Goal: Answer question/provide support: Share knowledge or assist other users

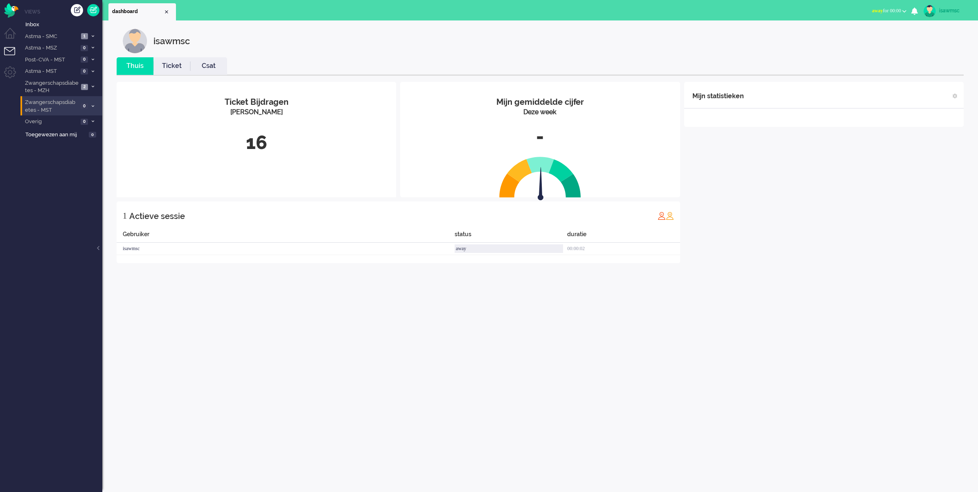
click at [84, 101] on li "Zwangerschapsdiabetes - MST 0" at bounding box center [61, 105] width 82 height 19
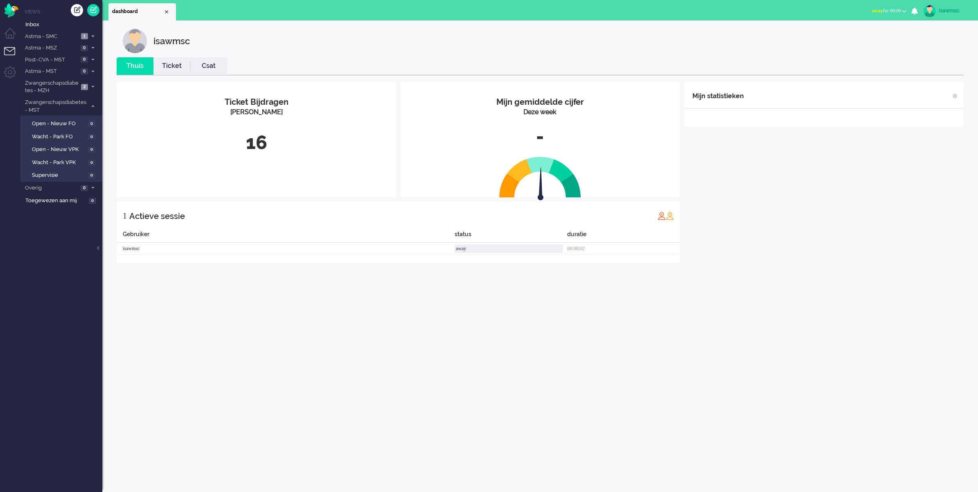
click at [285, 39] on div "isawmsc" at bounding box center [546, 41] width 847 height 25
click at [71, 68] on span "Astma - MST" at bounding box center [51, 72] width 55 height 8
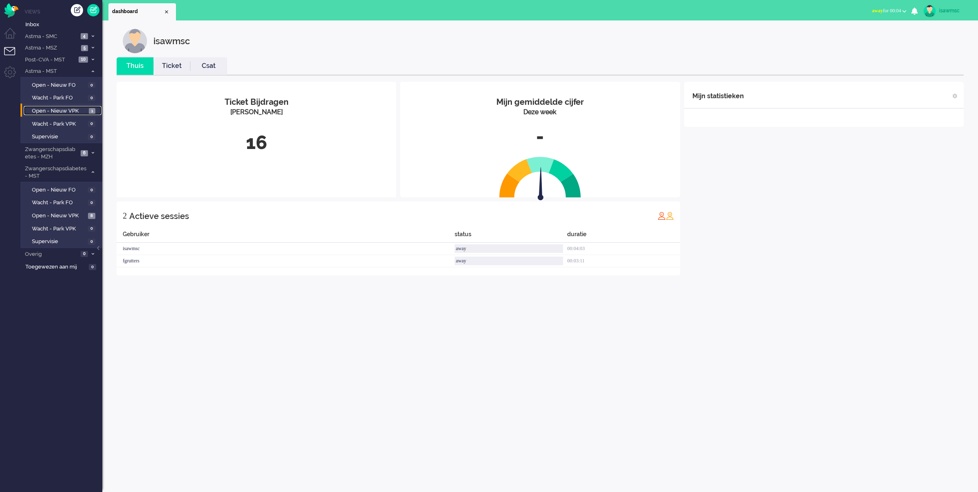
click at [77, 109] on span "Open - Nieuw VPK" at bounding box center [59, 111] width 55 height 8
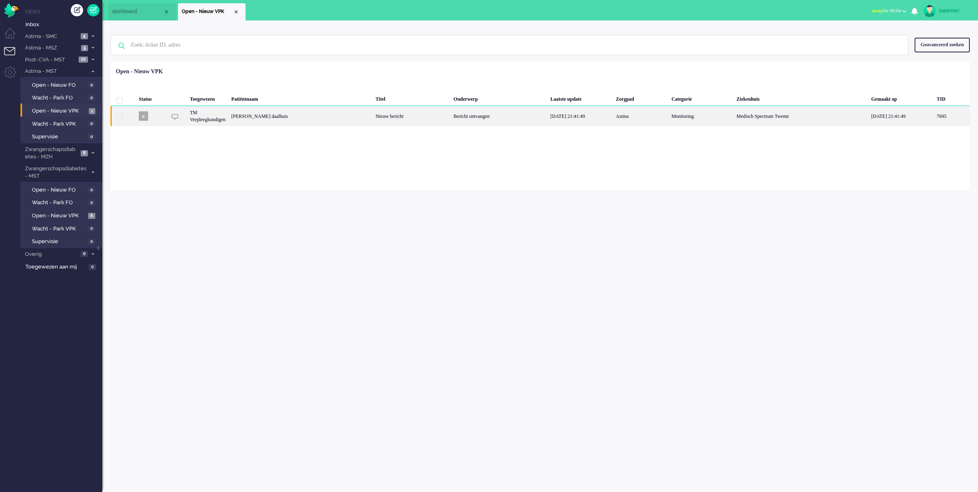
click at [934, 117] on div "Jolanda Elisabeth Helena Olde daalhuis" at bounding box center [952, 116] width 36 height 20
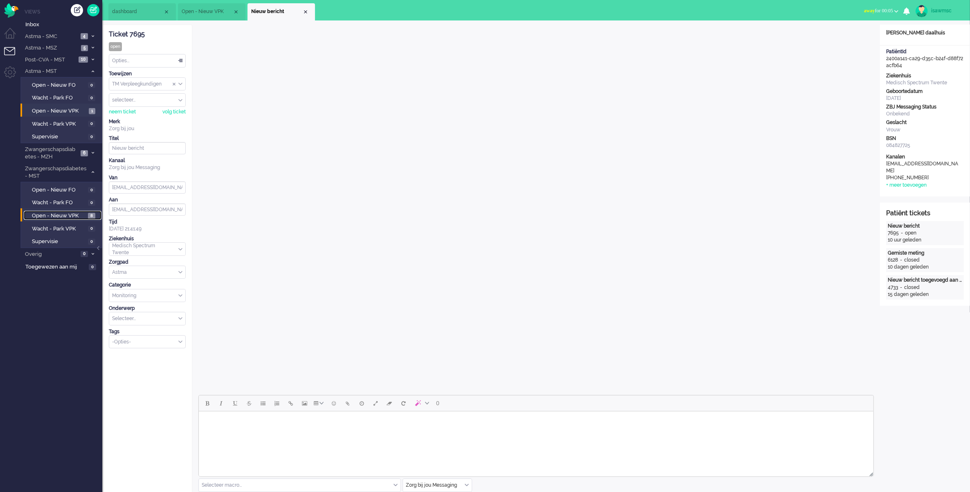
click at [74, 216] on span "Open - Nieuw VPK" at bounding box center [59, 216] width 54 height 8
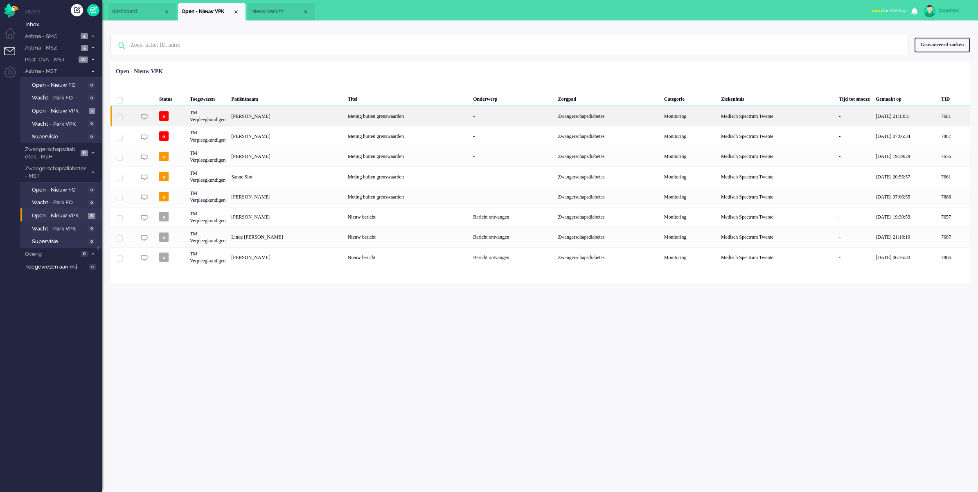
click at [378, 114] on div "Meting buiten grenswaarden" at bounding box center [408, 116] width 126 height 20
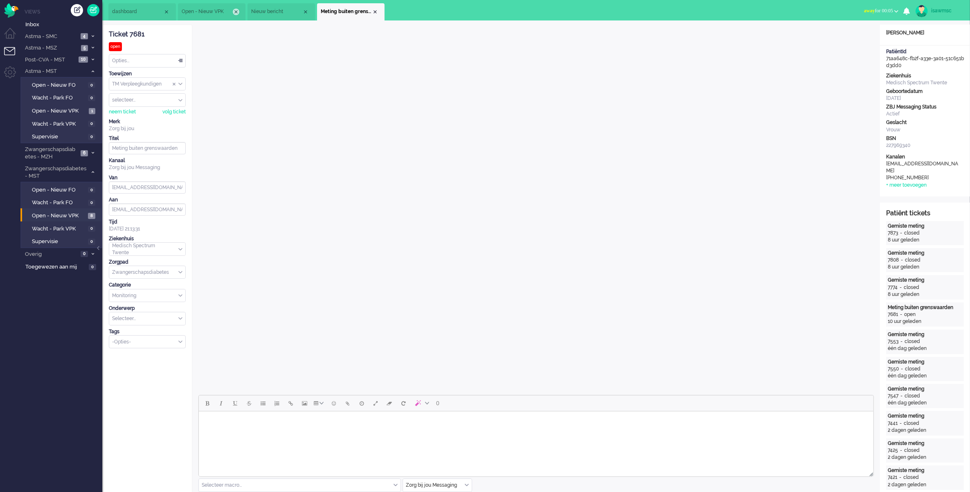
click at [236, 9] on div "Close tab" at bounding box center [236, 12] width 7 height 7
click at [238, 9] on div "Close tab" at bounding box center [236, 12] width 7 height 7
click at [237, 13] on div "Close tab" at bounding box center [236, 12] width 7 height 7
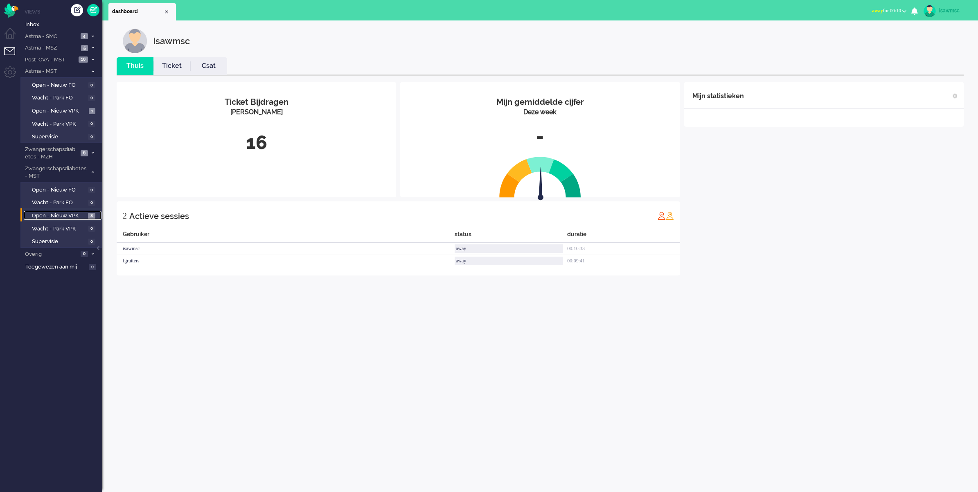
click at [78, 214] on span "Open - Nieuw VPK" at bounding box center [59, 216] width 54 height 8
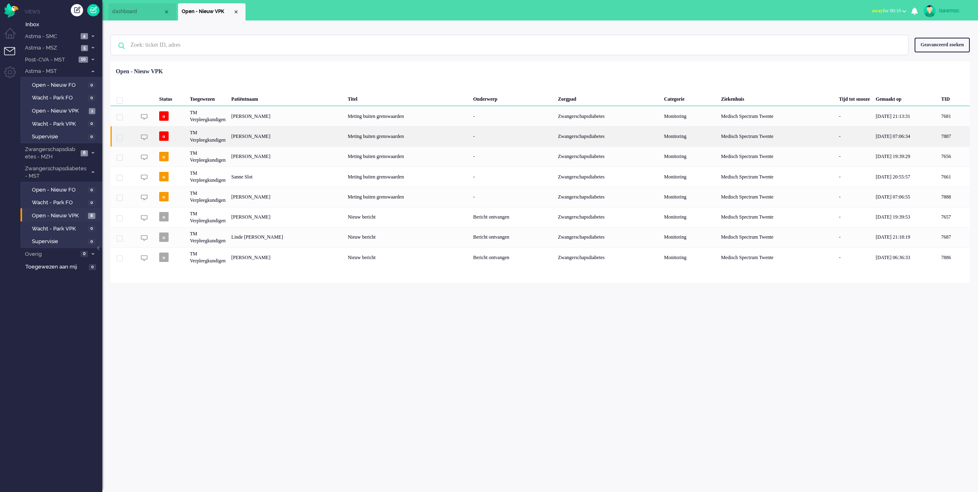
click at [939, 133] on div "Marisol Cheryl Bunskoek" at bounding box center [955, 136] width 32 height 20
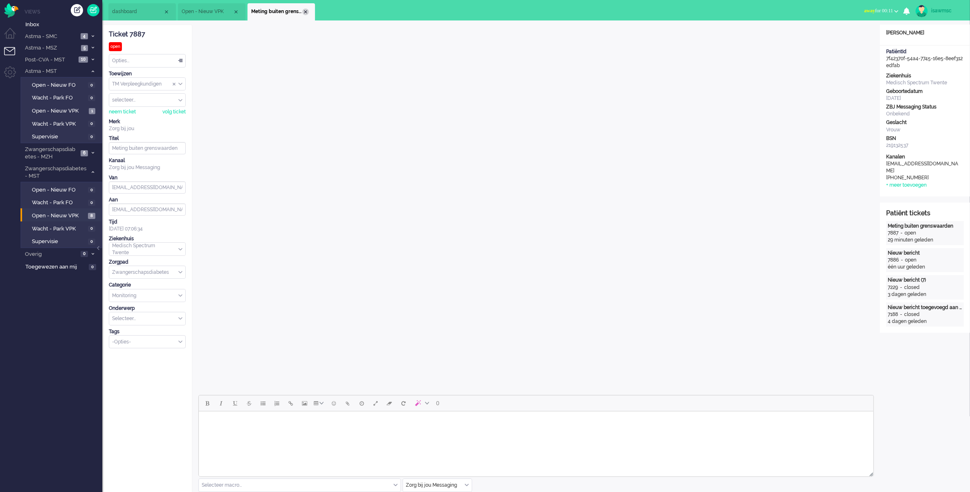
click at [305, 10] on div "Close tab" at bounding box center [305, 12] width 7 height 7
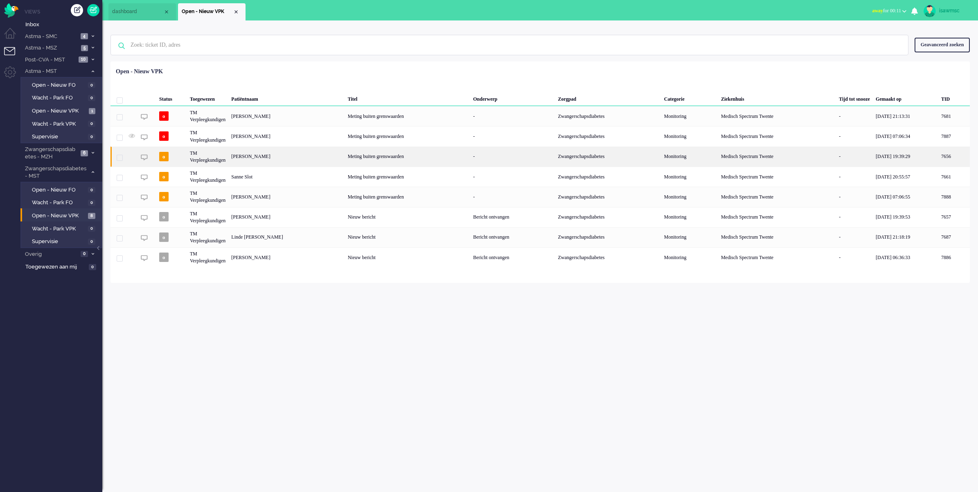
click at [939, 158] on div "[PERSON_NAME]" at bounding box center [955, 157] width 32 height 20
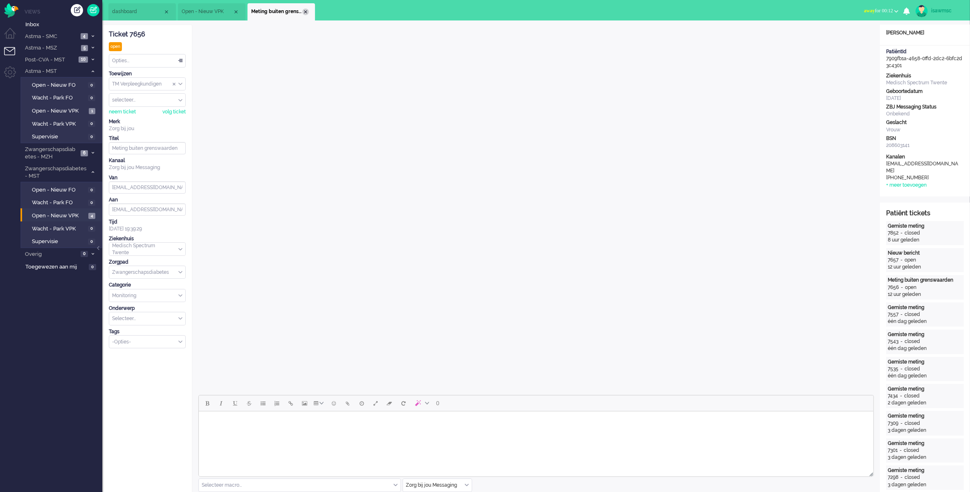
click at [306, 11] on div "Close tab" at bounding box center [305, 12] width 7 height 7
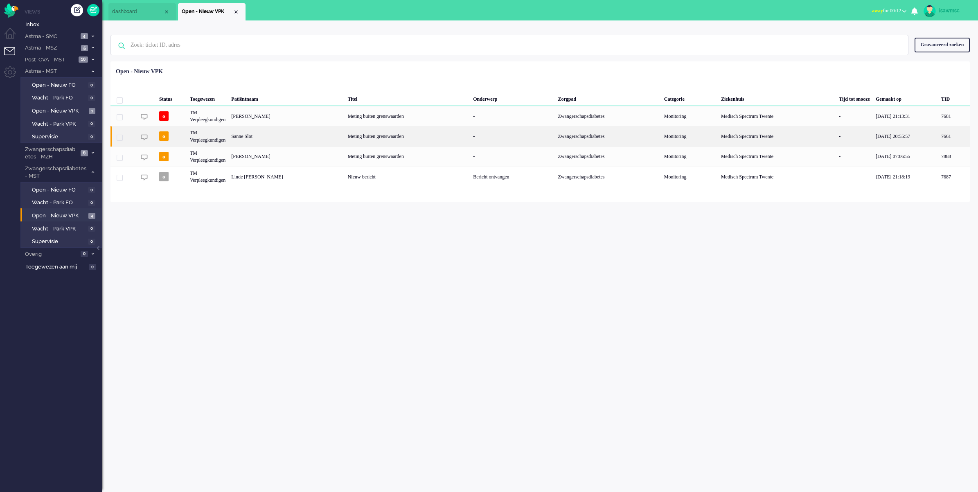
click at [939, 138] on div "Sanne Slot" at bounding box center [955, 136] width 32 height 20
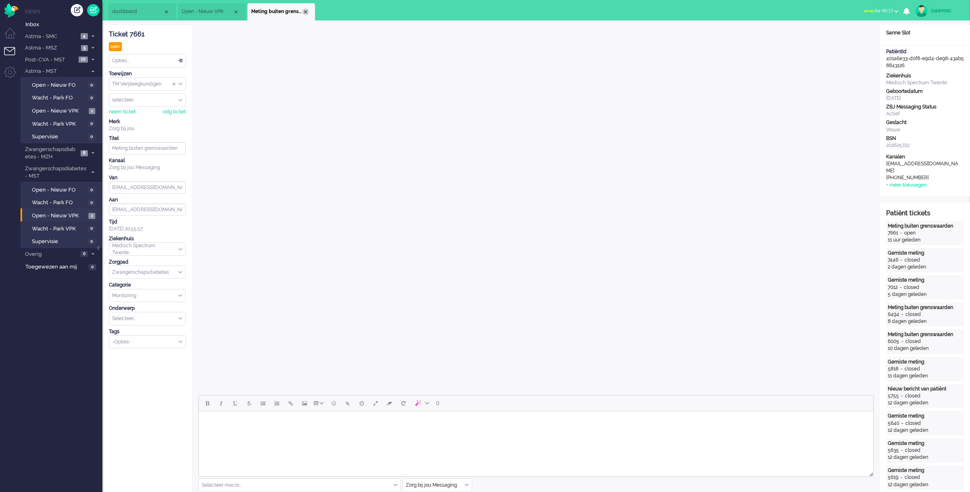
click at [304, 11] on div "Close tab" at bounding box center [305, 12] width 7 height 7
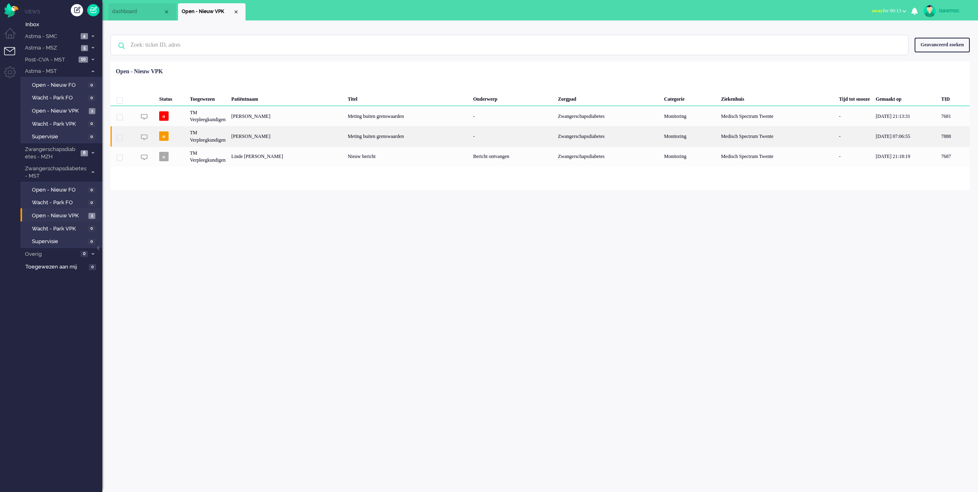
click at [939, 139] on div "Lena Kapar" at bounding box center [955, 136] width 32 height 20
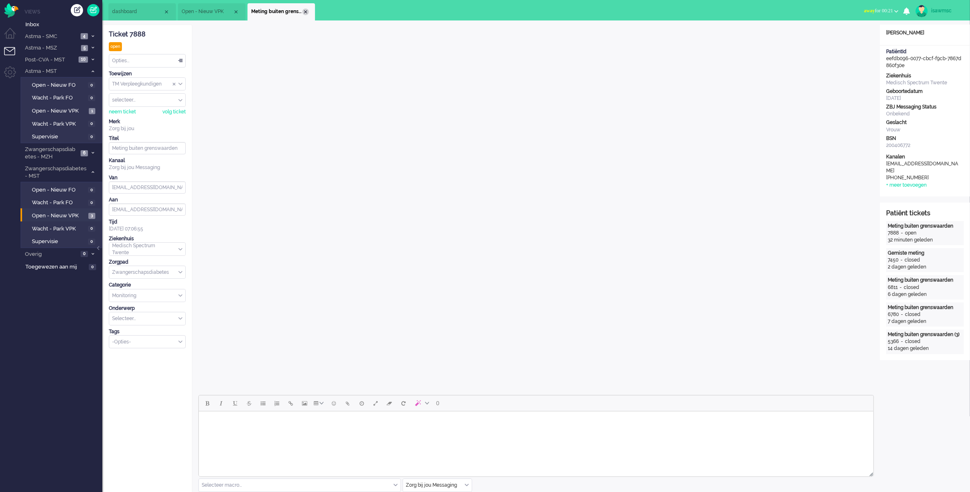
click at [306, 11] on div "Close tab" at bounding box center [305, 12] width 7 height 7
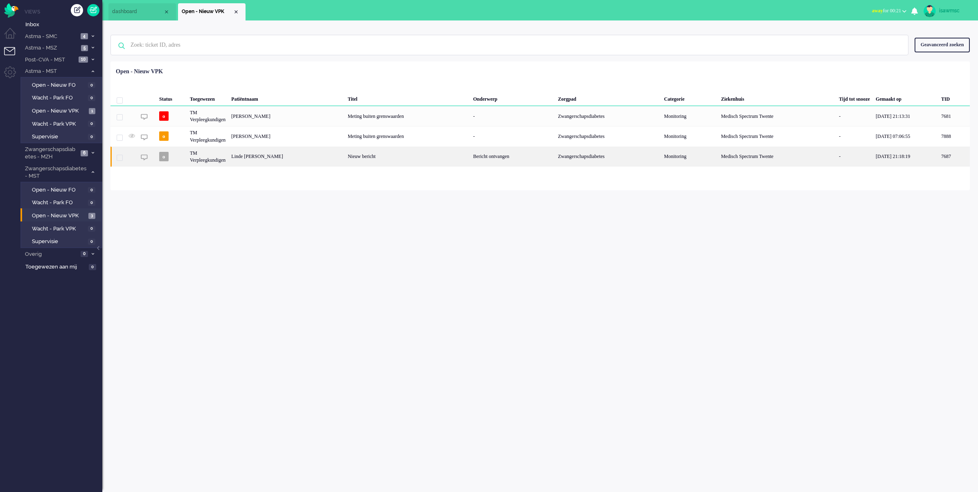
click at [939, 155] on div "Linde Lotte Wansing" at bounding box center [955, 157] width 32 height 20
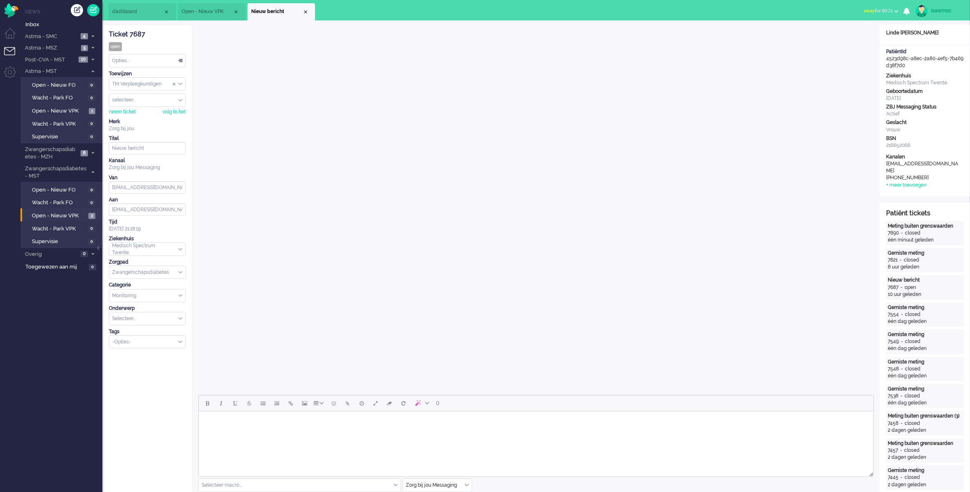
click at [307, 7] on li "Nieuw bericht" at bounding box center [282, 11] width 68 height 17
click at [308, 9] on li "Nieuw bericht" at bounding box center [282, 11] width 68 height 17
click at [305, 10] on div "Close tab" at bounding box center [305, 12] width 7 height 7
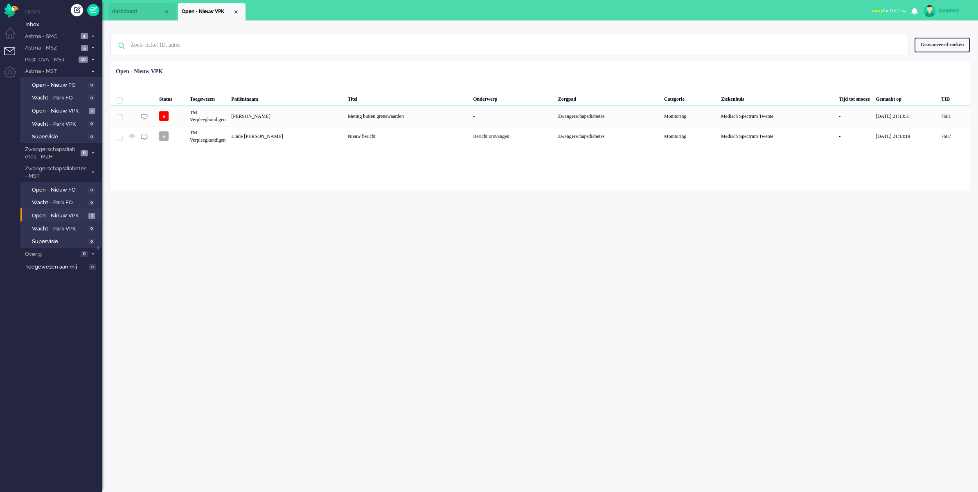
click at [290, 210] on div "isawmsc Thuis Ticket Csat Mijn gemiddelde cijfer Deze week - Ticket Bijdragen P…" at bounding box center [540, 256] width 876 height 472
click at [377, 71] on div "Status Toegewezen Patiëntnaam Titel Onderwerp Zorgpad Categorie Ziekenhuis Tijd…" at bounding box center [541, 105] width 860 height 82
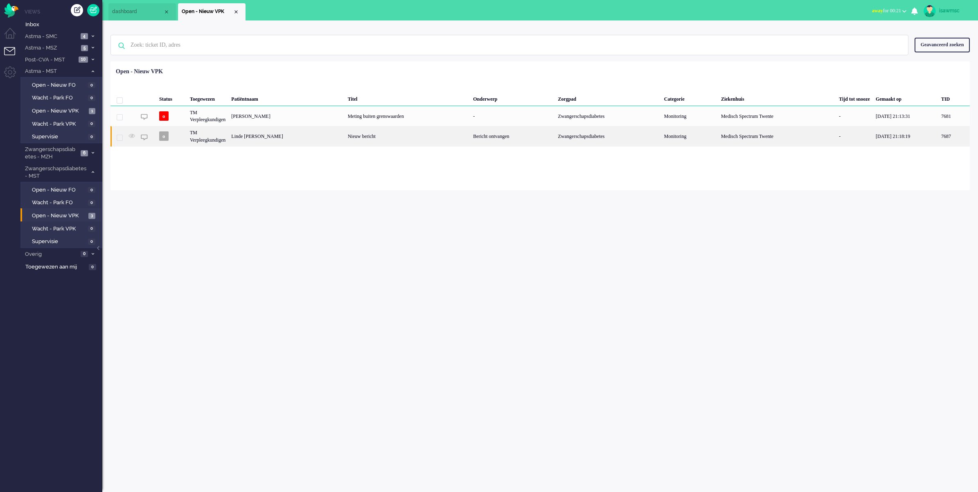
click at [354, 138] on div "Nieuw bericht" at bounding box center [408, 136] width 126 height 20
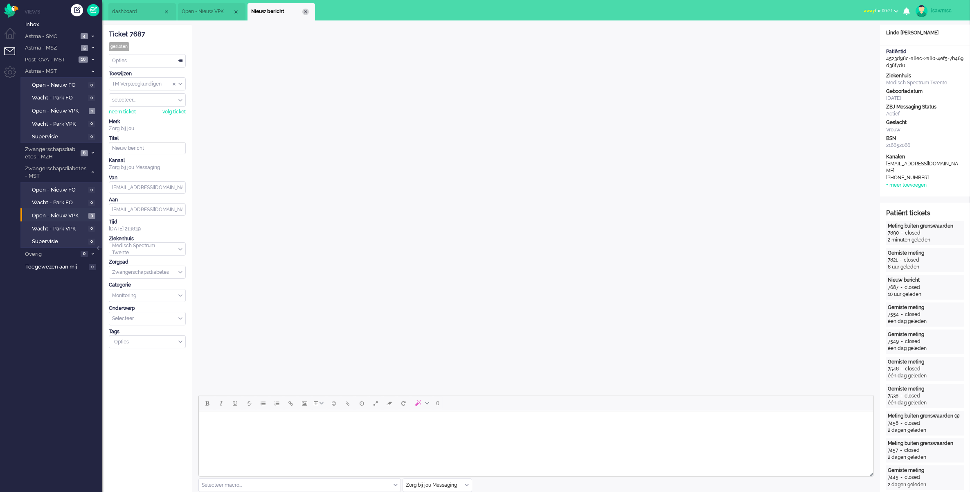
click at [306, 11] on div "Close tab" at bounding box center [305, 12] width 7 height 7
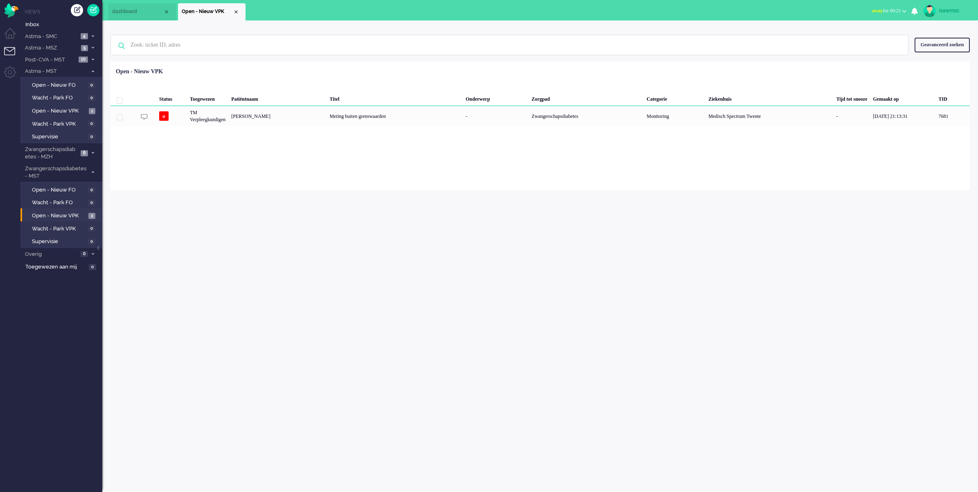
click at [359, 78] on div "Geselecteerd 0 Set Status: open pending holding solved Verwijder Selecteer... U…" at bounding box center [541, 82] width 860 height 16
click at [92, 58] on icon at bounding box center [93, 59] width 2 height 3
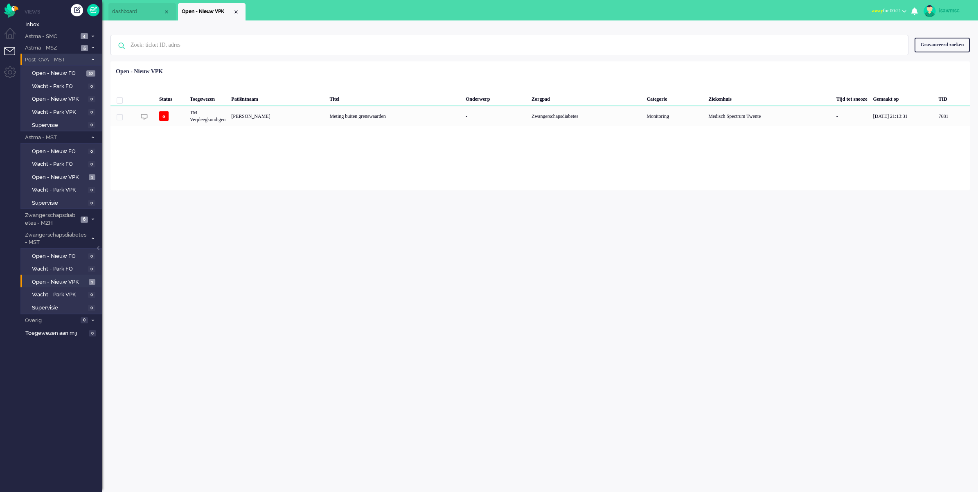
click at [189, 230] on div "isawmsc Thuis Ticket Csat Mijn gemiddelde cijfer Deze week - Ticket Bijdragen P…" at bounding box center [540, 256] width 876 height 472
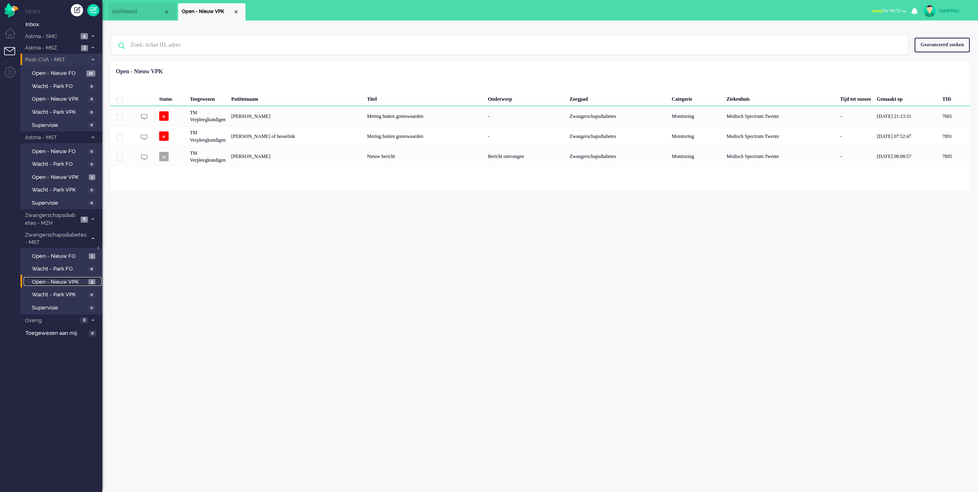
click at [59, 282] on span "Open - Nieuw VPK" at bounding box center [59, 282] width 54 height 8
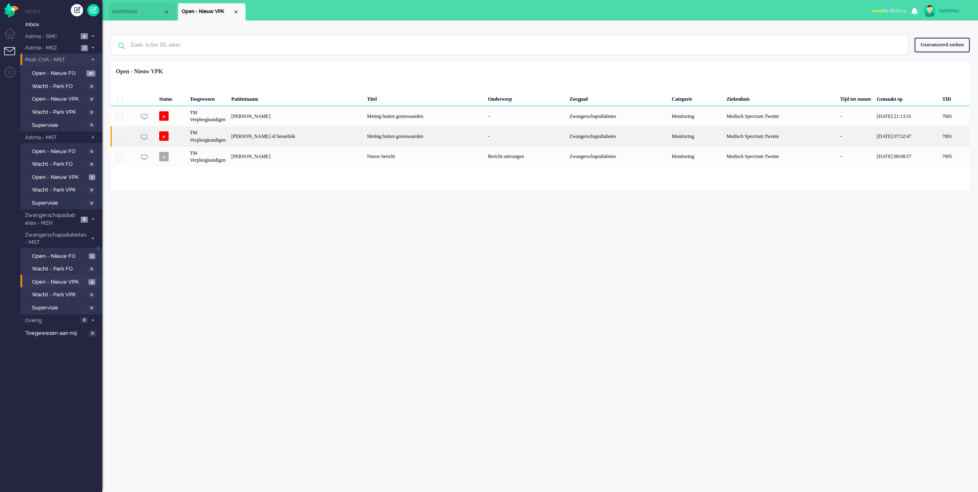
click at [940, 140] on div "[PERSON_NAME] of hesselink" at bounding box center [955, 136] width 30 height 20
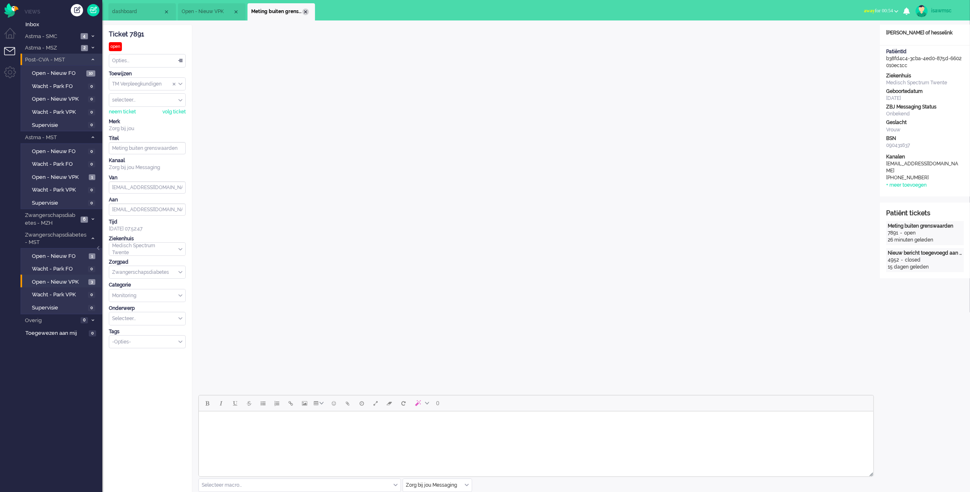
click at [303, 14] on div "Close tab" at bounding box center [305, 12] width 7 height 7
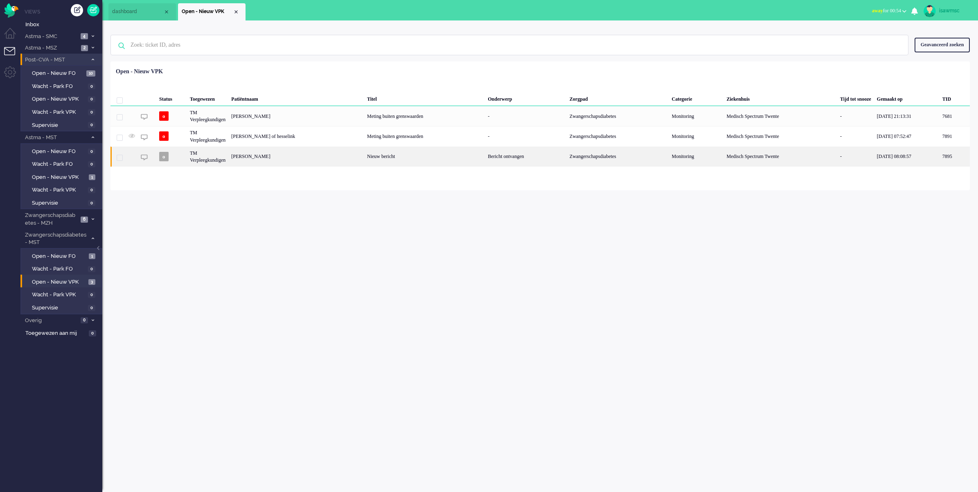
click at [940, 157] on div "Angela Berends" at bounding box center [955, 157] width 30 height 20
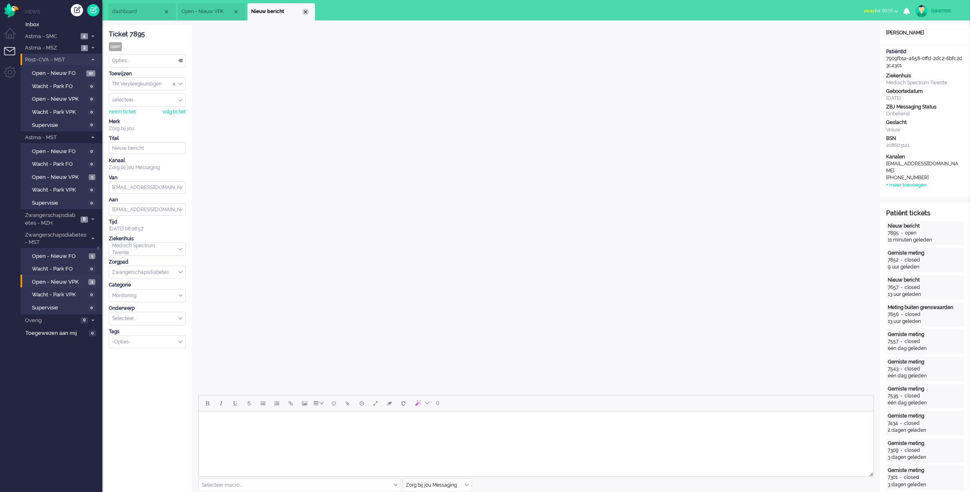
click at [304, 11] on div "Close tab" at bounding box center [305, 12] width 7 height 7
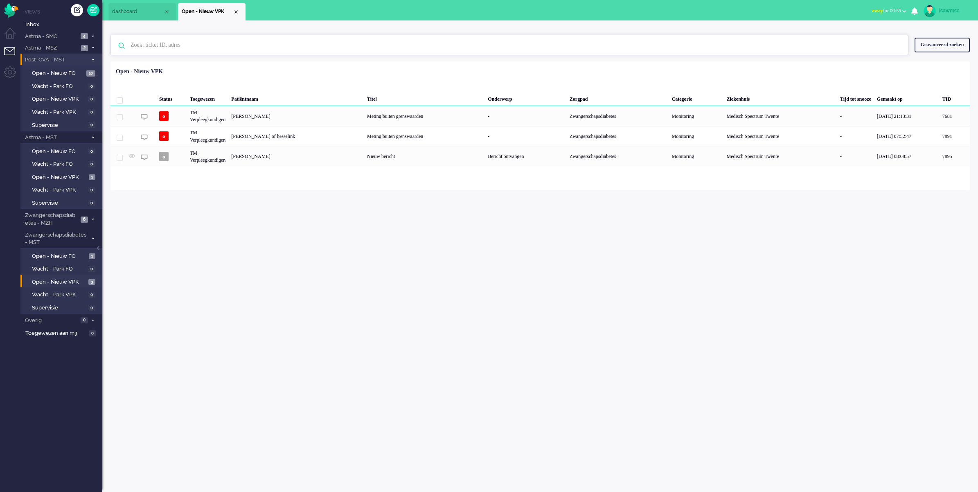
click at [302, 36] on input "text" at bounding box center [510, 45] width 773 height 20
drag, startPoint x: 70, startPoint y: 276, endPoint x: 196, endPoint y: 239, distance: 132.0
click at [70, 278] on span "Open - Nieuw VPK" at bounding box center [59, 282] width 54 height 8
click at [334, 78] on div "Geselecteerd 0 Set Status: open pending holding solved Verwijder Selecteer... U…" at bounding box center [541, 82] width 860 height 16
click at [85, 172] on link "Open - Nieuw VPK 1" at bounding box center [63, 176] width 78 height 9
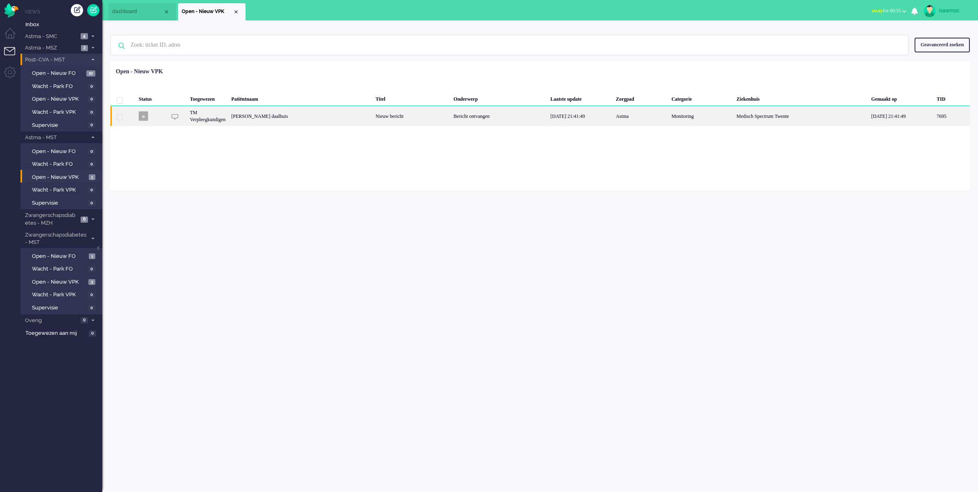
click at [934, 122] on div "Jolanda Elisabeth Helena Olde daalhuis" at bounding box center [952, 116] width 36 height 20
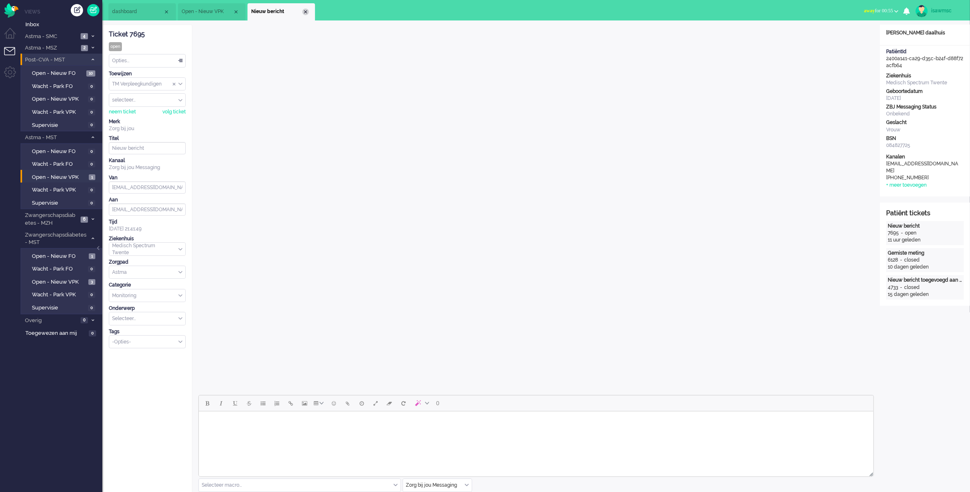
click at [304, 12] on div "Close tab" at bounding box center [305, 12] width 7 height 7
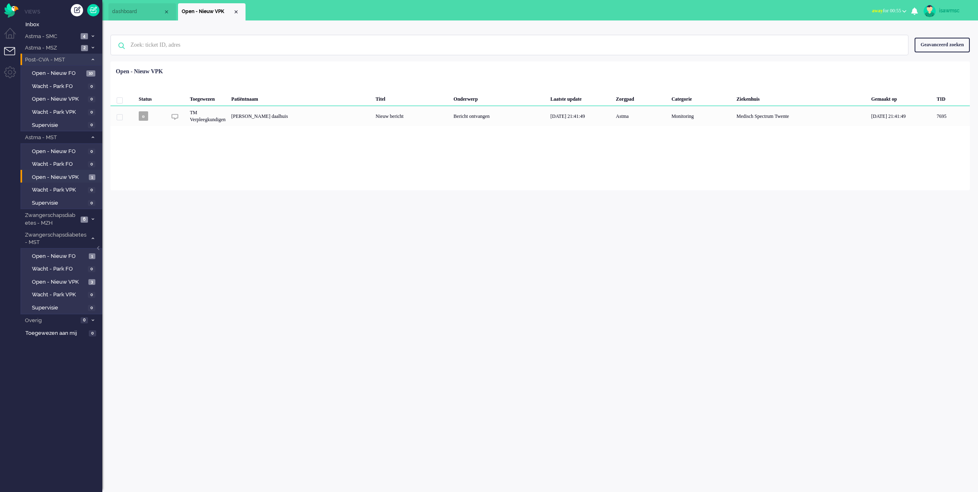
click at [283, 9] on ul "dashboard Open - Nieuw VPK" at bounding box center [460, 10] width 704 height 20
click at [52, 281] on span "Open - Nieuw VPK" at bounding box center [59, 282] width 54 height 8
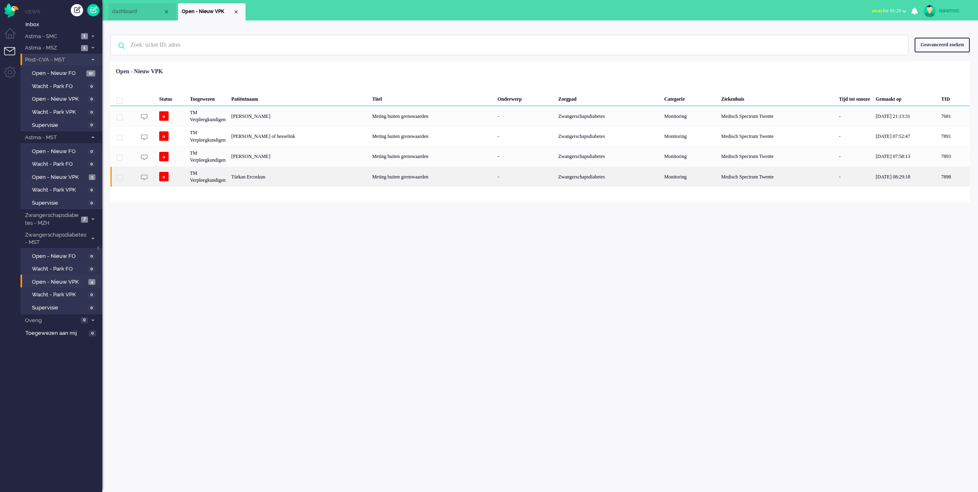
click at [939, 175] on div "Türkan Ercoskun" at bounding box center [955, 177] width 32 height 20
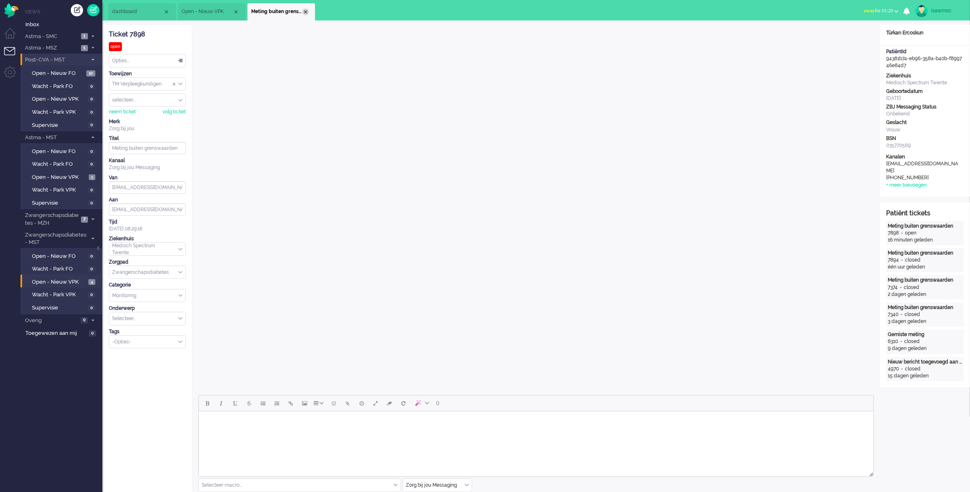
click at [304, 9] on div "Close tab" at bounding box center [305, 12] width 7 height 7
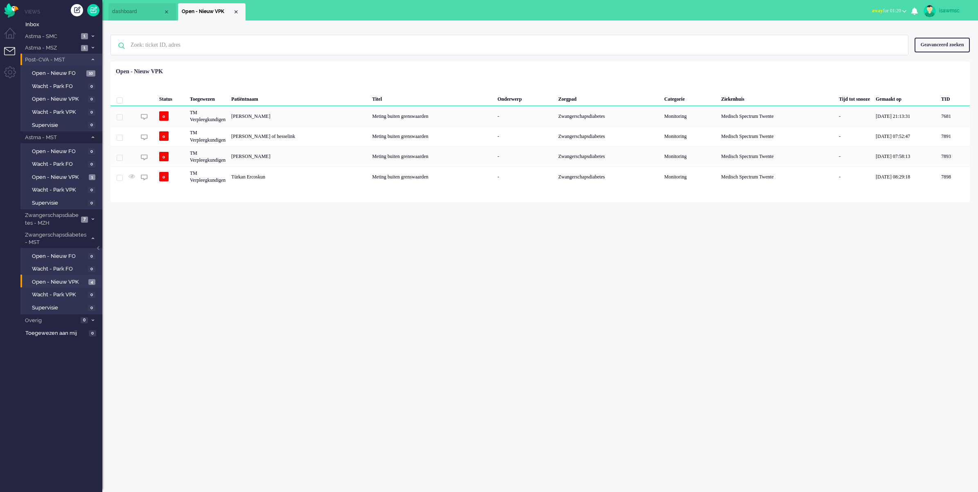
click at [250, 9] on ul "dashboard Open - Nieuw VPK" at bounding box center [460, 10] width 704 height 20
click at [310, 206] on div "isawmsc Thuis Ticket Csat Mijn gemiddelde cijfer Deze week - Ticket Bijdragen P…" at bounding box center [540, 256] width 876 height 472
click at [235, 11] on div "Close tab" at bounding box center [236, 12] width 7 height 7
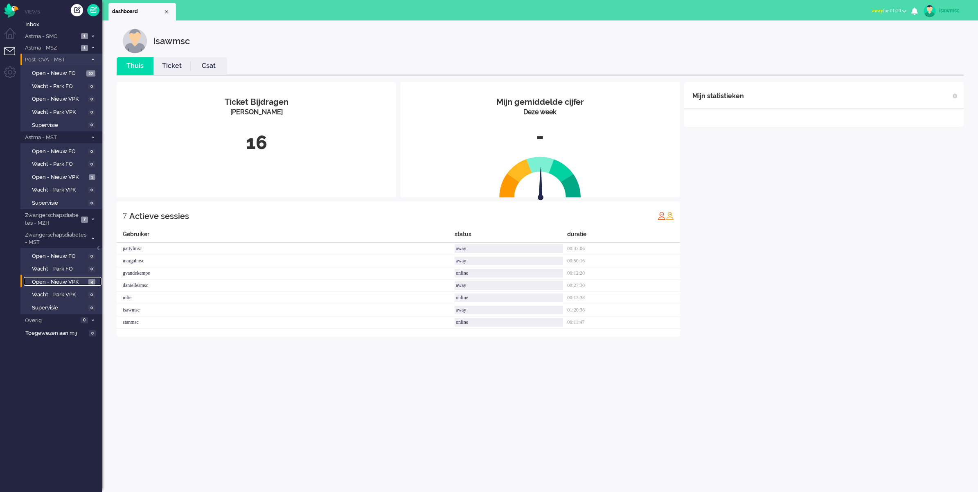
click at [78, 278] on span "Open - Nieuw VPK" at bounding box center [59, 282] width 54 height 8
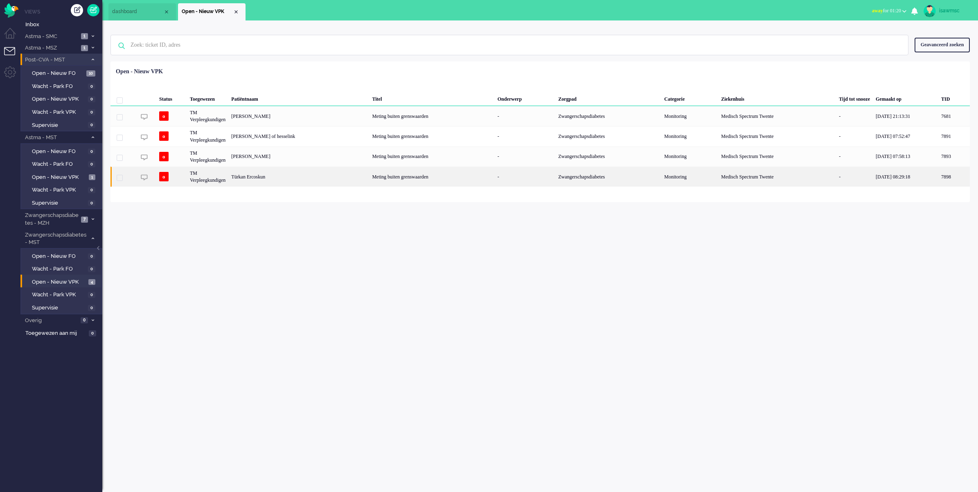
click at [939, 174] on div "Türkan Ercoskun" at bounding box center [955, 177] width 32 height 20
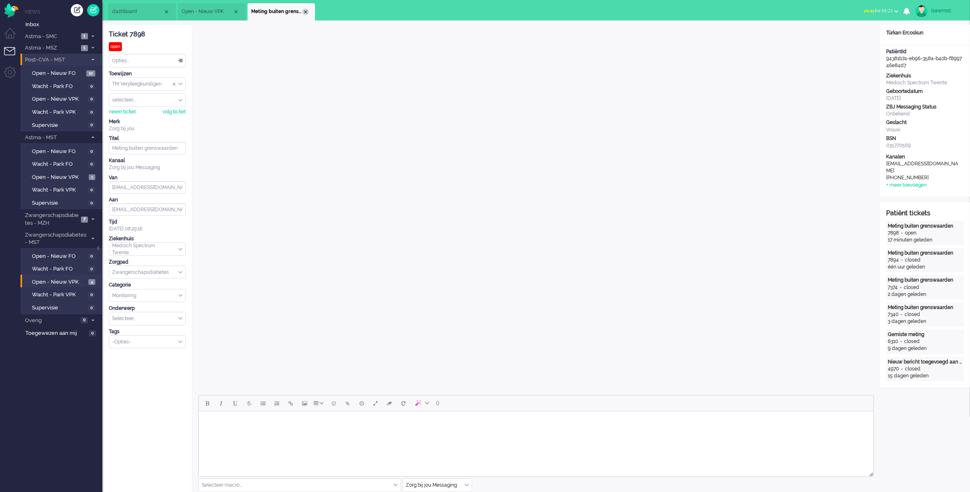
click at [306, 11] on div "Close tab" at bounding box center [305, 12] width 7 height 7
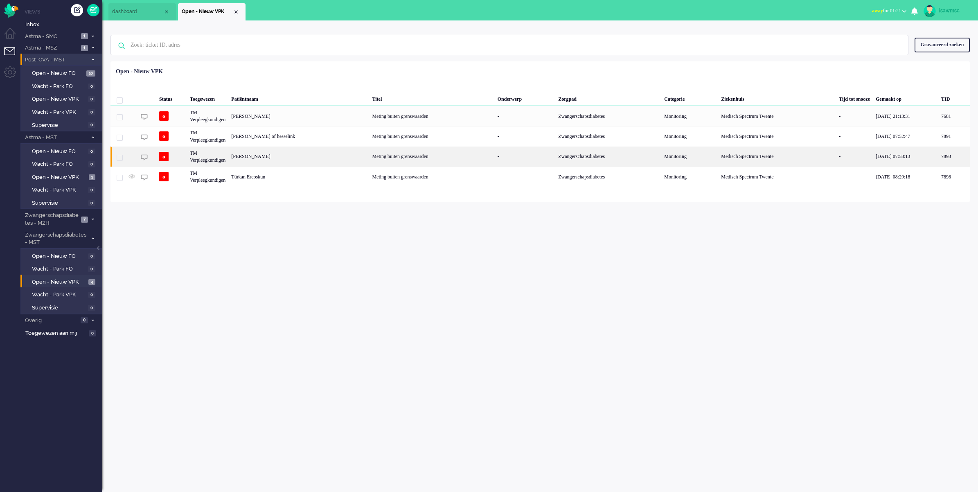
click at [939, 151] on div "Schmuni Guzutok" at bounding box center [955, 157] width 32 height 20
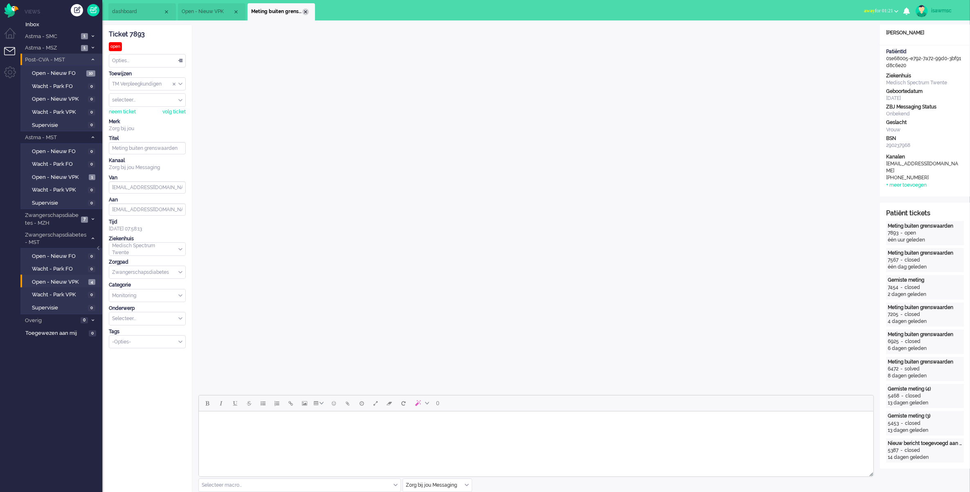
click at [307, 12] on div "Close tab" at bounding box center [305, 12] width 7 height 7
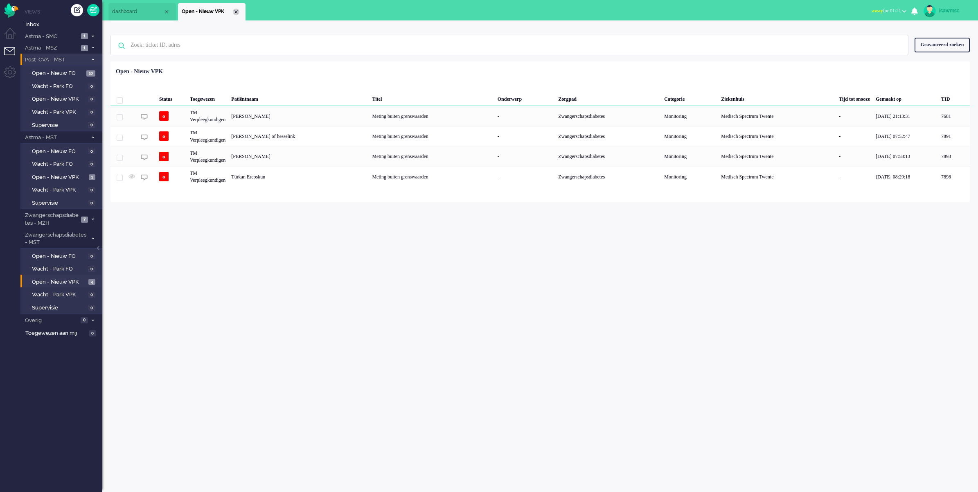
click at [236, 11] on div "Close tab" at bounding box center [236, 12] width 7 height 7
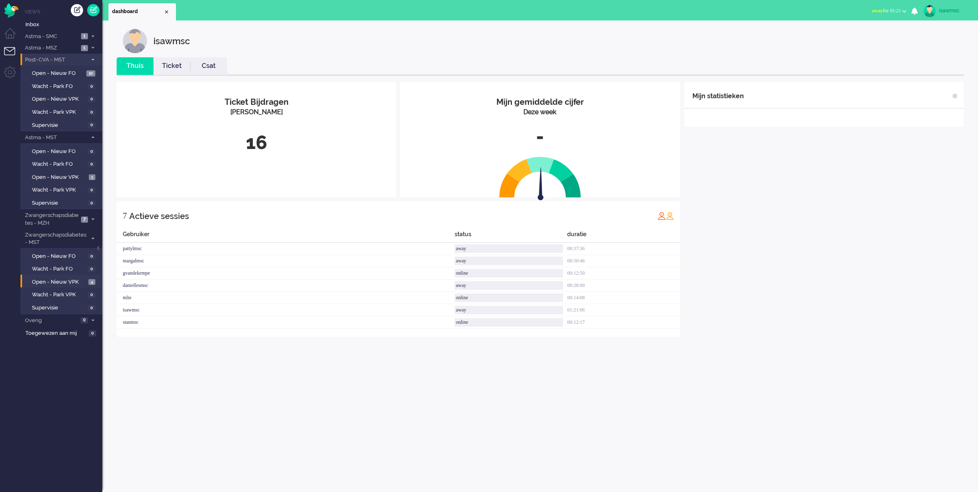
click at [52, 7] on ul "Views Inbox Astma - SMC 1 Open - Nieuw FO 1 Wacht - Park FO 0 Open - Nieuw VPK …" at bounding box center [61, 246] width 82 height 492
click at [75, 175] on span "Open - Nieuw VPK" at bounding box center [59, 178] width 55 height 8
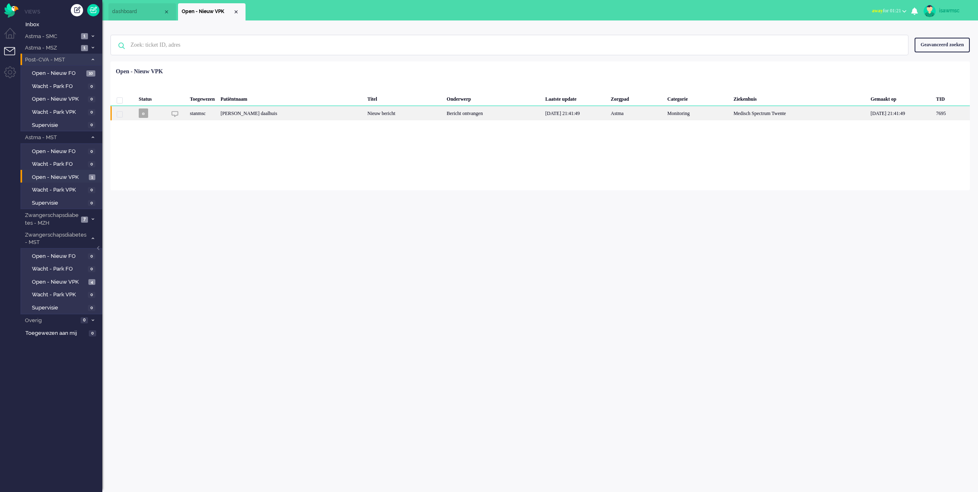
click at [933, 113] on div "Jolanda Elisabeth Helena Olde daalhuis" at bounding box center [951, 113] width 36 height 14
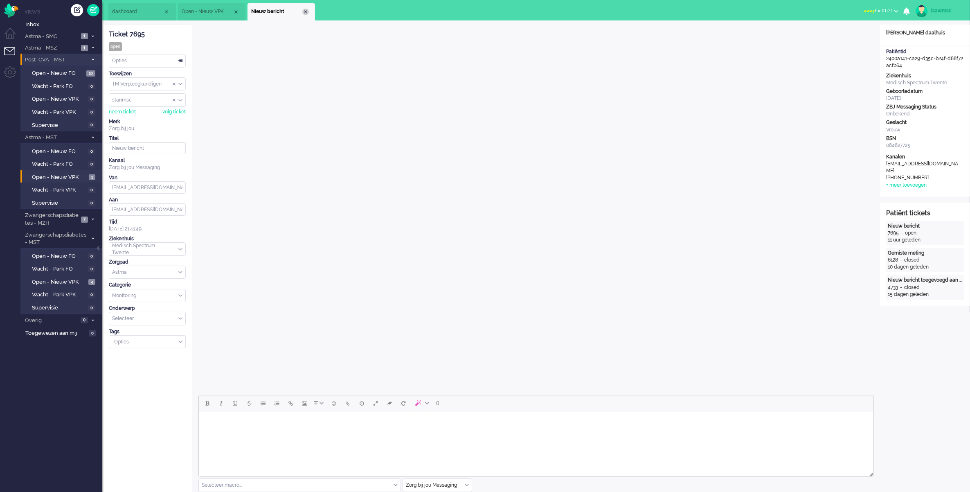
click at [305, 13] on div "Close tab" at bounding box center [305, 12] width 7 height 7
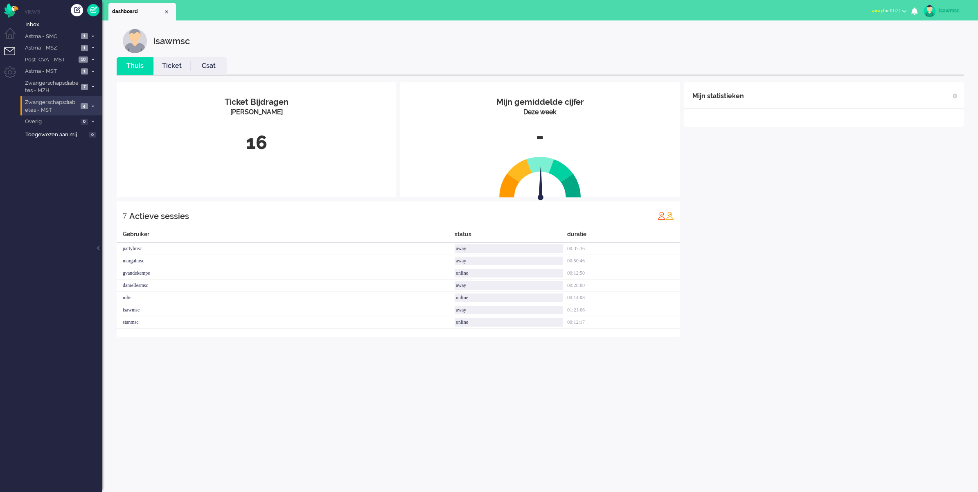
click at [81, 107] on span "4" at bounding box center [84, 106] width 7 height 6
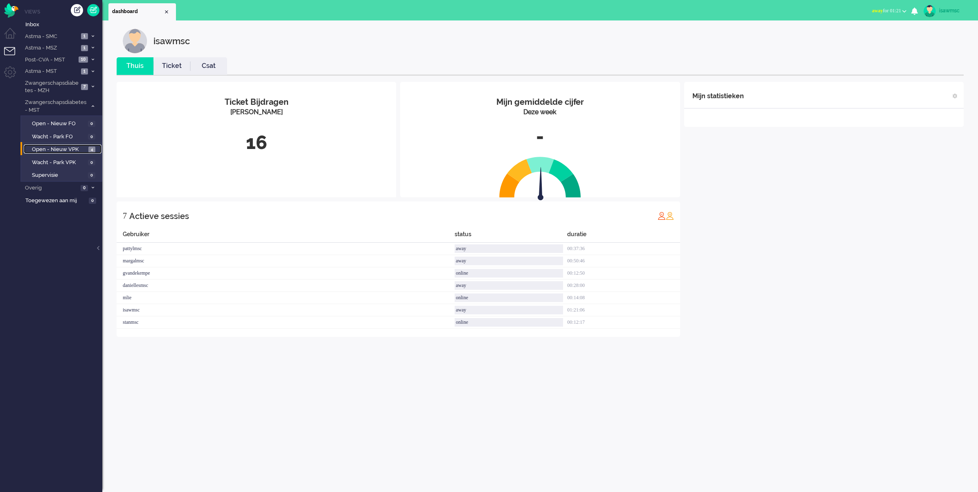
click at [87, 148] on link "Open - Nieuw VPK 4" at bounding box center [63, 148] width 78 height 9
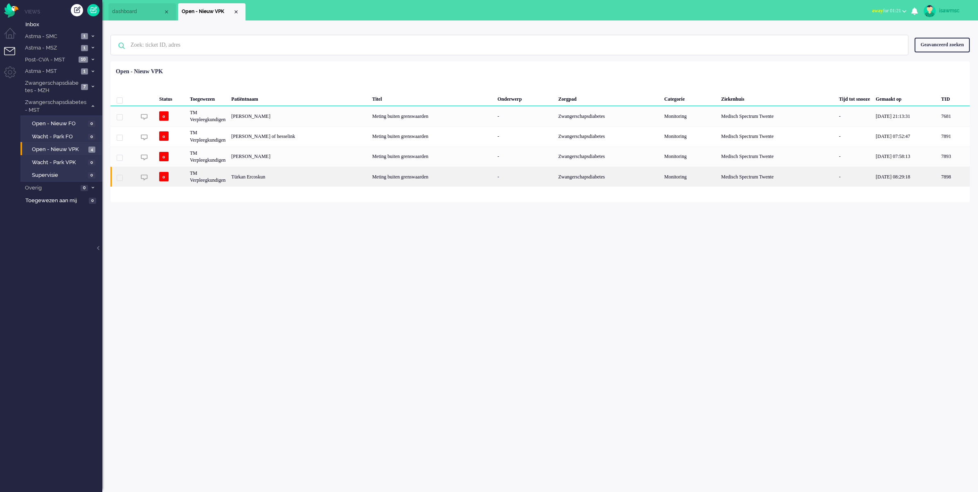
click at [939, 178] on div "Türkan Ercoskun" at bounding box center [955, 177] width 32 height 20
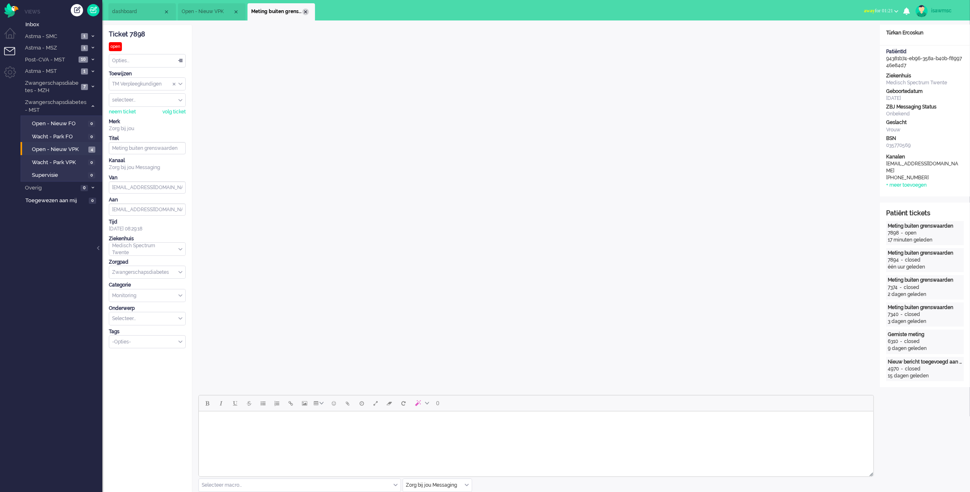
click at [306, 11] on div "Close tab" at bounding box center [305, 12] width 7 height 7
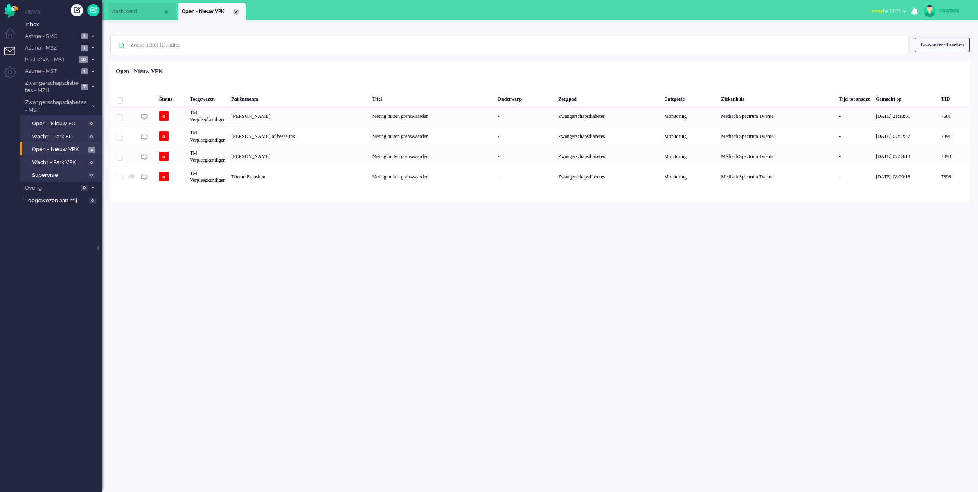
click at [238, 11] on div "Close tab" at bounding box center [236, 12] width 7 height 7
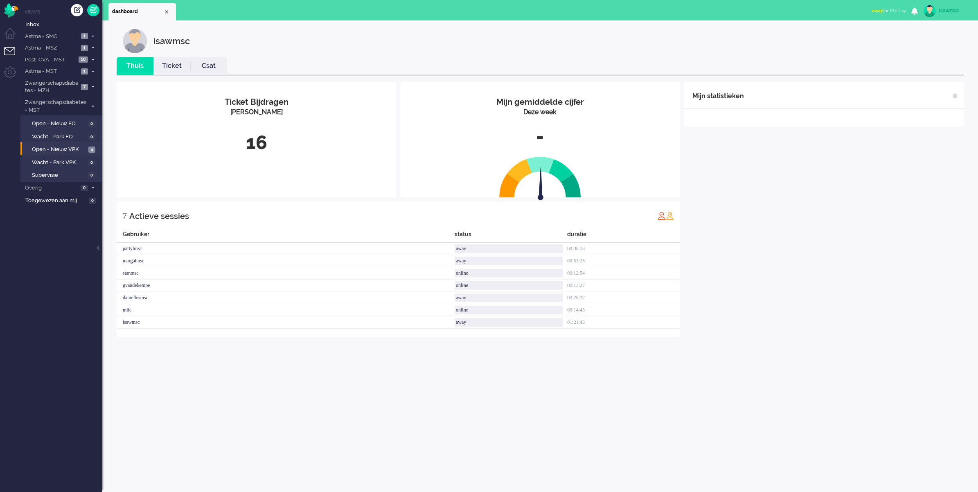
click at [248, 9] on ul "dashboard" at bounding box center [460, 10] width 704 height 20
click at [82, 149] on span "Open - Nieuw VPK" at bounding box center [59, 150] width 54 height 8
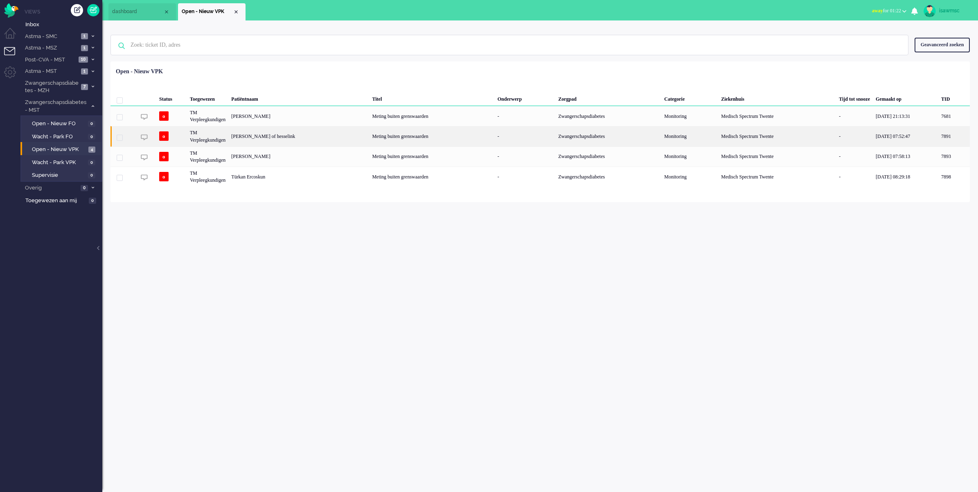
click at [939, 139] on div "Roeli Maria Adelheid Vennegoor of hesselink" at bounding box center [955, 136] width 32 height 20
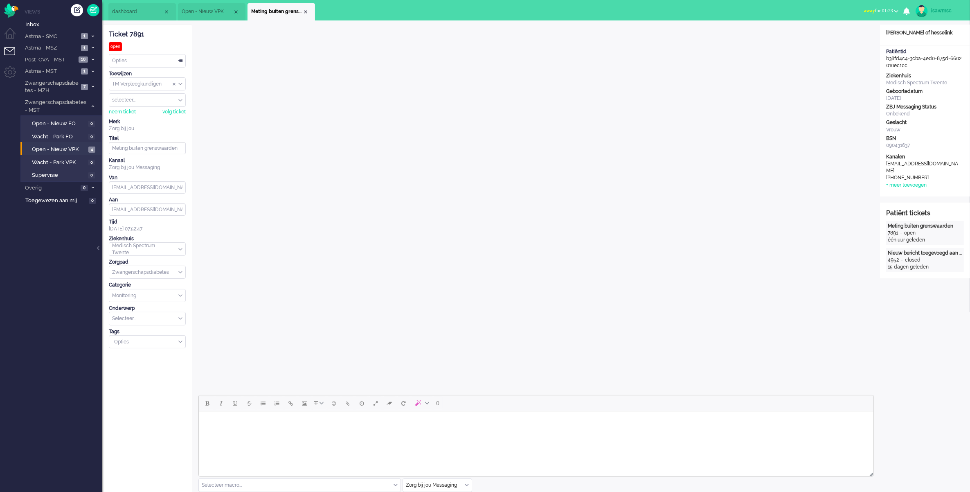
drag, startPoint x: 303, startPoint y: 10, endPoint x: 261, endPoint y: 4, distance: 42.2
click at [303, 10] on div "Close tab" at bounding box center [305, 12] width 7 height 7
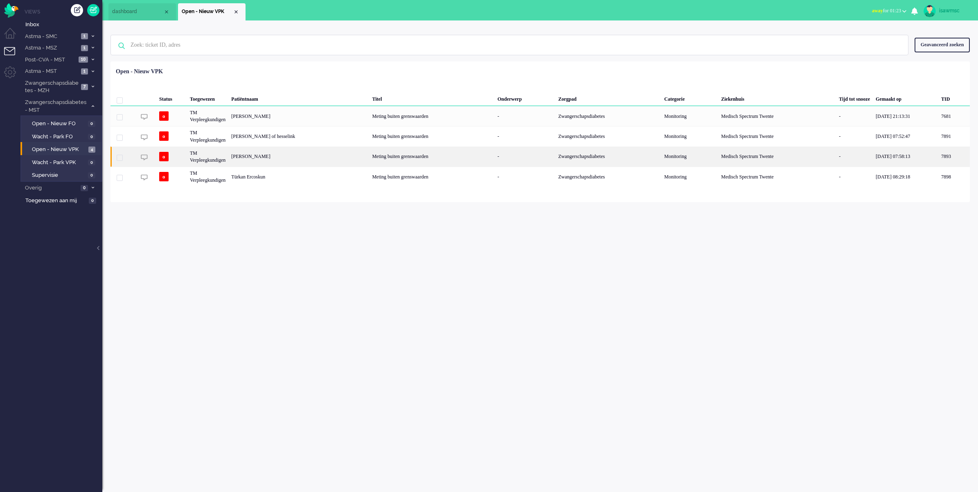
click at [718, 159] on div "TM Verpleegkundigen" at bounding box center [777, 157] width 118 height 20
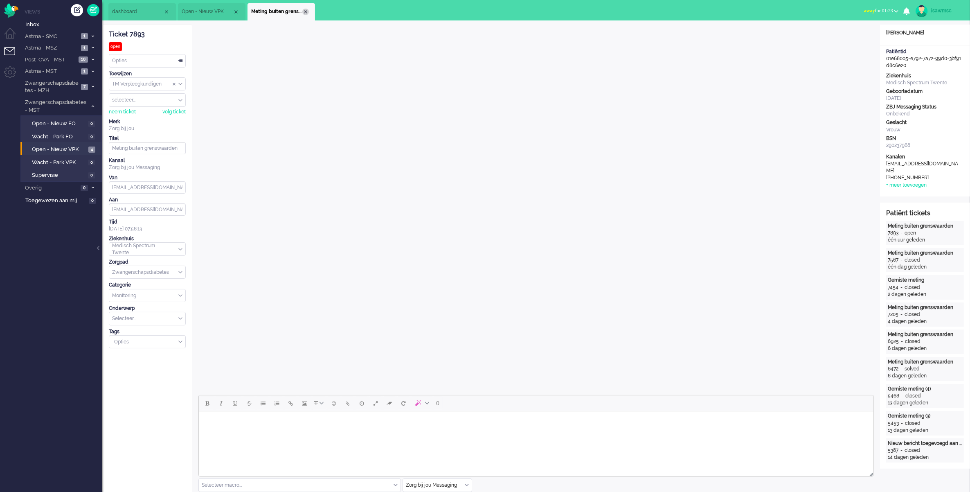
click at [305, 9] on div "Close tab" at bounding box center [305, 12] width 7 height 7
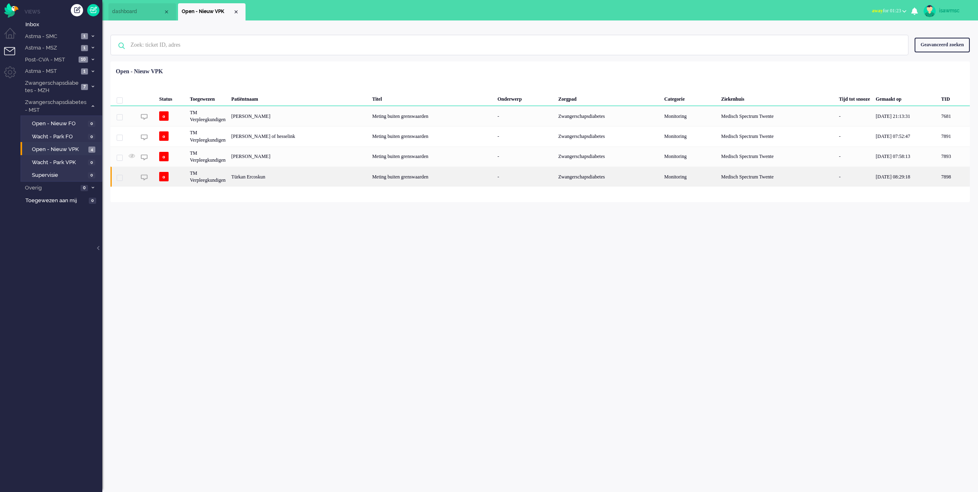
click at [939, 176] on div "Türkan Ercoskun" at bounding box center [955, 177] width 32 height 20
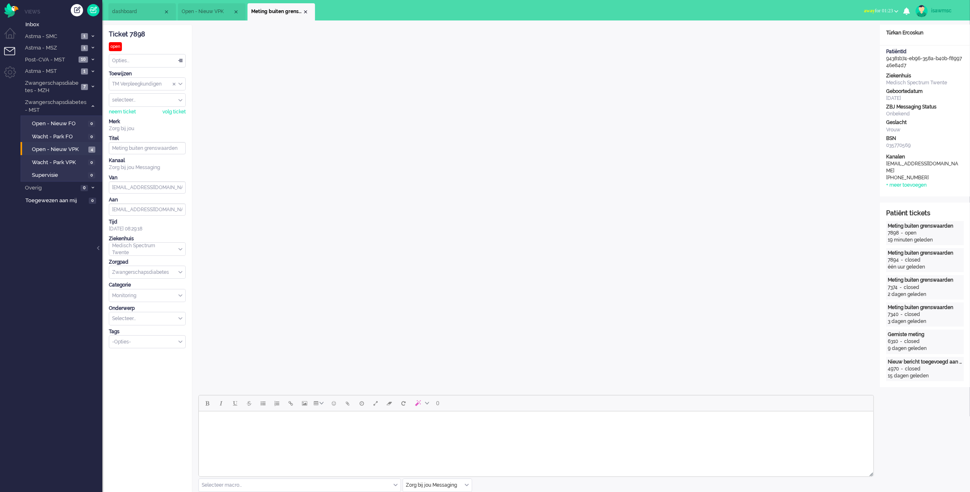
click at [302, 10] on span "Meting buiten grenswaarden" at bounding box center [276, 11] width 51 height 7
click at [305, 11] on div "Close tab" at bounding box center [305, 12] width 7 height 7
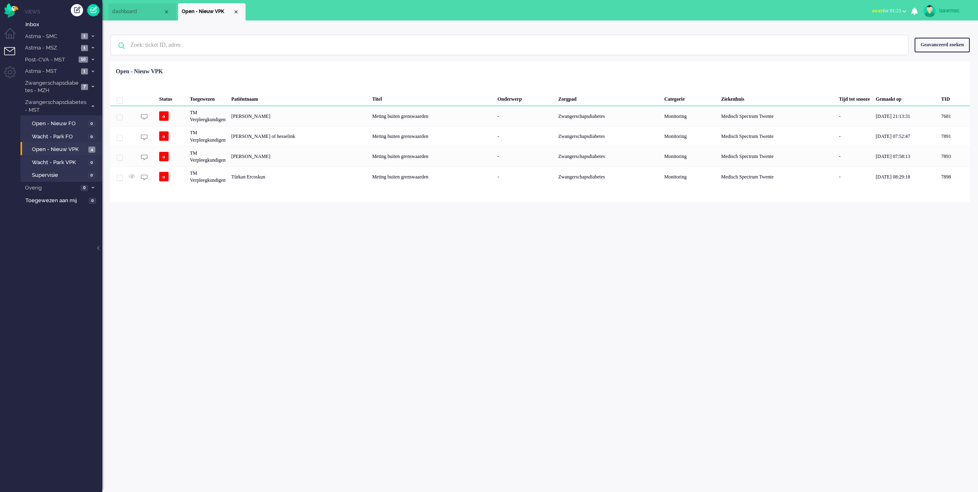
click at [281, 13] on ul "dashboard Open - Nieuw VPK" at bounding box center [460, 10] width 704 height 20
click at [742, 29] on div "Geen zoekresultaten Probeer nog eens Geavanceerd zoeken Geavanceerd zoeken Tick…" at bounding box center [541, 45] width 860 height 33
click at [256, 332] on div "isawmsc Thuis Ticket Csat Mijn gemiddelde cijfer Deze week - Ticket Bijdragen P…" at bounding box center [540, 256] width 876 height 472
click at [56, 146] on span "Open - Nieuw VPK" at bounding box center [59, 150] width 54 height 8
click at [220, 230] on div "isawmsc Thuis Ticket Csat Mijn gemiddelde cijfer Deze week - Ticket Bijdragen P…" at bounding box center [540, 256] width 876 height 472
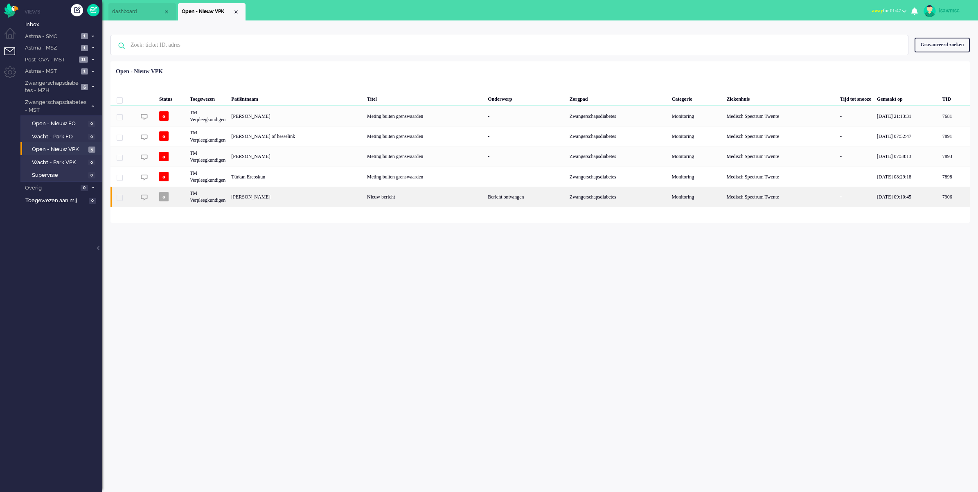
click at [940, 191] on div "Angela Berends" at bounding box center [955, 197] width 30 height 20
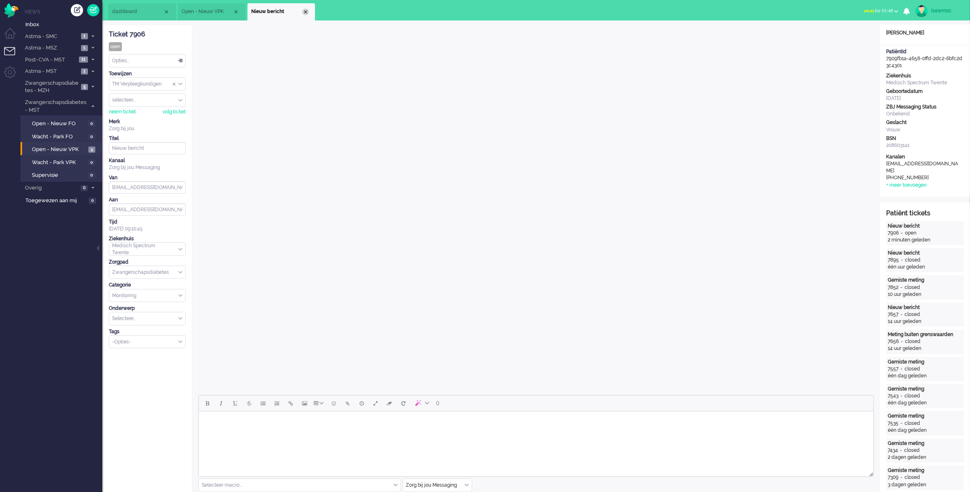
click at [305, 9] on div "Close tab" at bounding box center [305, 12] width 7 height 7
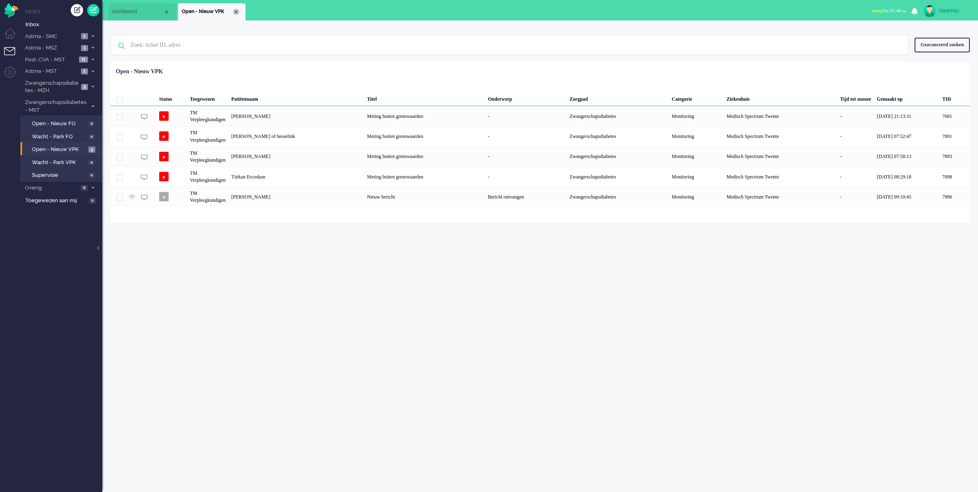
click at [236, 9] on div "Close tab" at bounding box center [236, 12] width 7 height 7
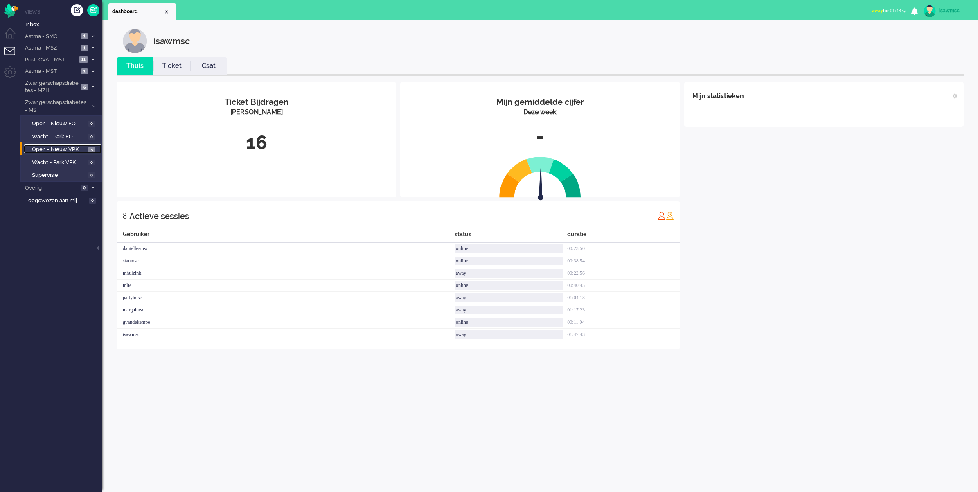
click at [54, 146] on span "Open - Nieuw VPK" at bounding box center [59, 150] width 54 height 8
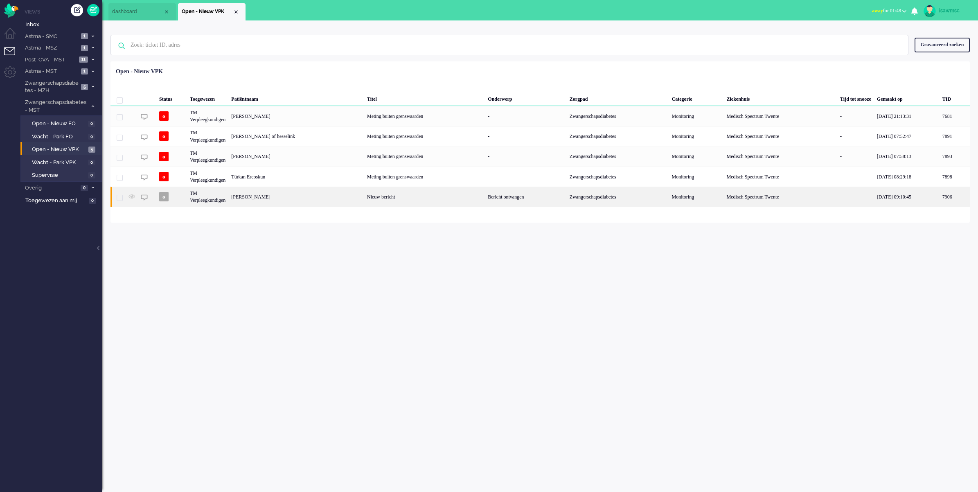
click at [940, 203] on div "Angela Berends" at bounding box center [955, 197] width 30 height 20
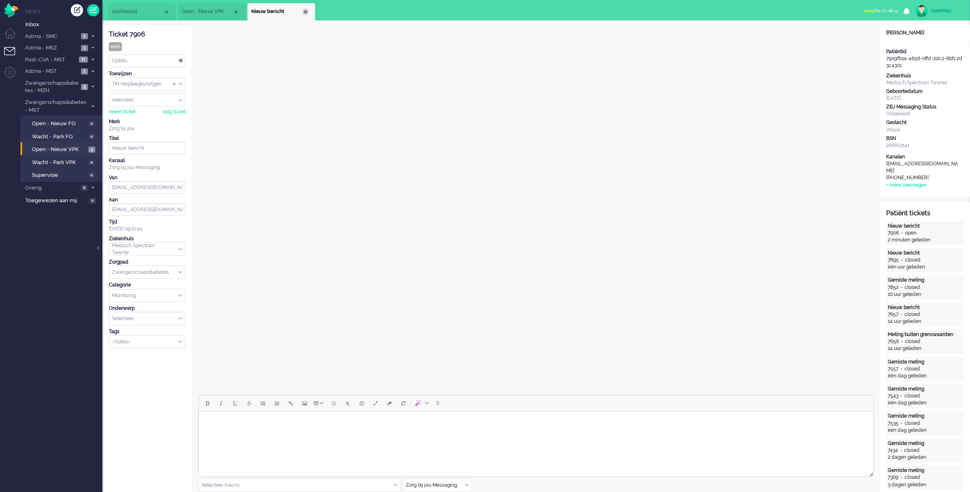
click at [307, 13] on div "Close tab" at bounding box center [305, 12] width 7 height 7
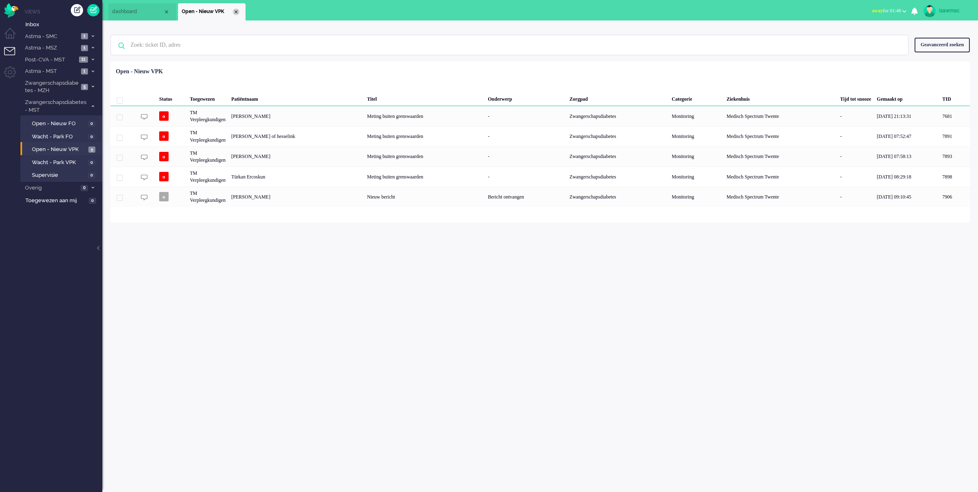
click at [233, 10] on div "Close tab" at bounding box center [236, 12] width 7 height 7
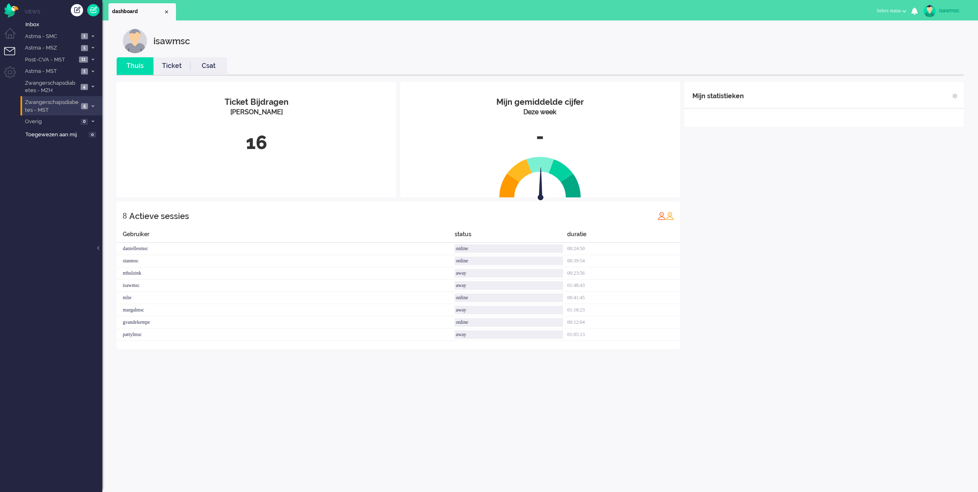
click at [89, 102] on li "Zwangerschapsdiabetes - MST 5" at bounding box center [61, 105] width 82 height 19
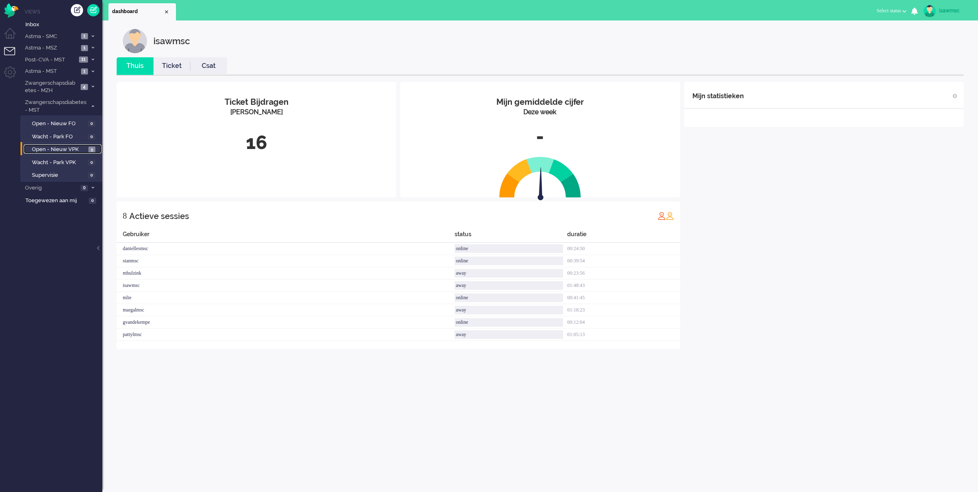
click at [76, 148] on span "Open - Nieuw VPK" at bounding box center [59, 150] width 54 height 8
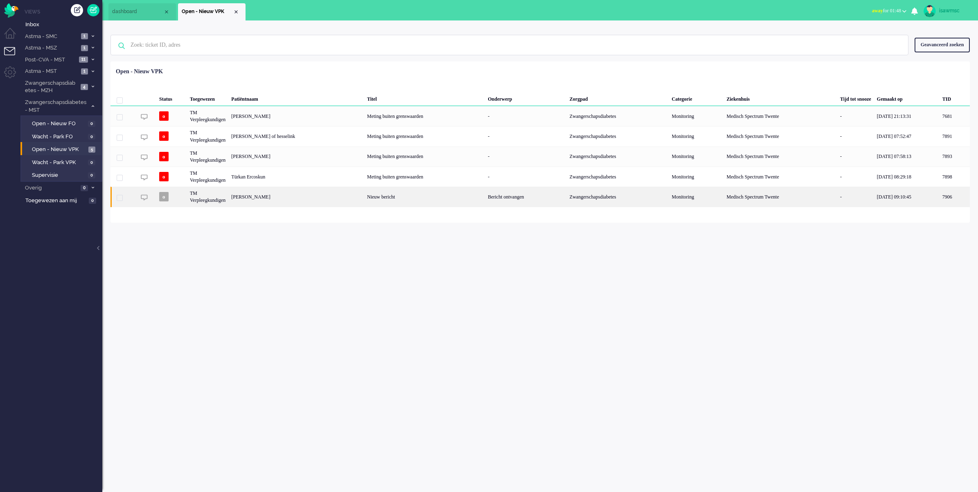
click at [940, 195] on div "Angela Berends" at bounding box center [955, 197] width 30 height 20
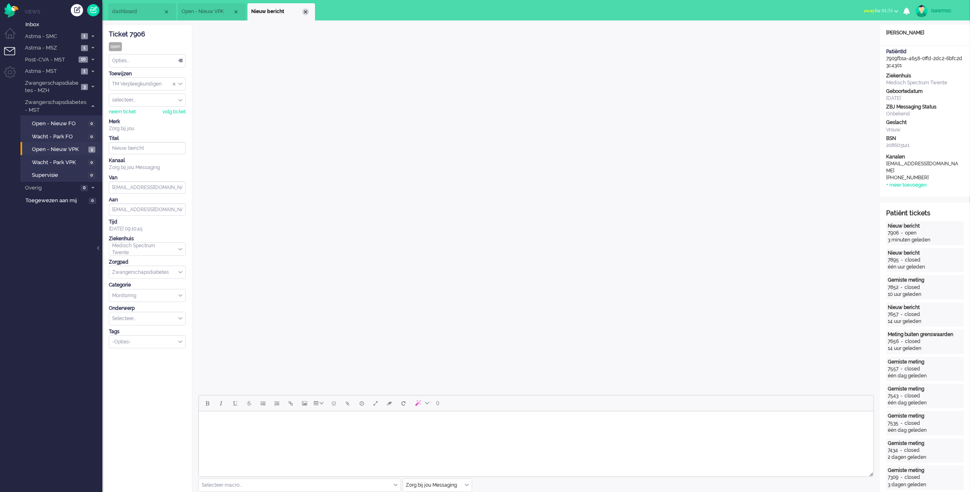
click at [305, 13] on div "Close tab" at bounding box center [305, 12] width 7 height 7
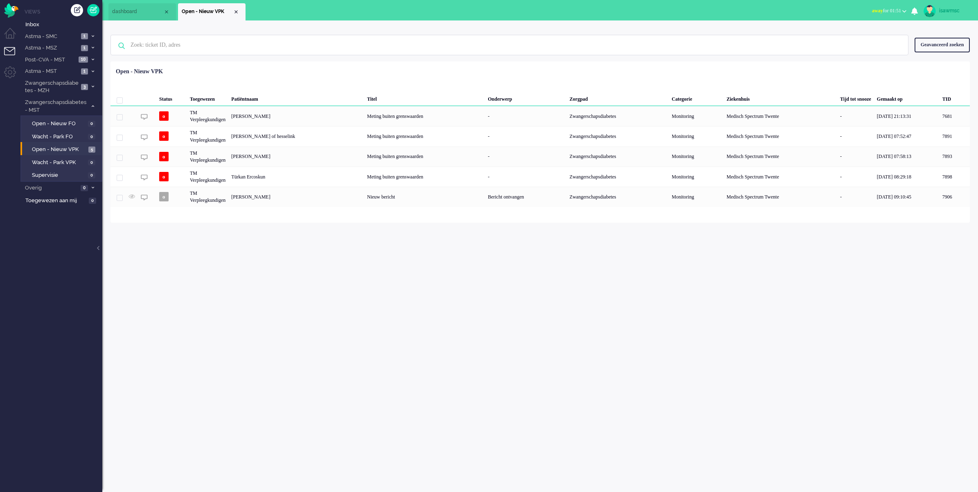
click at [300, 71] on div "Status Toegewezen Patiëntnaam Titel Onderwerp Zorgpad Categorie Ziekenhuis Tijd…" at bounding box center [541, 135] width 860 height 143
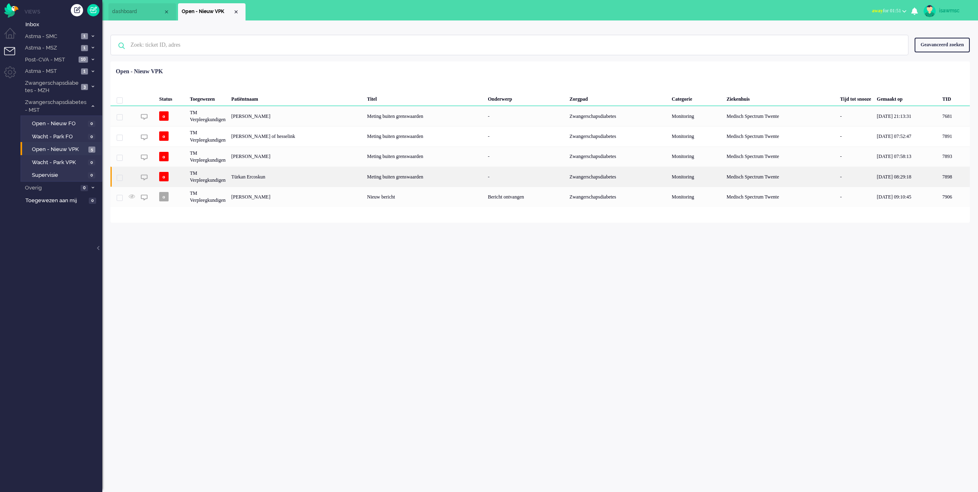
click at [940, 175] on div "Türkan Ercoskun" at bounding box center [955, 177] width 30 height 20
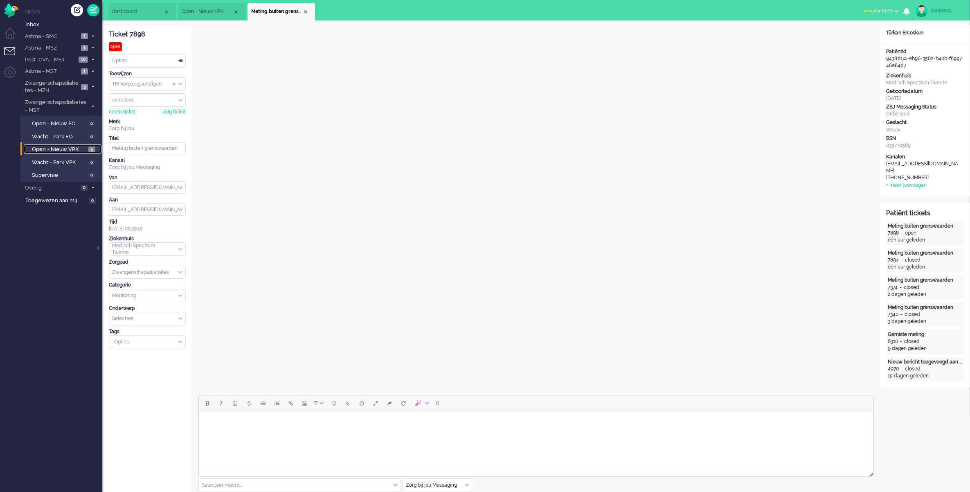
click at [73, 147] on span "Open - Nieuw VPK" at bounding box center [59, 150] width 54 height 8
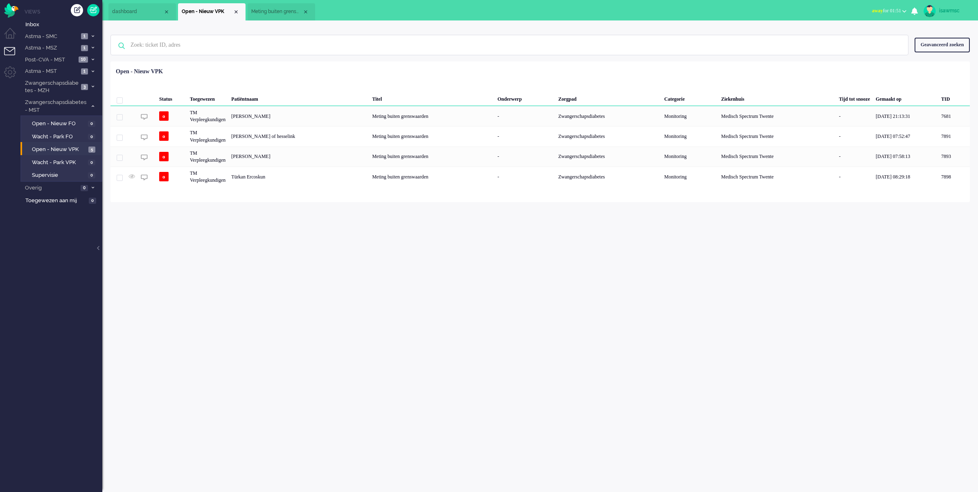
click at [275, 224] on div "isawmsc Thuis Ticket Csat Mijn gemiddelde cijfer Deze week - Ticket Bijdragen P…" at bounding box center [540, 256] width 876 height 472
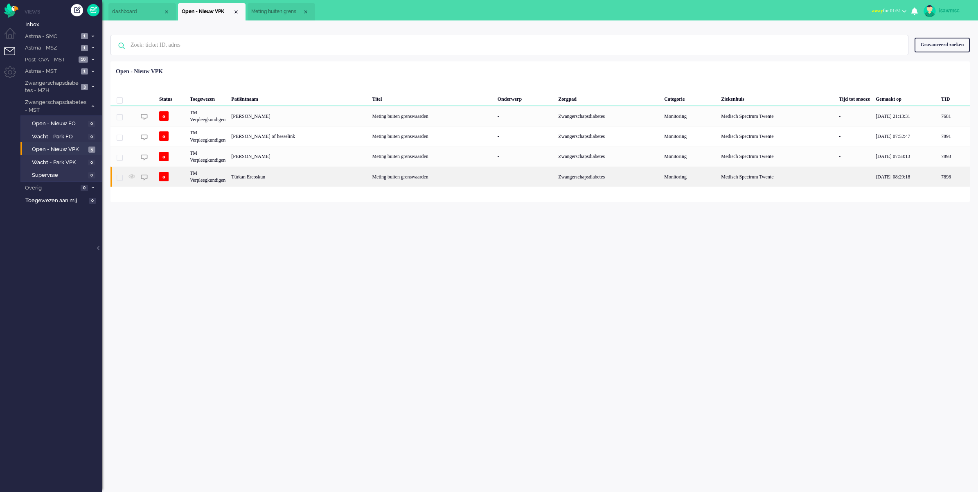
click at [939, 175] on div "Türkan Ercoskun" at bounding box center [955, 177] width 32 height 20
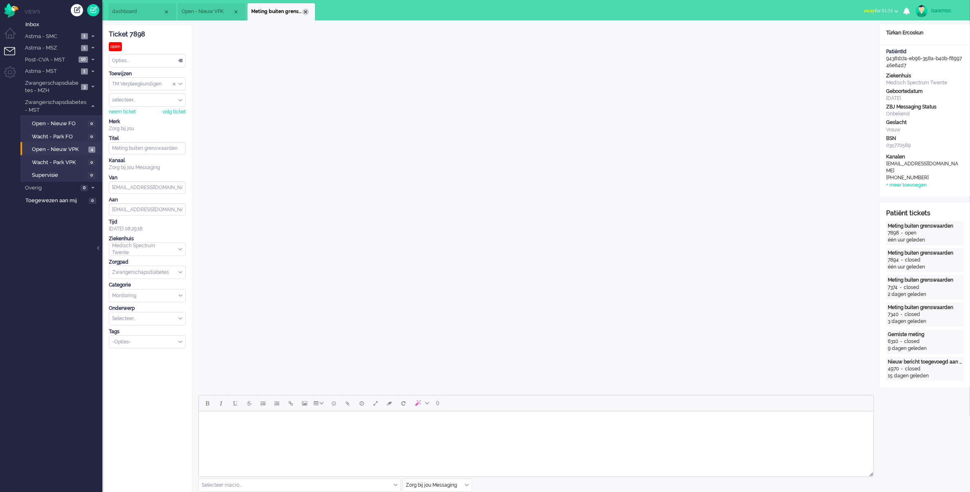
click at [308, 15] on li "Meting buiten grenswaarden" at bounding box center [282, 11] width 68 height 17
click at [306, 11] on div "Close tab" at bounding box center [305, 12] width 7 height 7
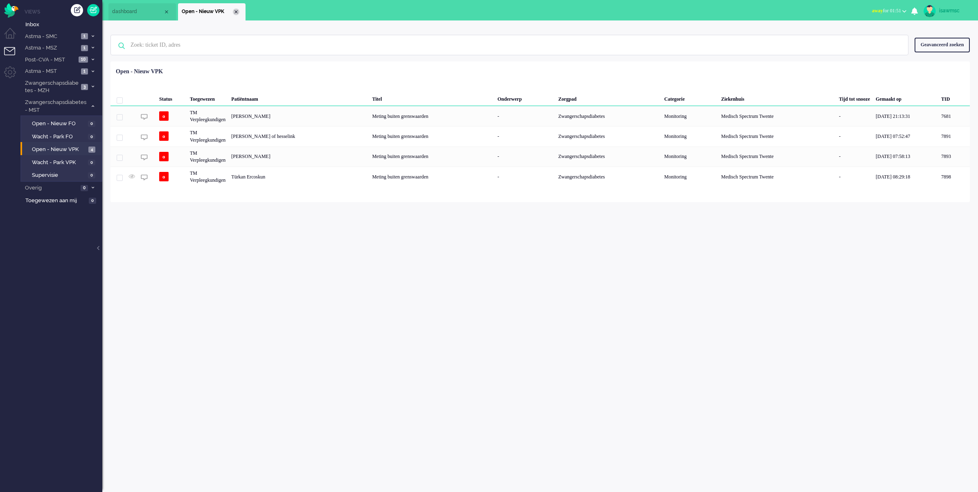
click at [236, 10] on div "Close tab" at bounding box center [236, 12] width 7 height 7
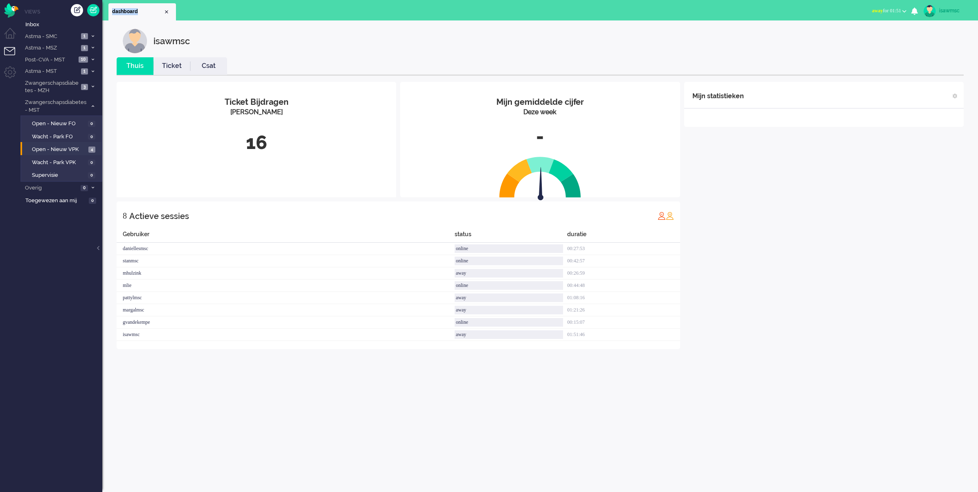
click at [236, 10] on ul "dashboard" at bounding box center [460, 10] width 704 height 20
click at [375, 11] on ul "dashboard" at bounding box center [460, 10] width 704 height 20
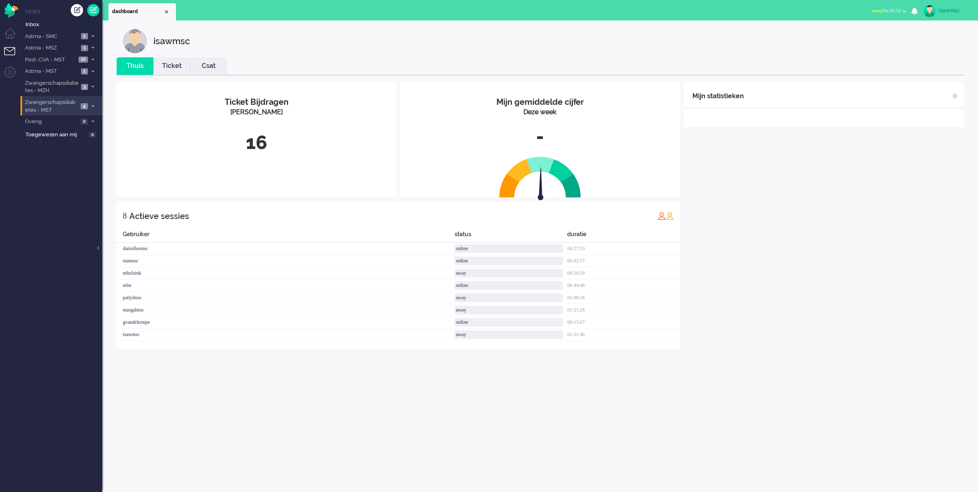
click at [84, 109] on li "Zwangerschapsdiabetes - MST 4" at bounding box center [61, 105] width 82 height 19
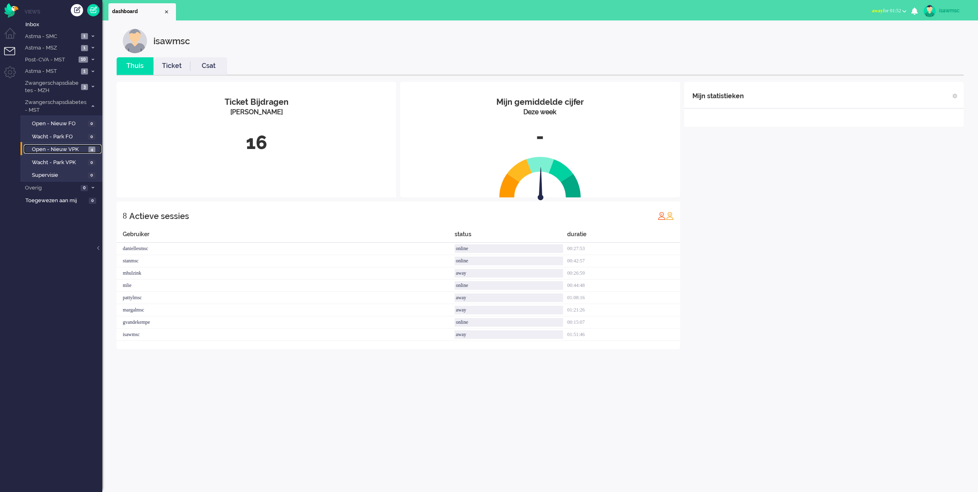
click at [86, 148] on link "Open - Nieuw VPK 4" at bounding box center [63, 148] width 78 height 9
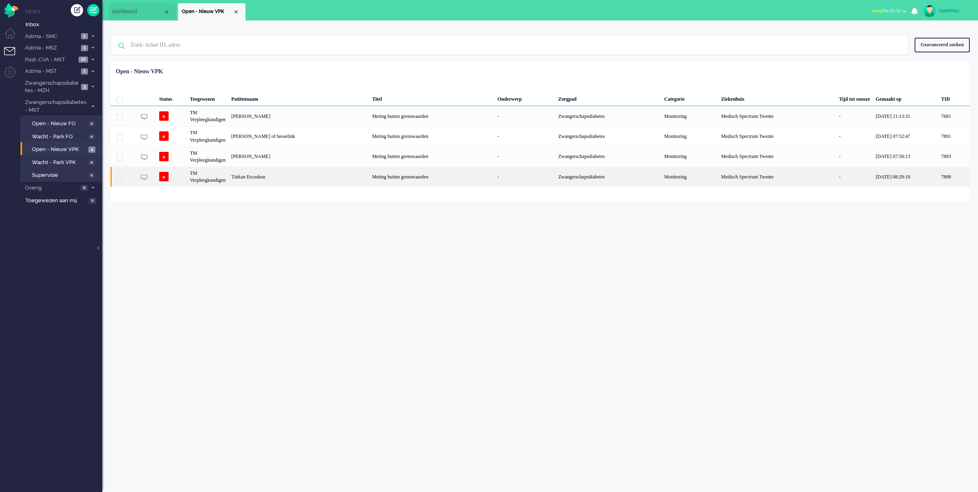
click at [939, 180] on div "Türkan Ercoskun" at bounding box center [955, 177] width 32 height 20
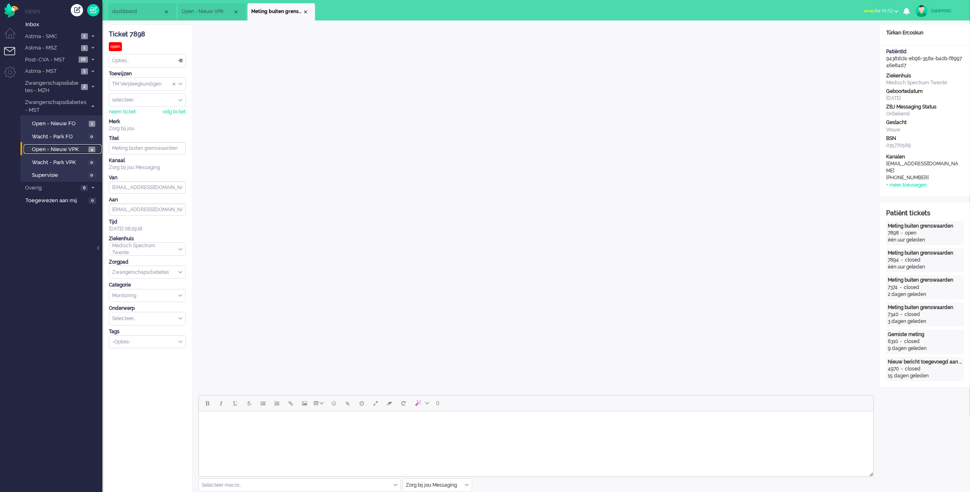
click at [80, 144] on link "Open - Nieuw VPK 4" at bounding box center [63, 148] width 78 height 9
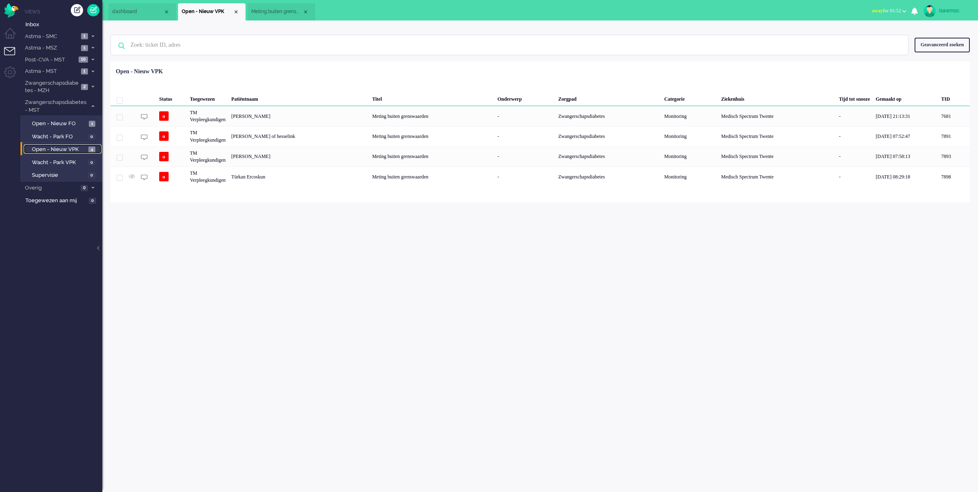
click at [297, 12] on span "Meting buiten grenswaarden" at bounding box center [276, 11] width 51 height 7
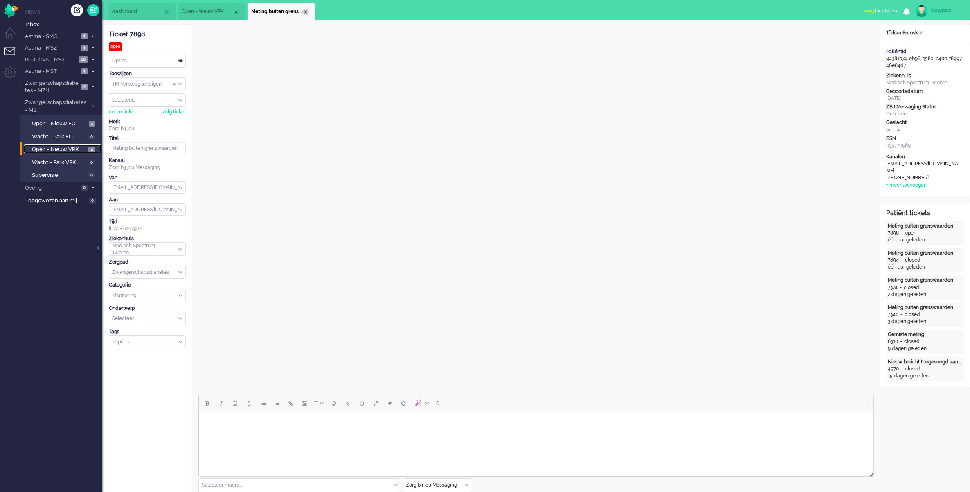
click at [305, 12] on div "Close tab" at bounding box center [305, 12] width 7 height 7
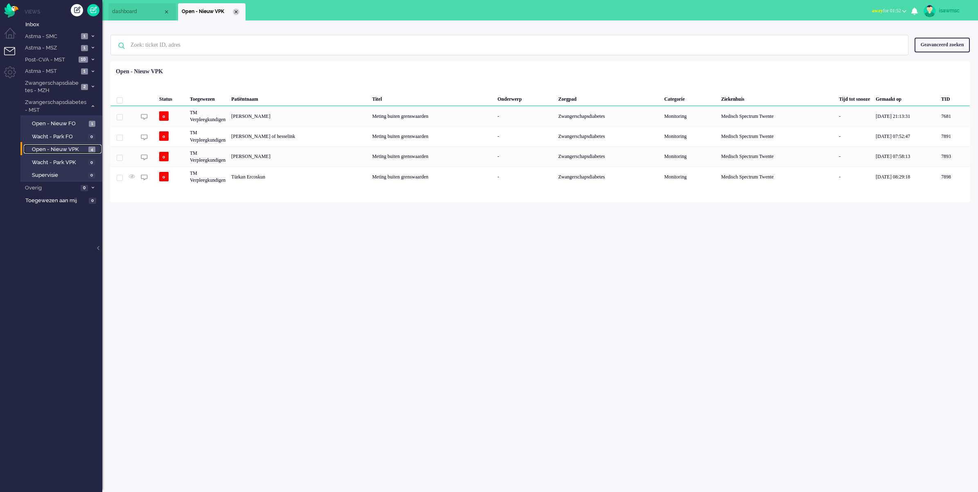
click at [235, 14] on div "Close tab" at bounding box center [236, 12] width 7 height 7
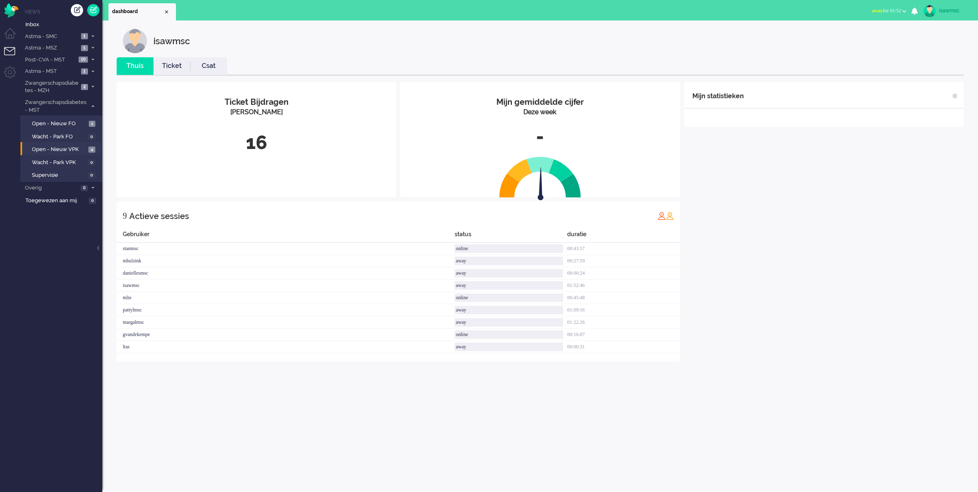
click at [238, 13] on ul "dashboard" at bounding box center [460, 10] width 704 height 20
click at [954, 11] on div "isawmsc" at bounding box center [954, 11] width 31 height 8
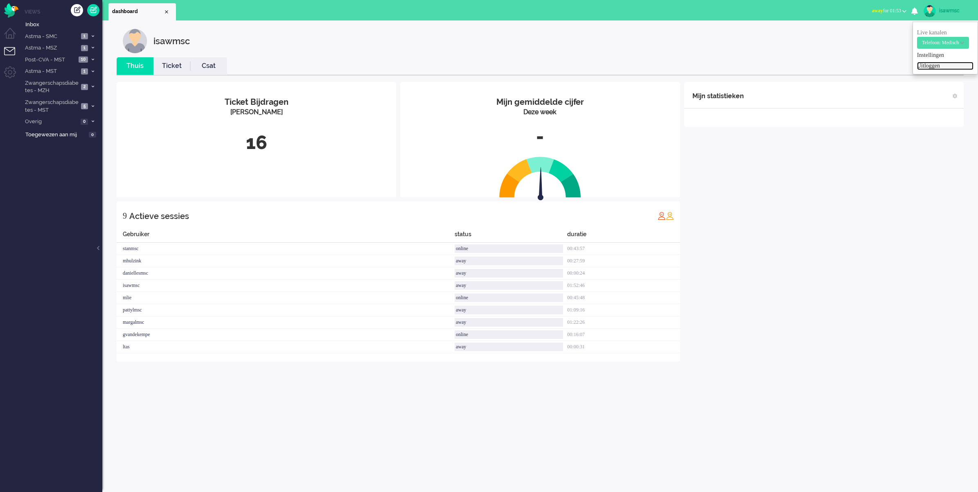
click at [928, 68] on link "Uitloggen" at bounding box center [945, 66] width 56 height 8
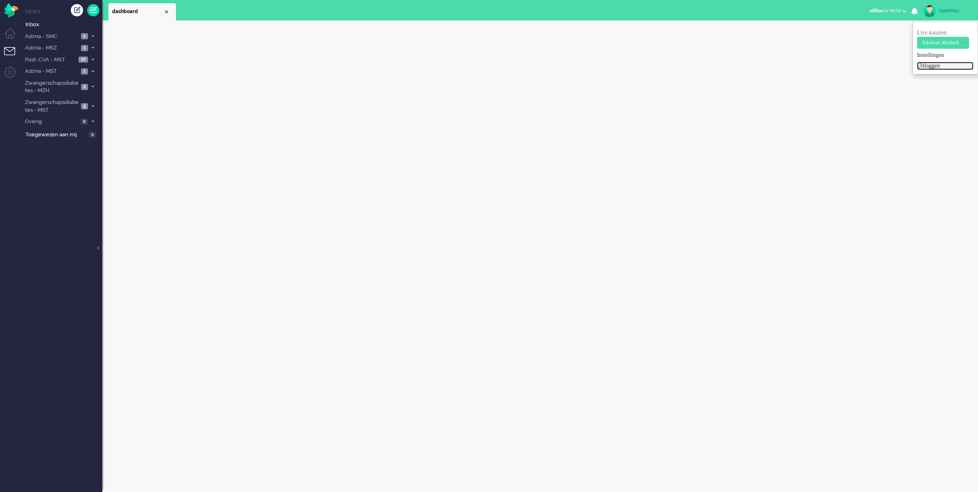
click at [939, 64] on link "Uitloggen" at bounding box center [945, 66] width 56 height 8
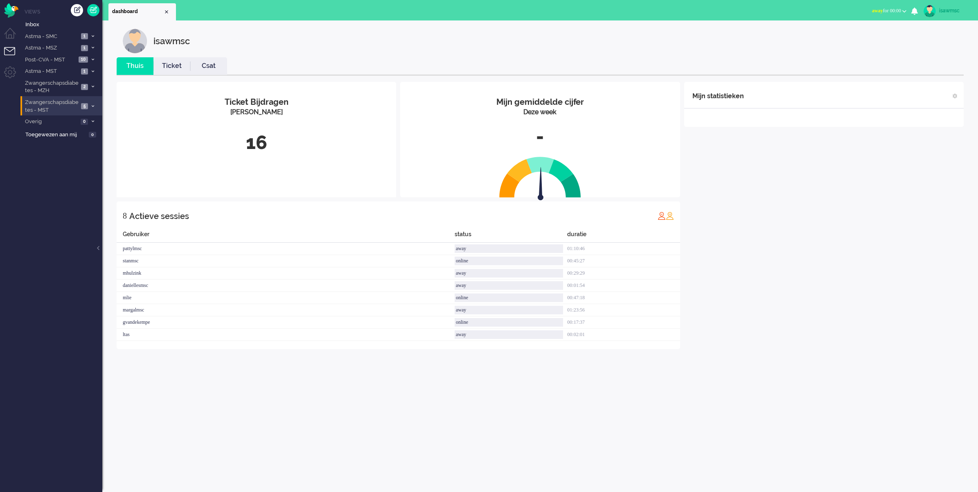
drag, startPoint x: 89, startPoint y: 106, endPoint x: 82, endPoint y: 107, distance: 6.6
click at [87, 106] on li "Zwangerschapsdiabetes - MST 5" at bounding box center [61, 105] width 82 height 19
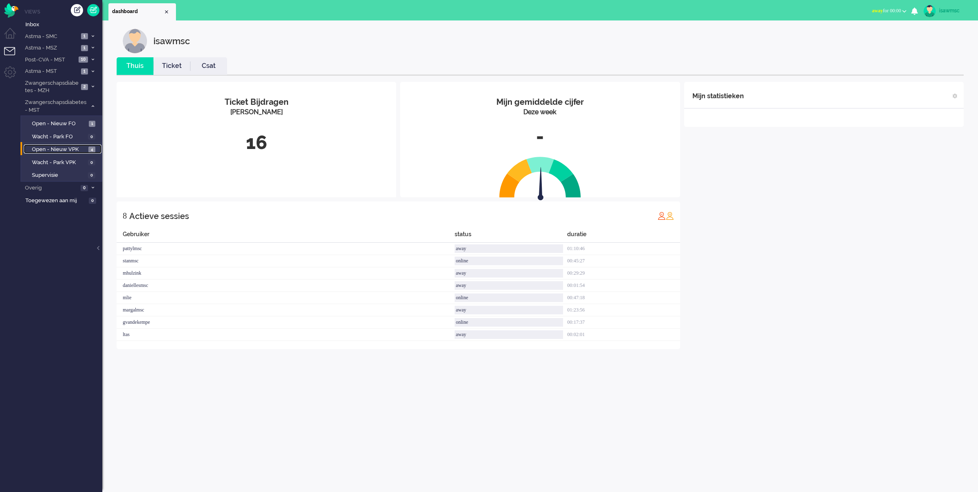
click at [87, 144] on link "Open - Nieuw VPK 4" at bounding box center [63, 148] width 78 height 9
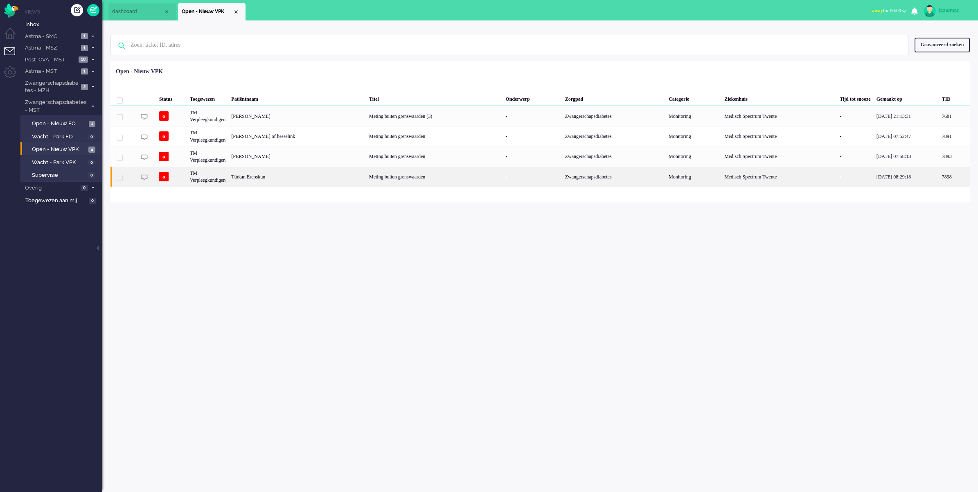
click at [939, 176] on div "Türkan Ercoskun" at bounding box center [954, 177] width 31 height 20
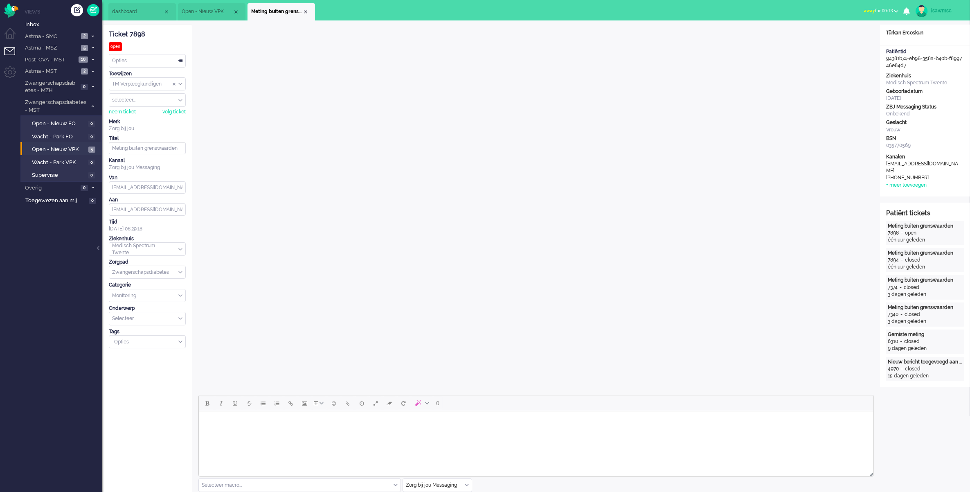
scroll to position [205, 0]
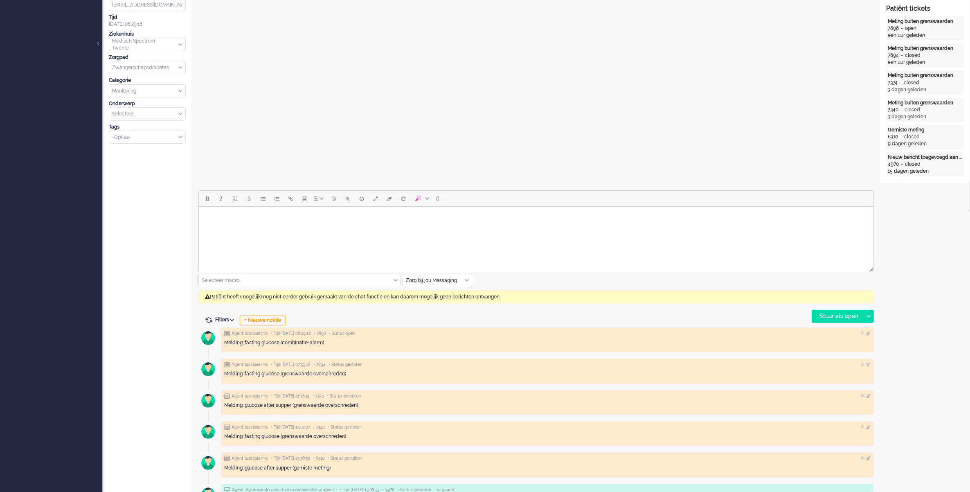
click at [470, 284] on input "text" at bounding box center [437, 280] width 69 height 13
click at [465, 305] on li "uitgaand telefoon" at bounding box center [437, 305] width 69 height 12
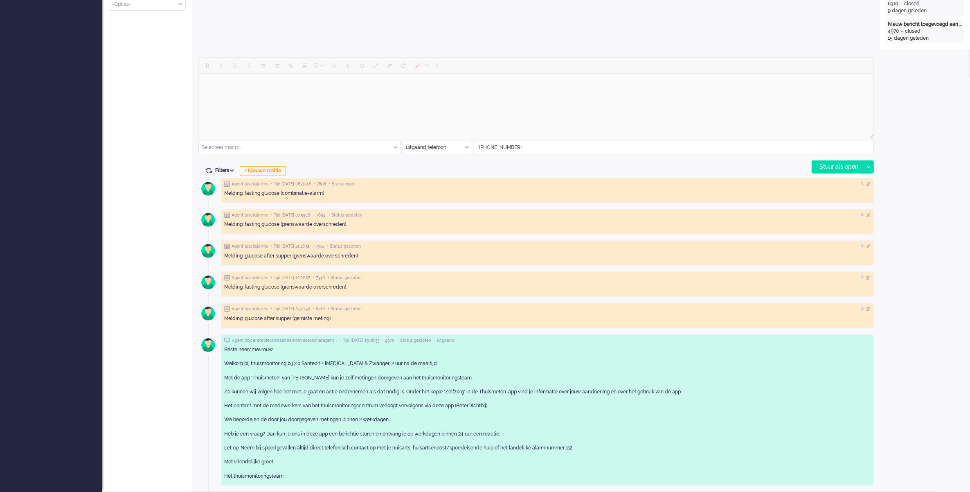
scroll to position [185, 0]
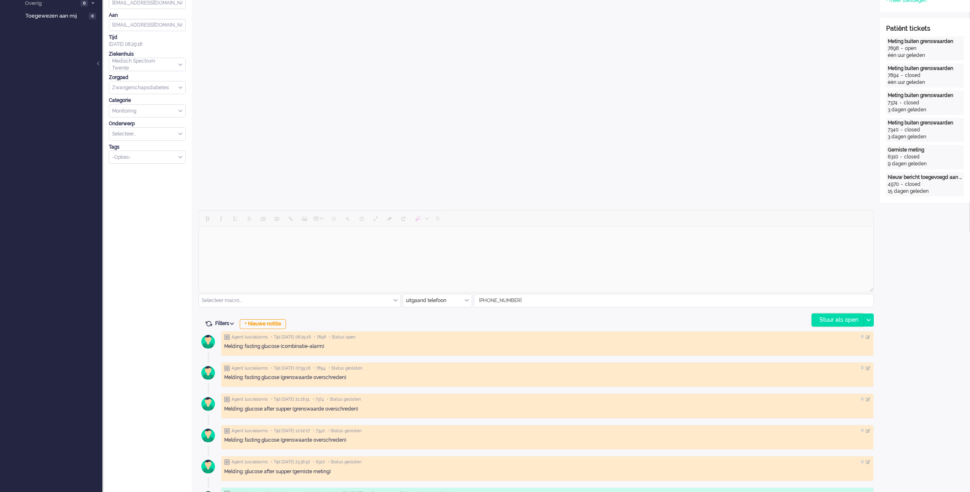
click at [822, 324] on div "Stuur als open" at bounding box center [837, 320] width 51 height 12
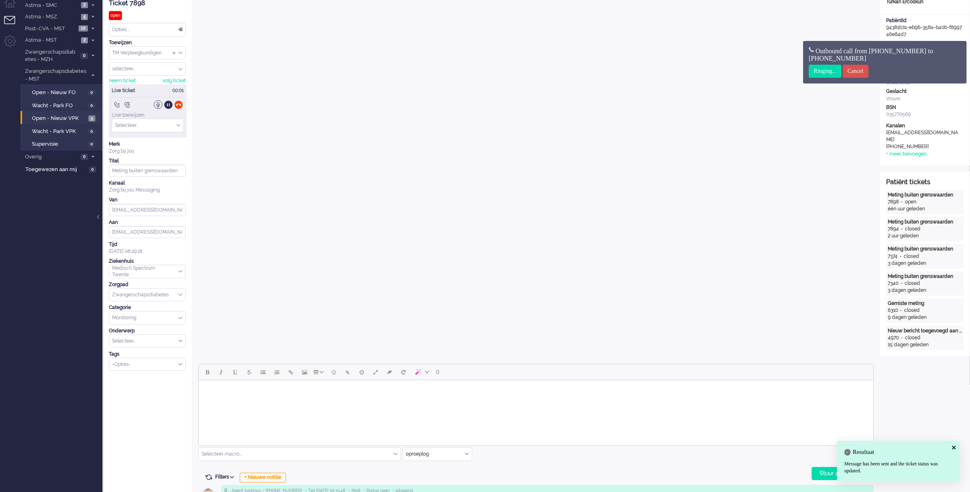
scroll to position [0, 0]
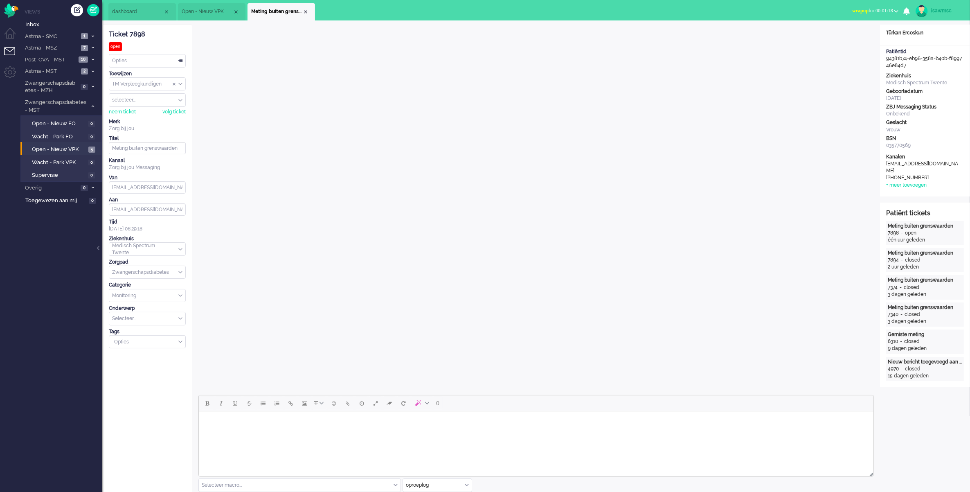
click at [853, 11] on span "wrapup" at bounding box center [861, 11] width 16 height 6
click at [853, 36] on label "Online" at bounding box center [865, 36] width 65 height 7
click at [303, 10] on div "Close tab" at bounding box center [305, 12] width 7 height 7
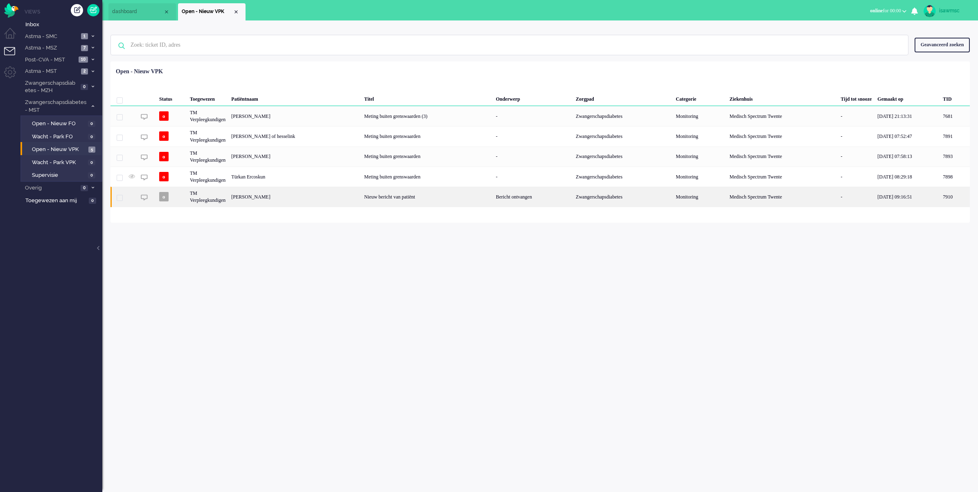
click at [940, 199] on div "[PERSON_NAME]" at bounding box center [955, 197] width 30 height 20
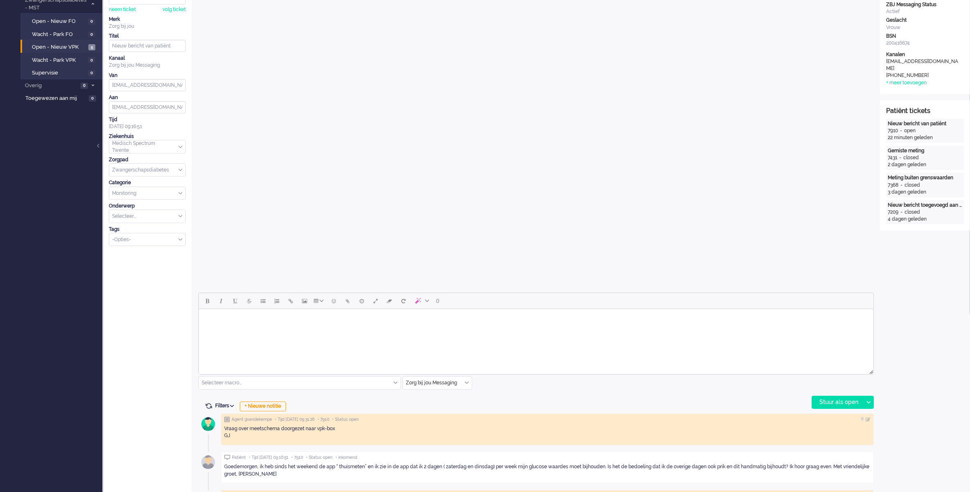
scroll to position [205, 0]
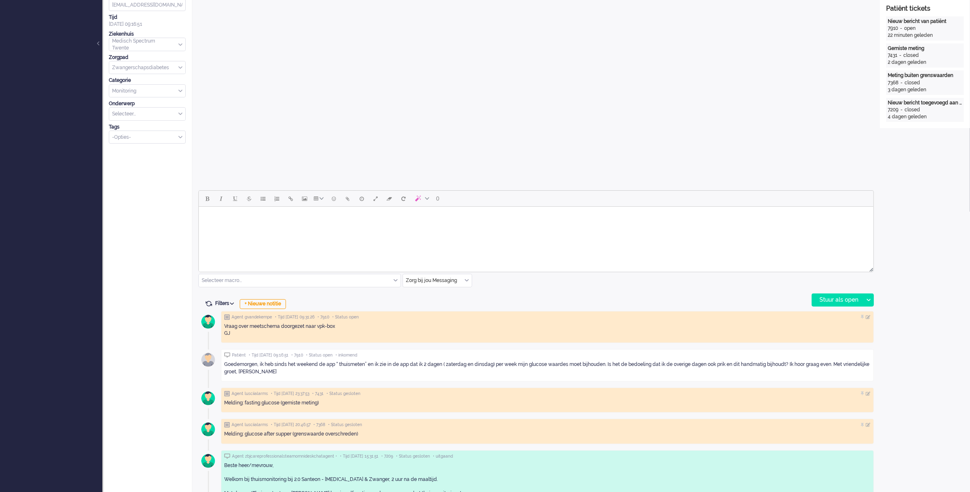
click at [282, 228] on html at bounding box center [536, 217] width 675 height 21
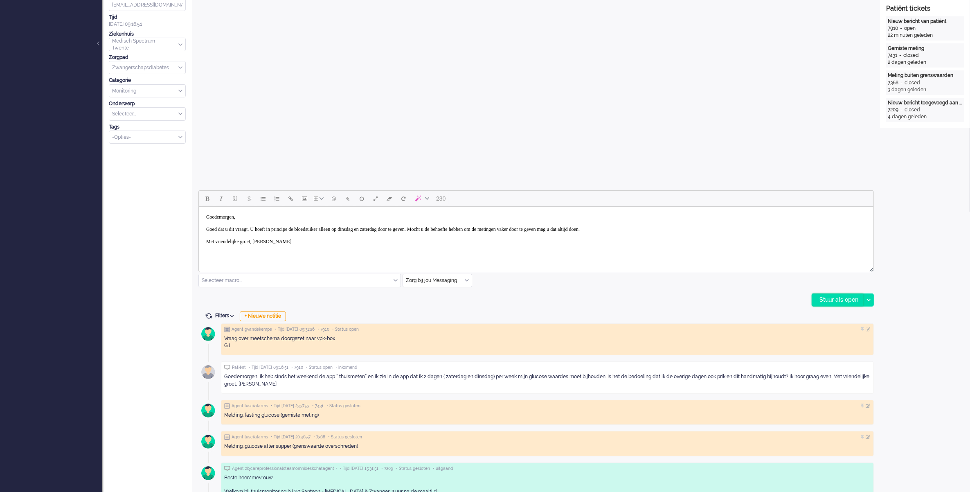
click at [830, 299] on div "Stuur als open" at bounding box center [837, 300] width 51 height 12
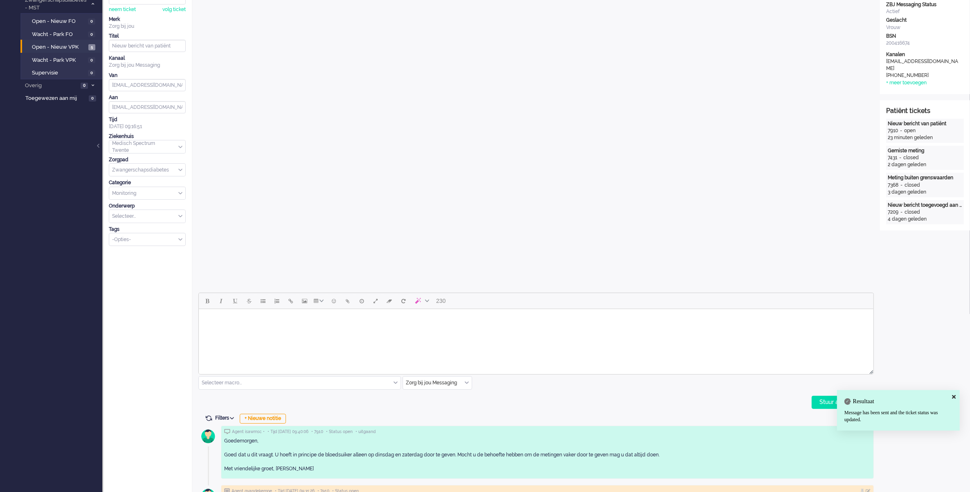
scroll to position [0, 0]
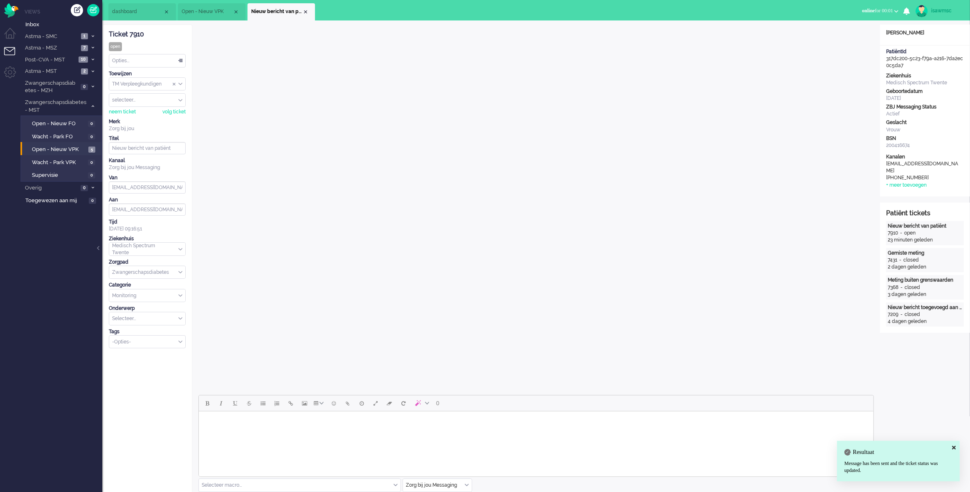
click at [142, 64] on div "Opties..." at bounding box center [147, 60] width 76 height 13
click at [139, 115] on li "Opgelost" at bounding box center [147, 119] width 76 height 12
click at [304, 11] on div "Close tab" at bounding box center [305, 12] width 7 height 7
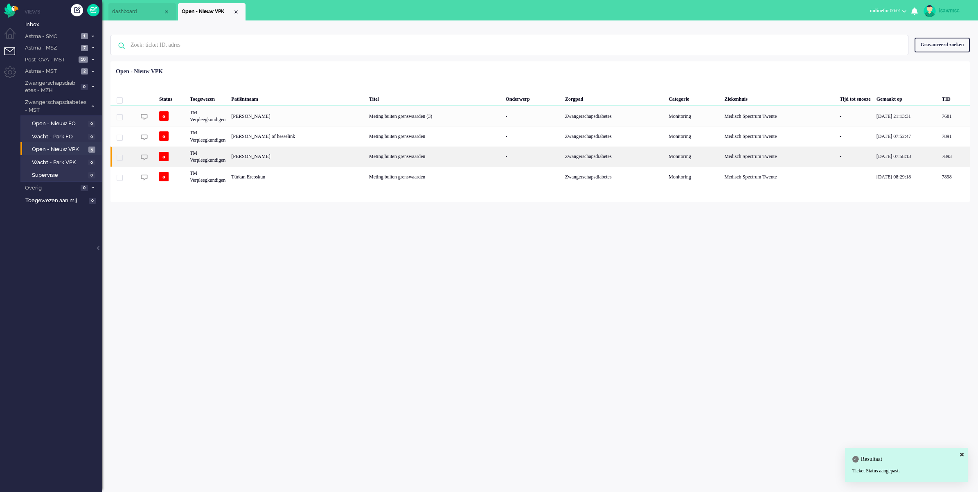
click at [939, 156] on div "Schmuni Guzutok" at bounding box center [954, 157] width 31 height 20
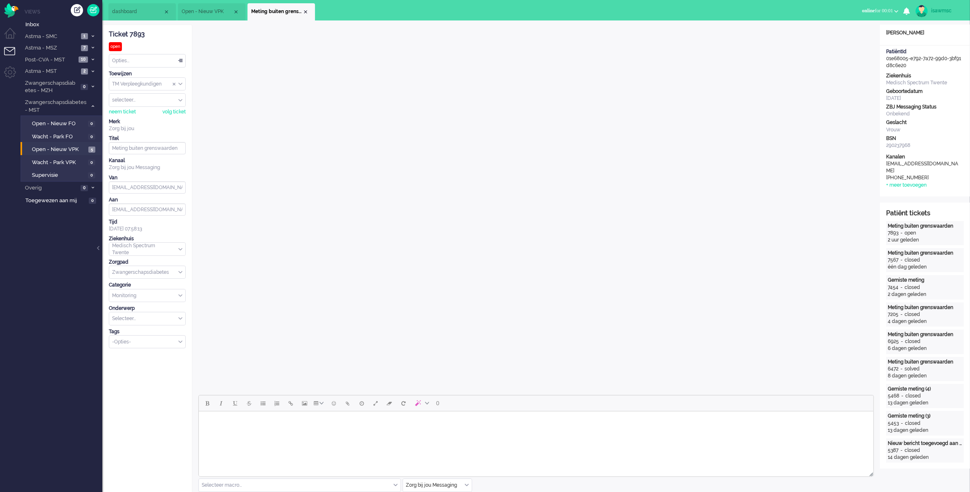
scroll to position [102, 0]
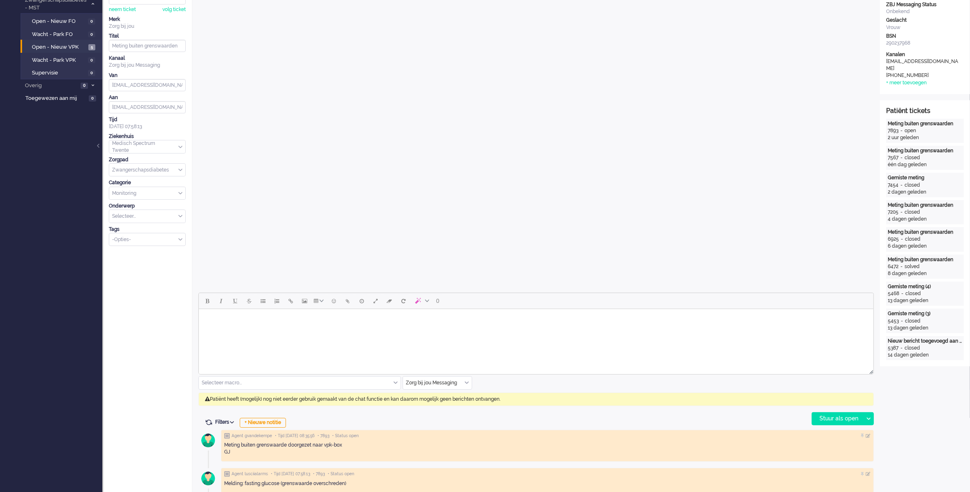
click at [467, 384] on div "Zorg bij jou Messaging" at bounding box center [437, 383] width 69 height 13
click at [451, 409] on li "uitgaand telefoon" at bounding box center [437, 407] width 69 height 12
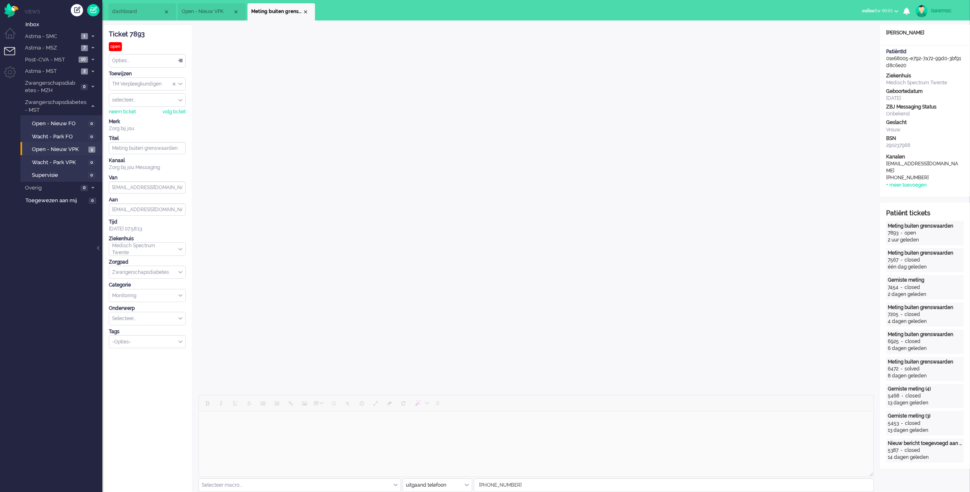
scroll to position [205, 0]
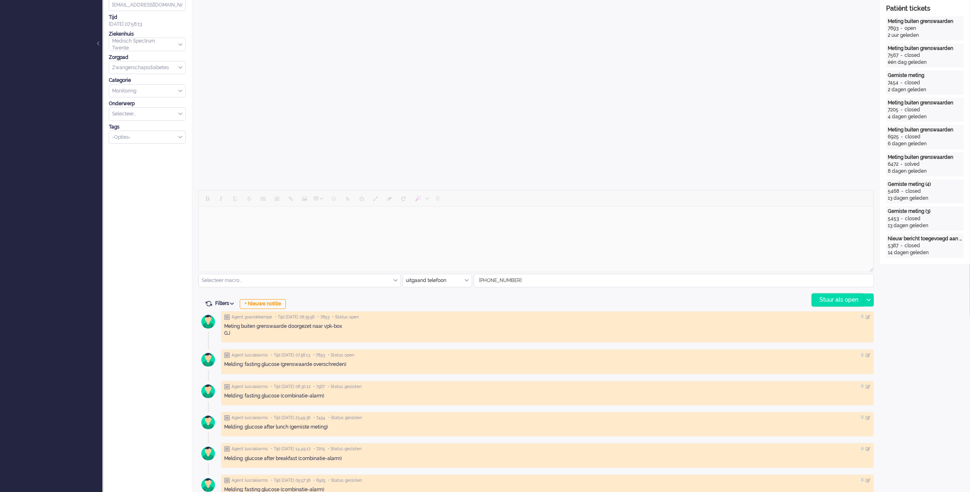
click at [821, 297] on div "Stuur als open" at bounding box center [837, 300] width 51 height 12
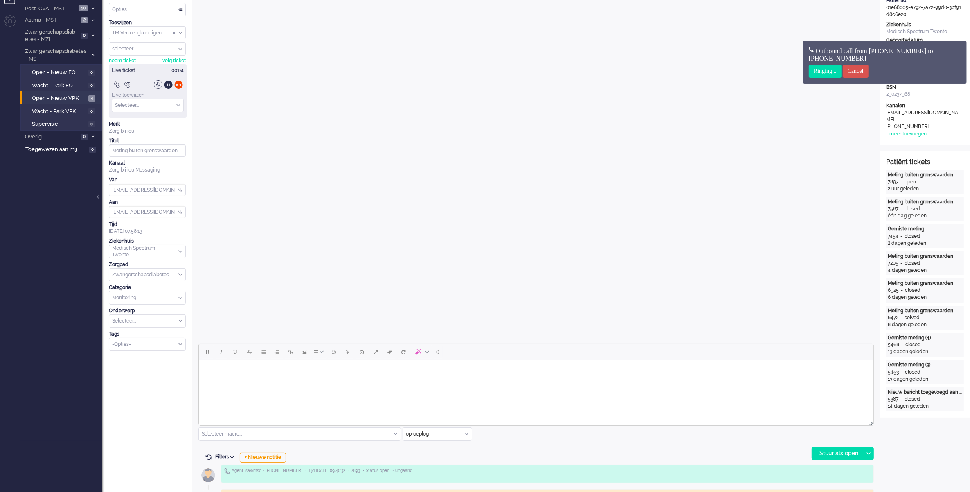
scroll to position [0, 0]
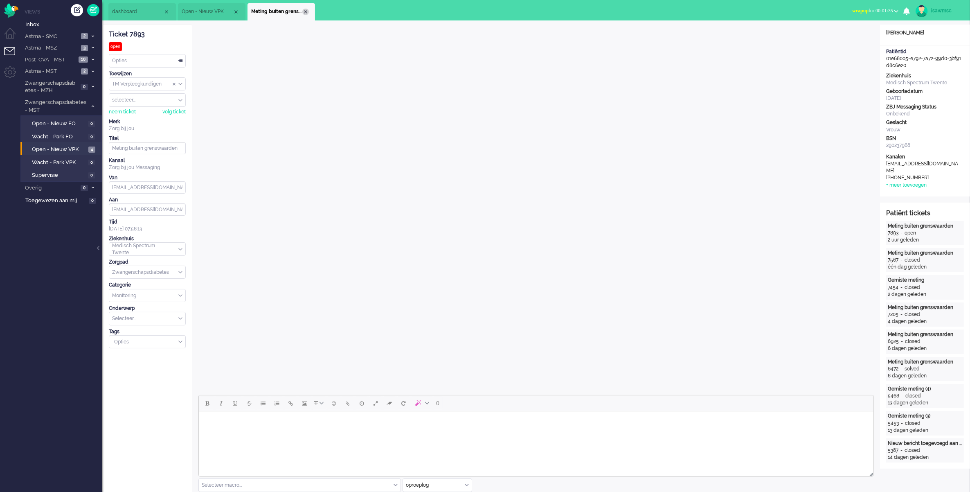
click at [306, 8] on li "Meting buiten grenswaarden" at bounding box center [282, 11] width 68 height 17
click at [304, 14] on div "Close tab" at bounding box center [305, 12] width 7 height 7
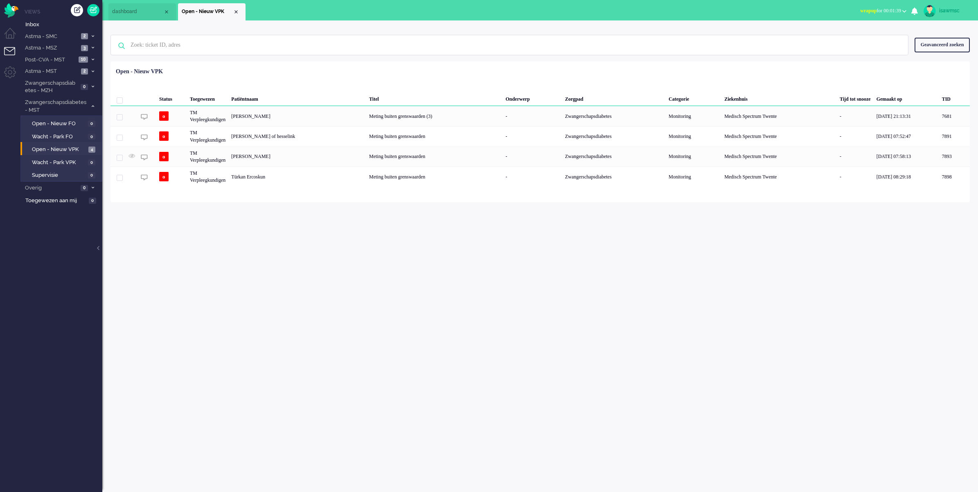
click at [860, 8] on span "wrapup" at bounding box center [868, 11] width 16 height 6
click at [866, 32] on link "Online" at bounding box center [872, 36] width 65 height 9
click at [871, 36] on label "Online" at bounding box center [872, 36] width 65 height 7
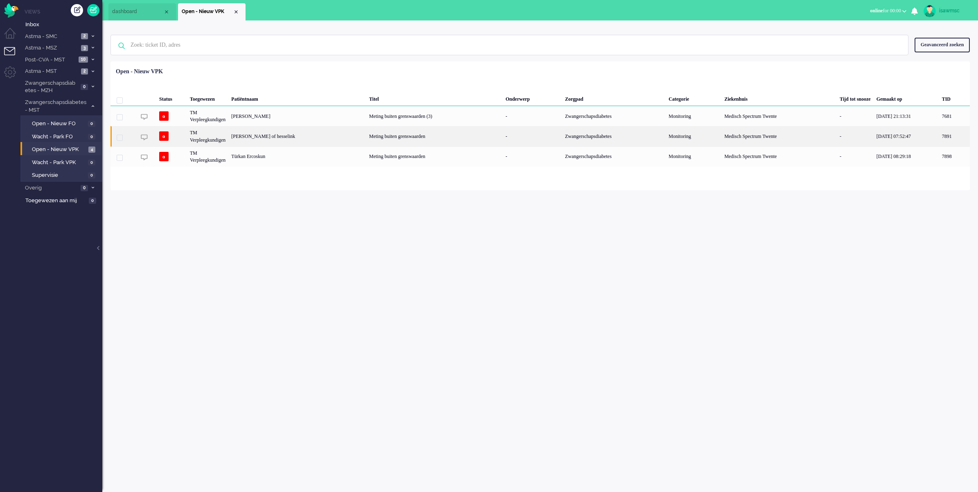
click at [939, 131] on div "[PERSON_NAME] of hesselink" at bounding box center [954, 136] width 31 height 20
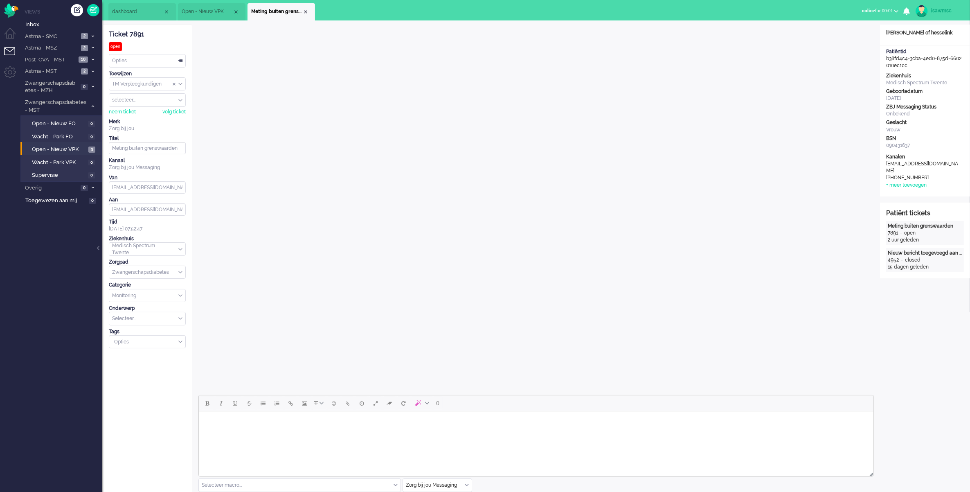
scroll to position [51, 0]
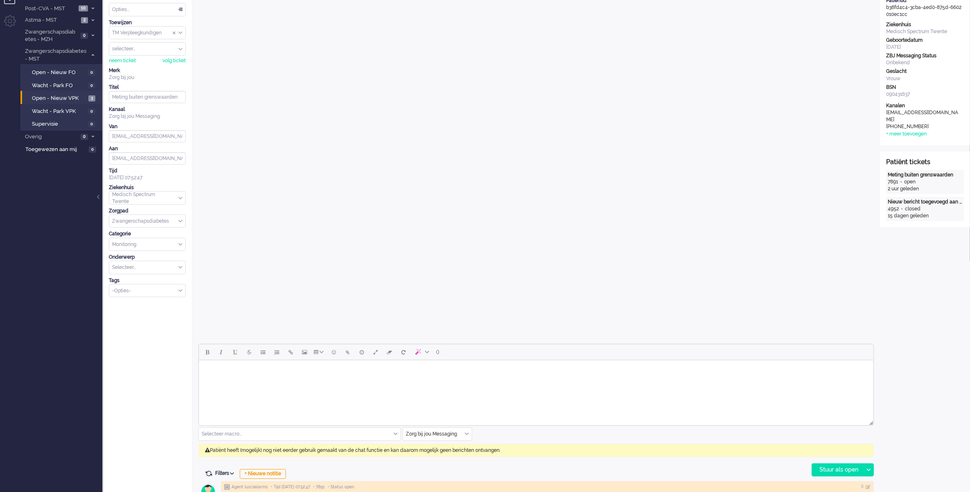
click at [463, 434] on input "text" at bounding box center [437, 434] width 69 height 13
click at [422, 460] on span "uitgaand telefoon" at bounding box center [427, 458] width 41 height 7
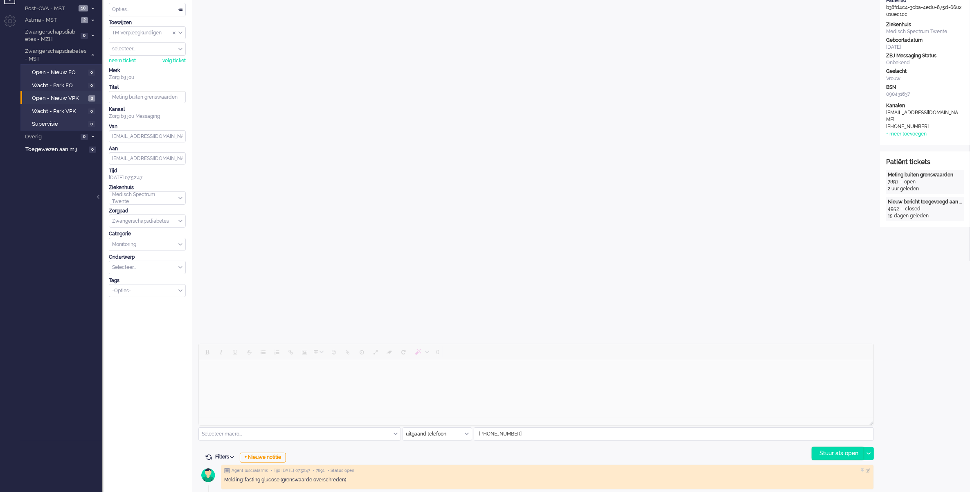
click at [821, 455] on div "Stuur als open" at bounding box center [837, 453] width 51 height 12
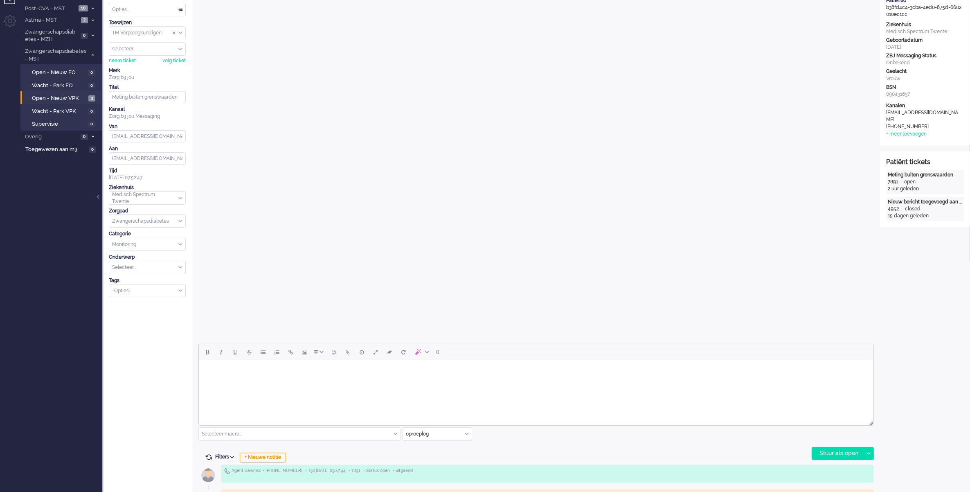
scroll to position [0, 0]
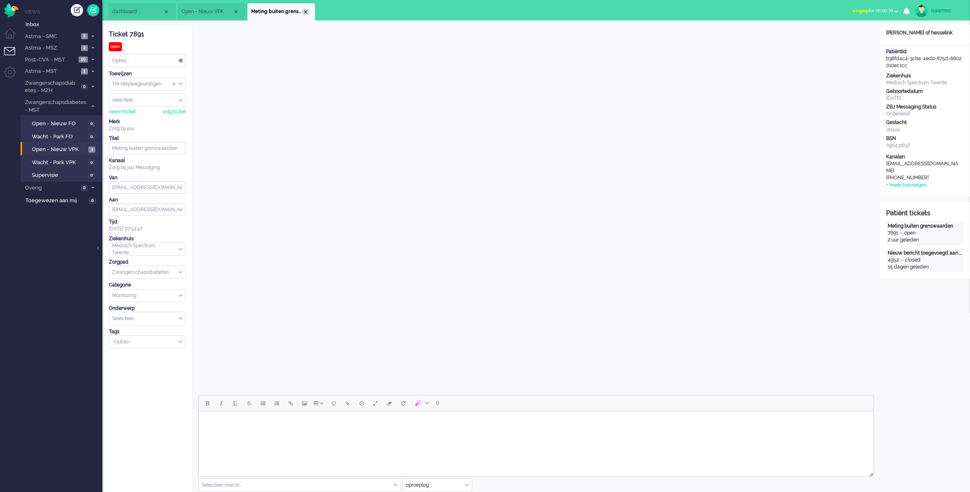
click at [304, 9] on div "Close tab" at bounding box center [305, 12] width 7 height 7
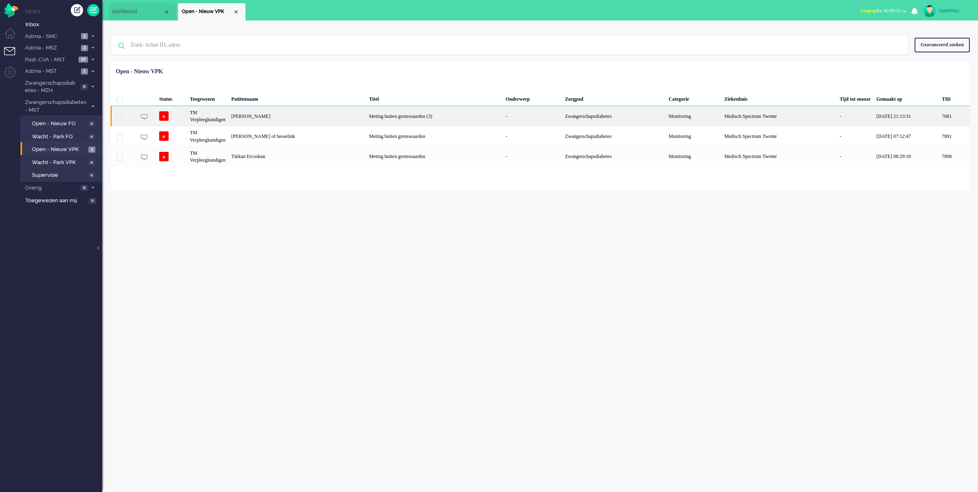
click at [939, 113] on div "[PERSON_NAME]" at bounding box center [954, 116] width 31 height 20
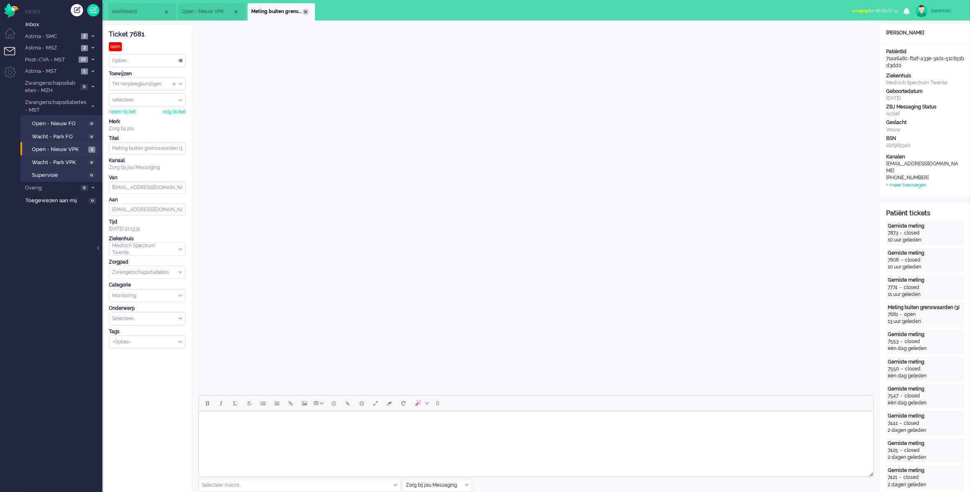
click at [307, 11] on div "Close tab" at bounding box center [305, 12] width 7 height 7
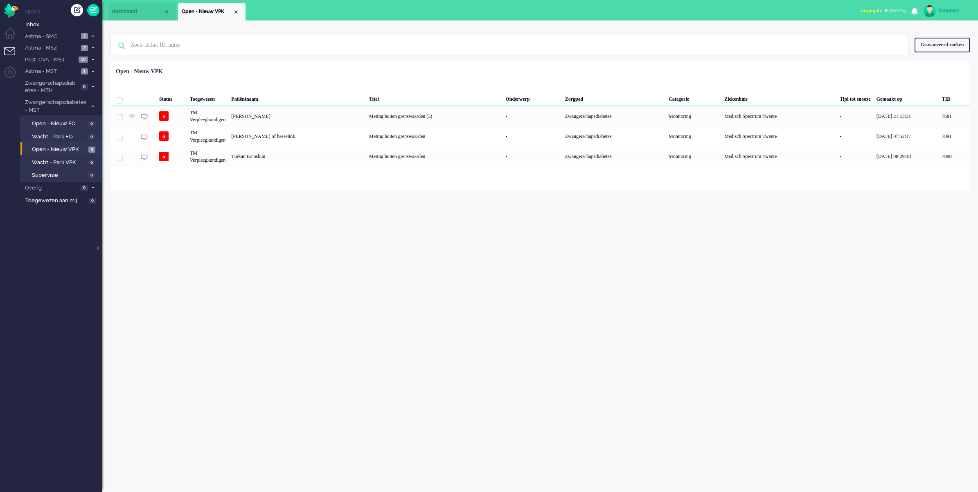
click at [330, 72] on div "Status Toegewezen Patiëntnaam Titel Onderwerp Zorgpad Categorie Ziekenhuis Tijd…" at bounding box center [541, 115] width 860 height 102
click at [87, 70] on span "1" at bounding box center [84, 71] width 7 height 6
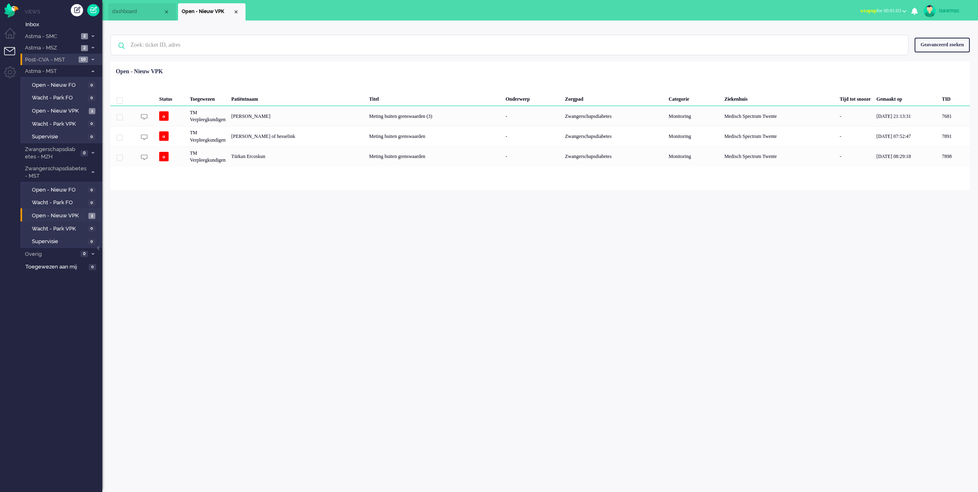
click at [87, 54] on li "Post-CVA - MST 10" at bounding box center [61, 60] width 82 height 12
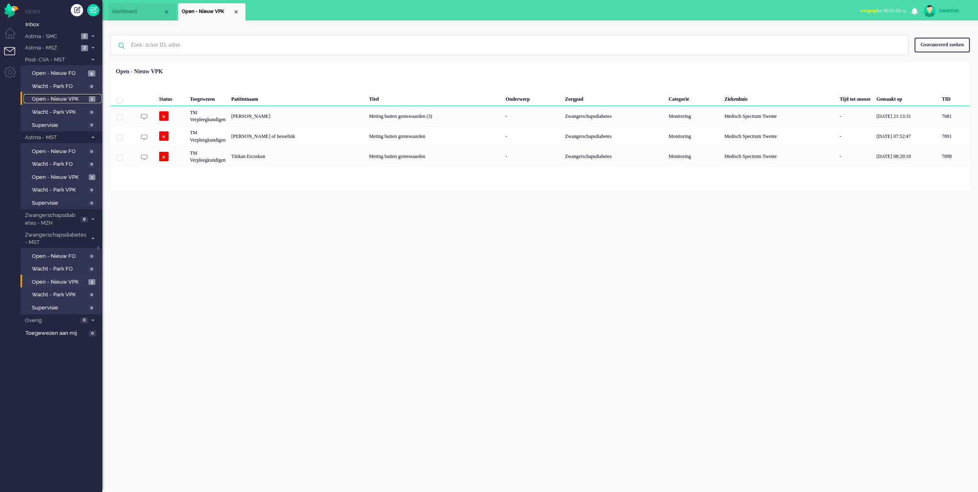
click at [81, 95] on link "Open - Nieuw VPK 1" at bounding box center [63, 98] width 78 height 9
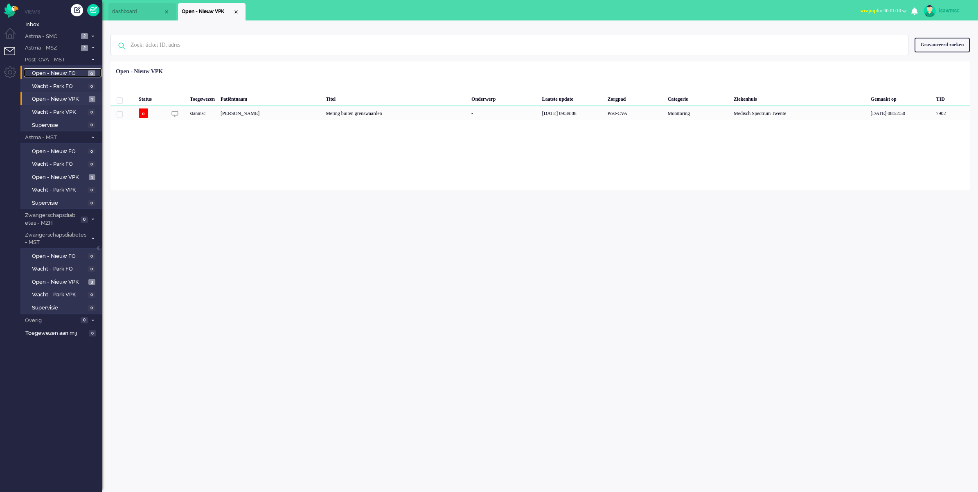
click at [90, 72] on span "9" at bounding box center [91, 73] width 7 height 6
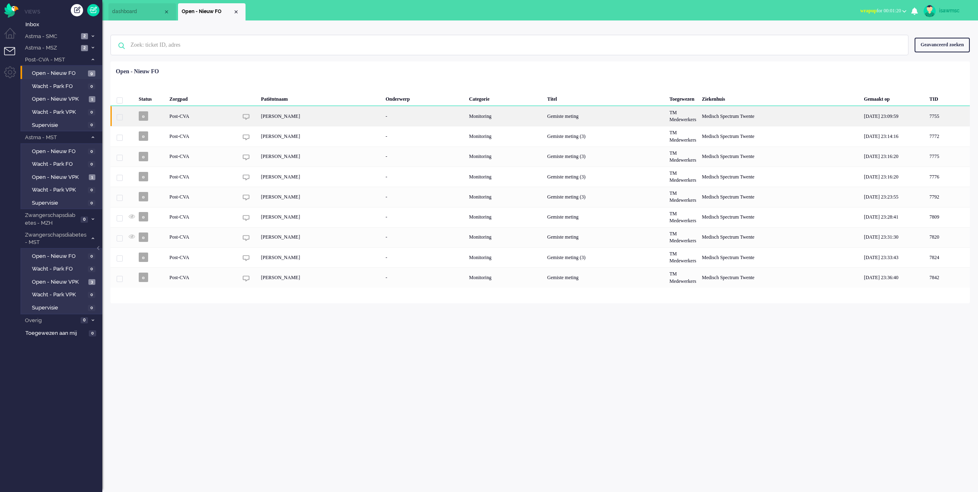
click at [322, 116] on div "Ryanne Badart" at bounding box center [320, 116] width 124 height 20
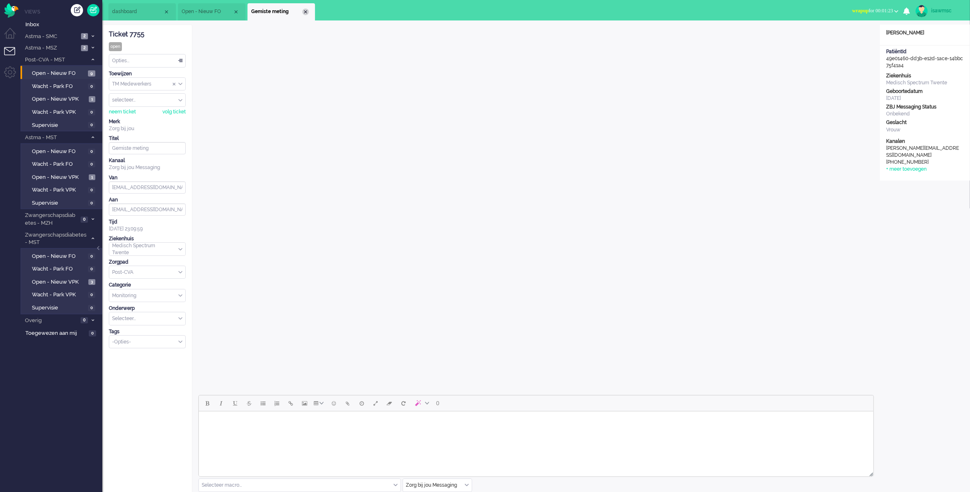
click at [304, 9] on div "Close tab" at bounding box center [305, 12] width 7 height 7
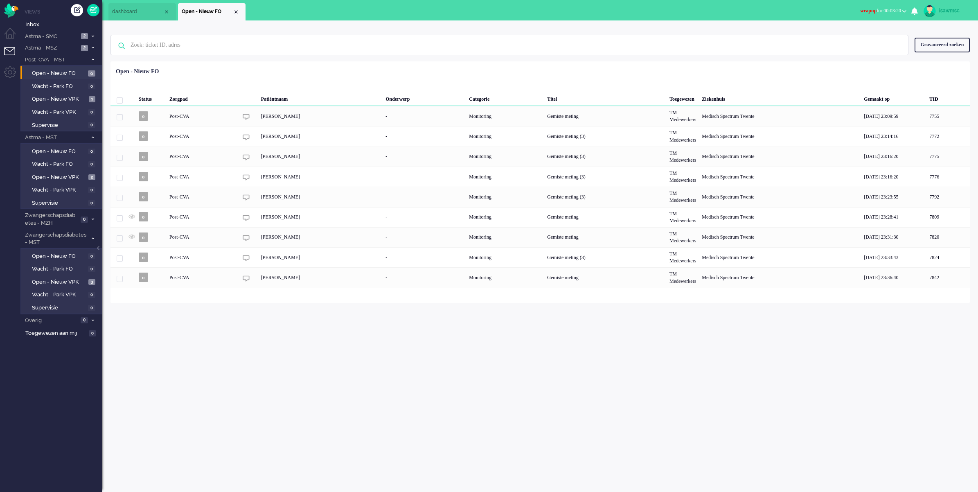
click at [344, 436] on div "isawmsc Thuis Ticket Csat Mijn gemiddelde cijfer Deze week - Ticket Bijdragen P…" at bounding box center [540, 256] width 876 height 472
click at [79, 278] on span "Open - Nieuw VPK" at bounding box center [59, 282] width 54 height 8
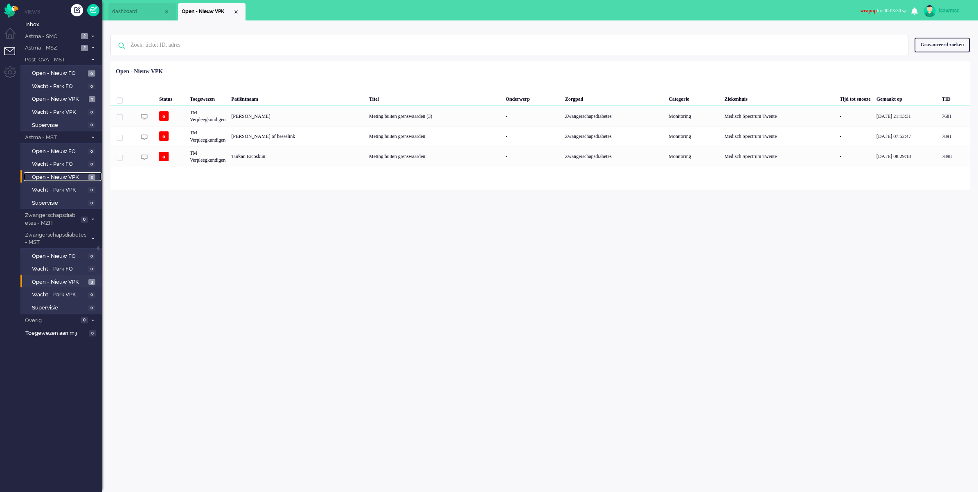
click at [65, 172] on link "Open - Nieuw VPK 2" at bounding box center [63, 176] width 78 height 9
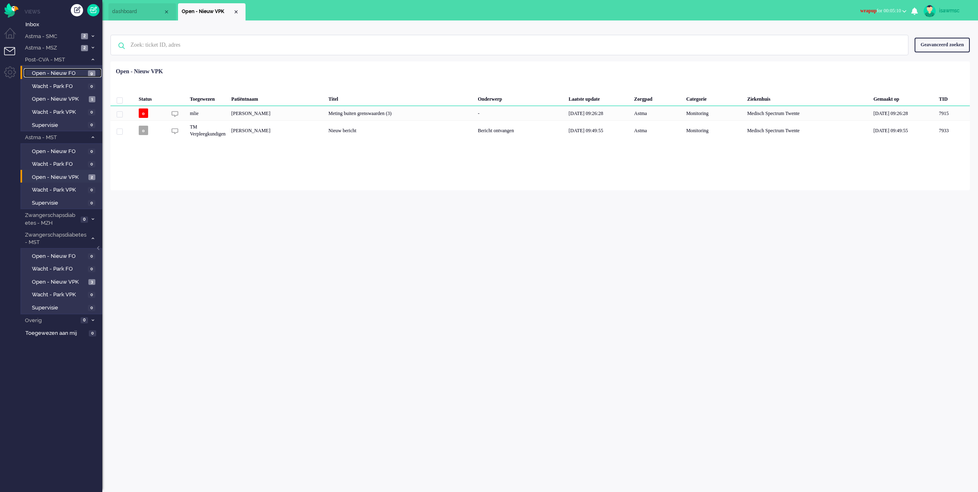
click at [91, 74] on span "9" at bounding box center [91, 73] width 7 height 6
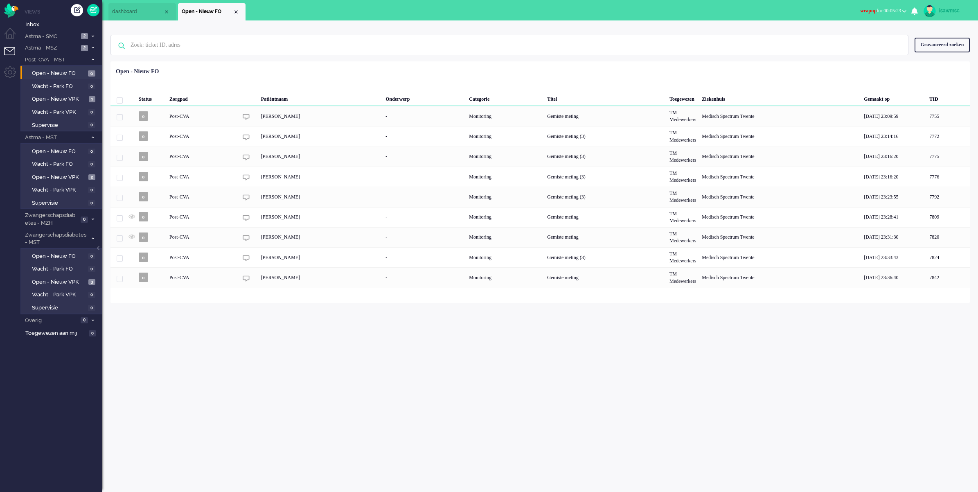
click at [182, 363] on div "isawmsc Thuis Ticket Csat Mijn gemiddelde cijfer Deze week - Ticket Bijdragen P…" at bounding box center [540, 256] width 876 height 472
click at [205, 363] on div "isawmsc Thuis Ticket Csat Mijn gemiddelde cijfer Deze week - Ticket Bijdragen P…" at bounding box center [540, 256] width 876 height 472
click at [350, 16] on ul "dashboard Open - Nieuw FO" at bounding box center [460, 10] width 704 height 20
click at [870, 9] on span "wrapup for 00:16:10" at bounding box center [880, 11] width 41 height 6
click at [864, 36] on label "Online" at bounding box center [872, 36] width 65 height 7
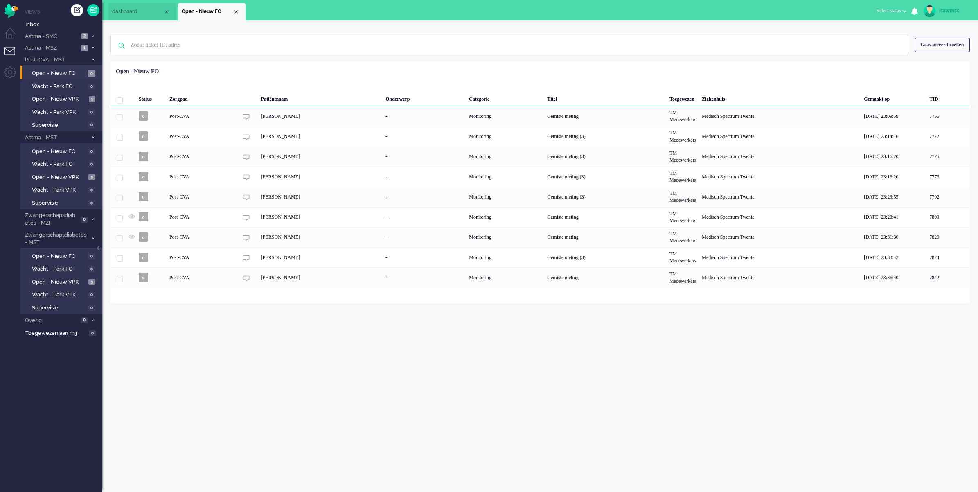
click at [787, 15] on ul "dashboard Open - Nieuw FO" at bounding box center [460, 10] width 704 height 20
click at [79, 278] on span "Open - Nieuw VPK" at bounding box center [59, 282] width 54 height 8
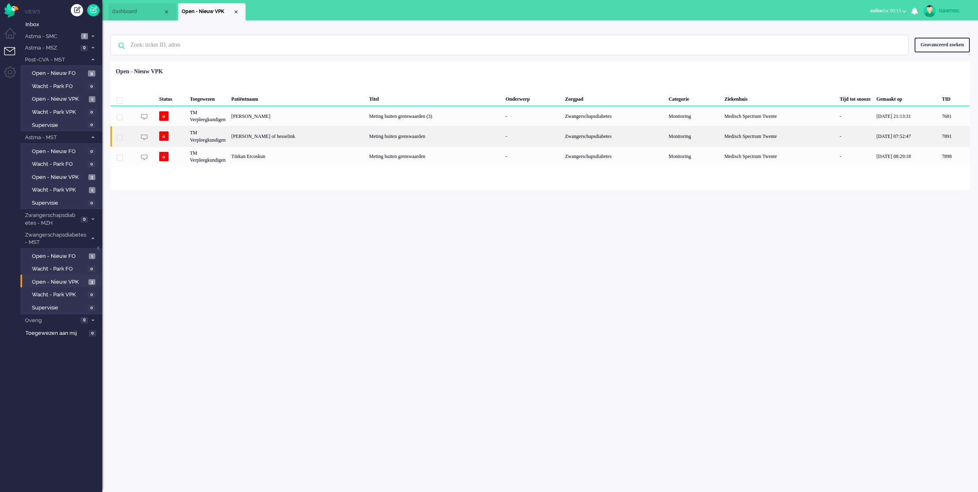
click at [939, 135] on div "[PERSON_NAME] of hesselink" at bounding box center [954, 136] width 31 height 20
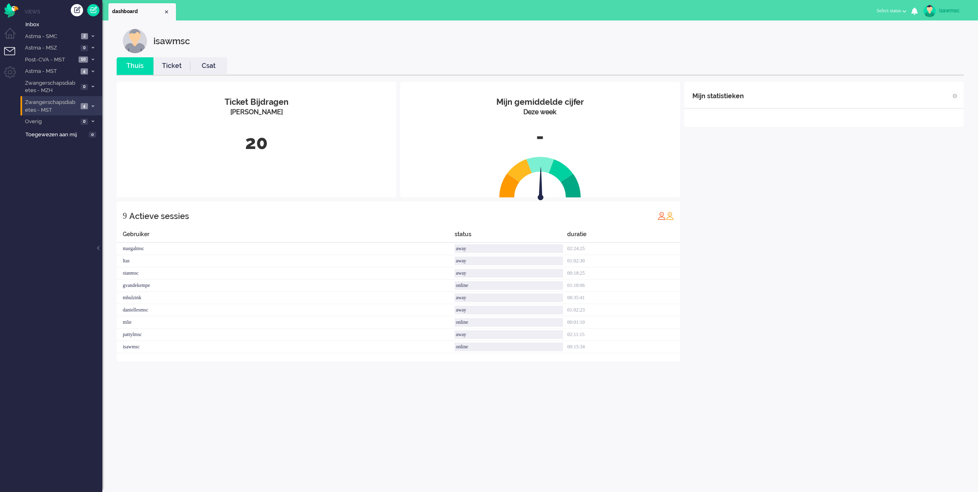
click at [84, 107] on span "4" at bounding box center [84, 106] width 7 height 6
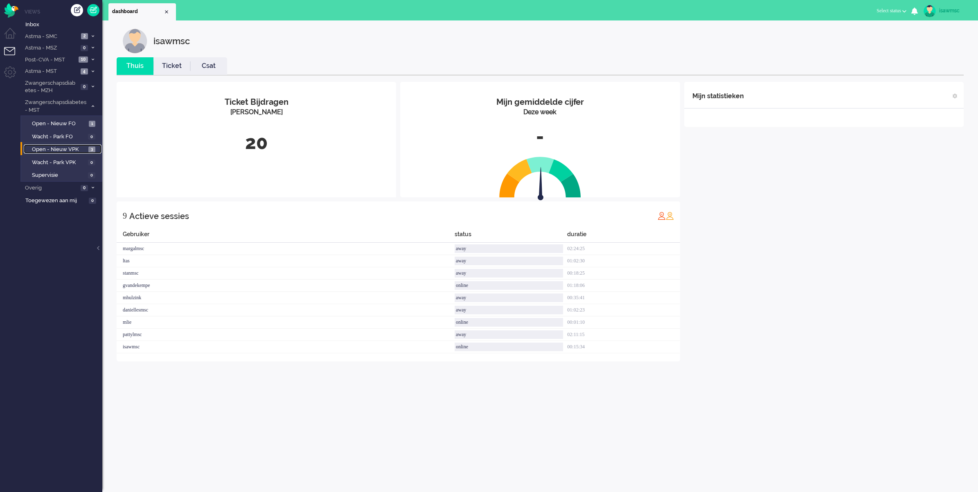
click at [82, 148] on span "Open - Nieuw VPK" at bounding box center [59, 150] width 54 height 8
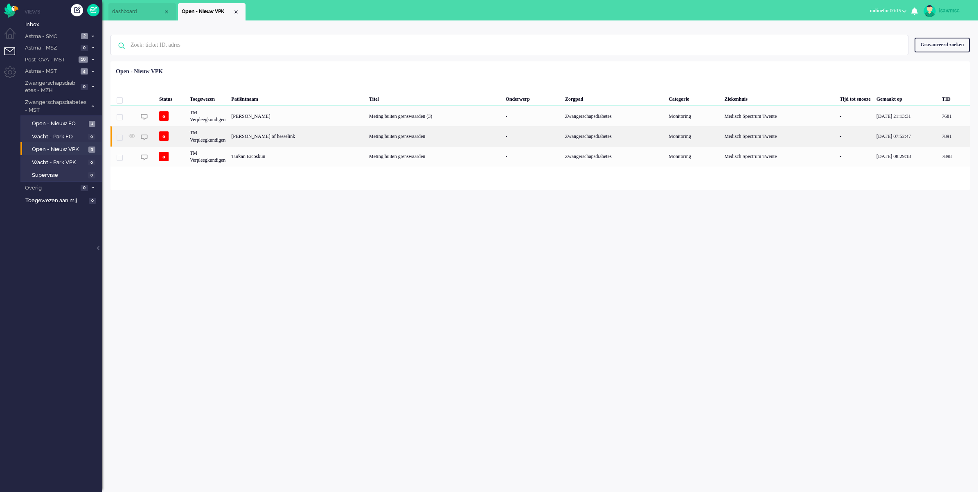
click at [939, 135] on div "[PERSON_NAME] of hesselink" at bounding box center [954, 136] width 31 height 20
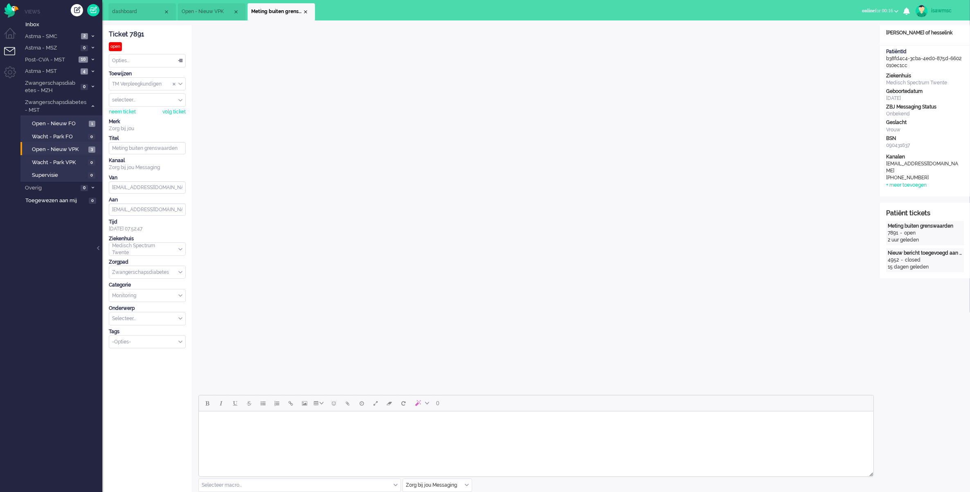
scroll to position [205, 0]
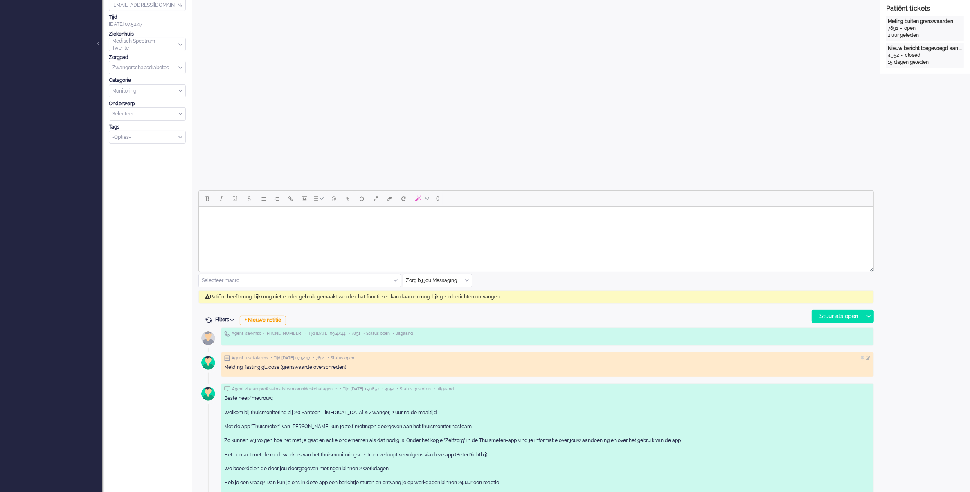
click at [465, 281] on div "Zorg bij jou Messaging" at bounding box center [437, 280] width 69 height 13
click at [440, 303] on span "uitgaand telefoon" at bounding box center [427, 304] width 41 height 7
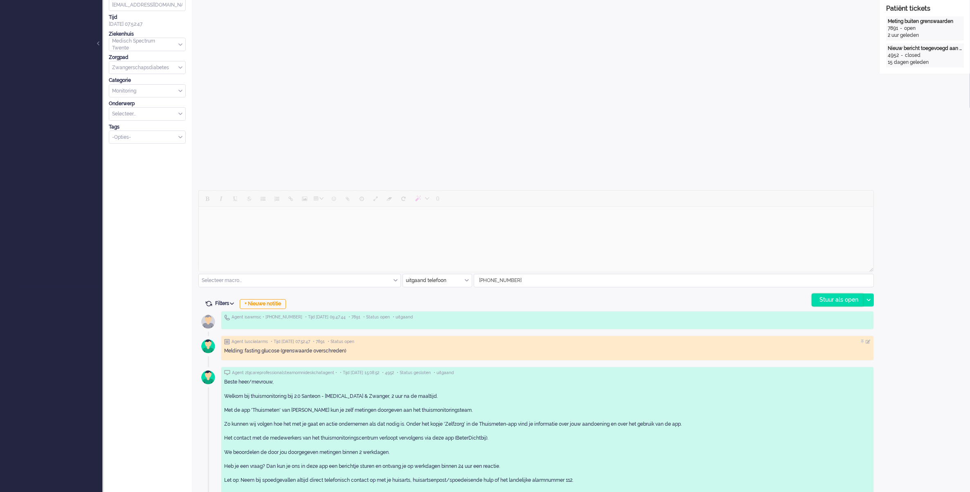
click at [851, 300] on div "Stuur als open" at bounding box center [837, 300] width 51 height 12
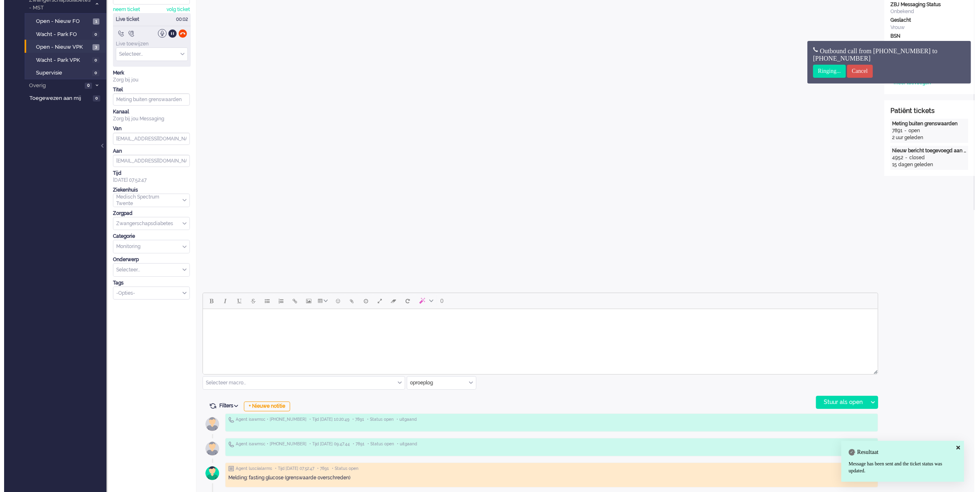
scroll to position [0, 0]
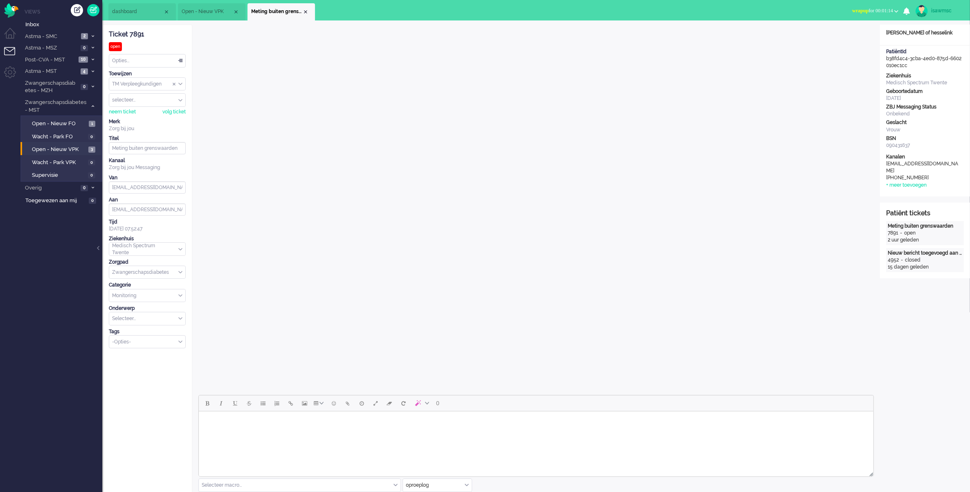
click at [866, 11] on span "wrapup for 00:01:14" at bounding box center [873, 11] width 41 height 6
click at [840, 38] on label "Online" at bounding box center [865, 36] width 65 height 7
click at [306, 10] on div "Close tab" at bounding box center [305, 12] width 7 height 7
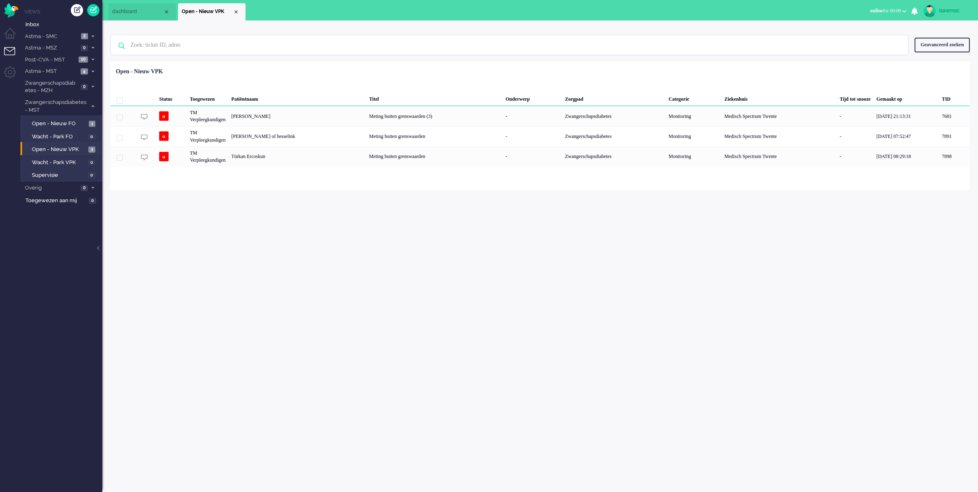
click at [296, 60] on div "Geen zoekresultaten Probeer nog eens Geavanceerd zoeken Geavanceerd zoeken Tick…" at bounding box center [541, 45] width 860 height 33
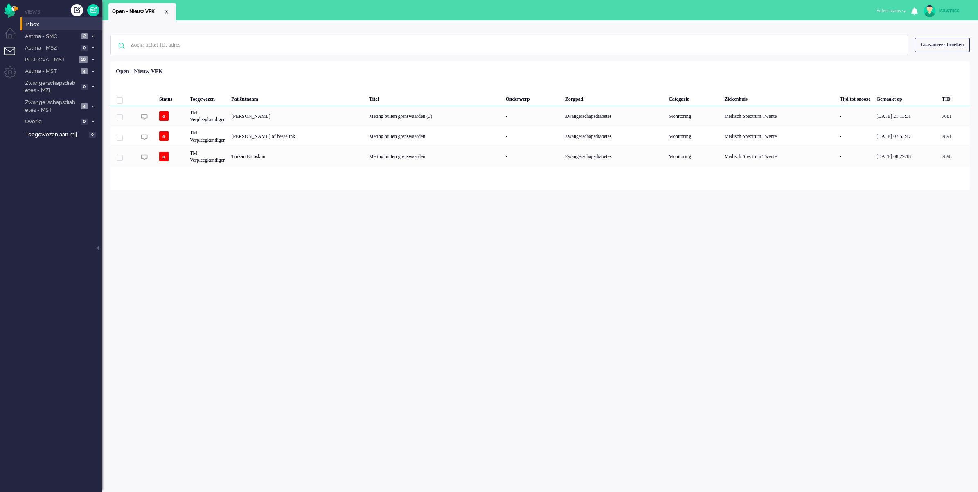
click at [287, 87] on div "Geselecteerd 0 Set Status: open pending holding solved Verwijder Selecteer... U…" at bounding box center [541, 82] width 860 height 16
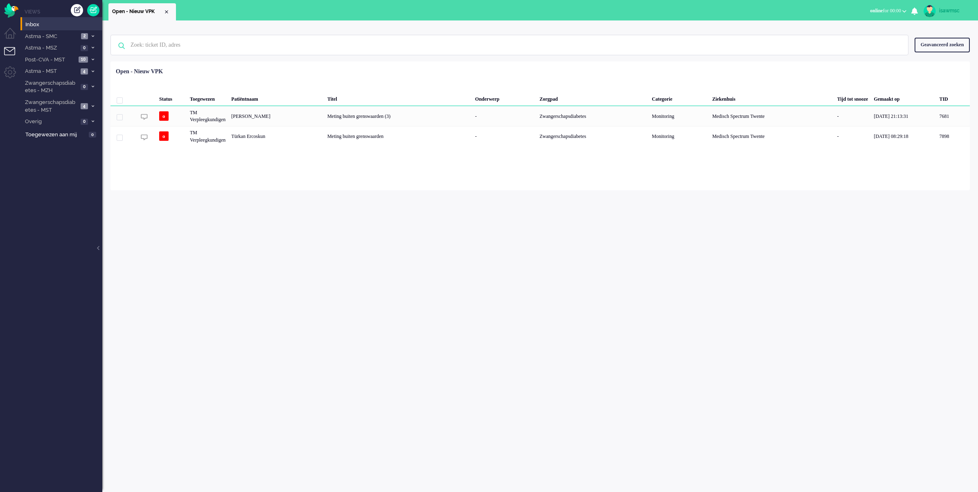
click at [469, 203] on div "Geen zoekresultaten [PERSON_NAME] nog eens Geavanceerd zoeken Geavanceerd zoeke…" at bounding box center [540, 256] width 876 height 472
click at [60, 103] on span "Zwangerschapsdiabetes - MST" at bounding box center [51, 106] width 54 height 15
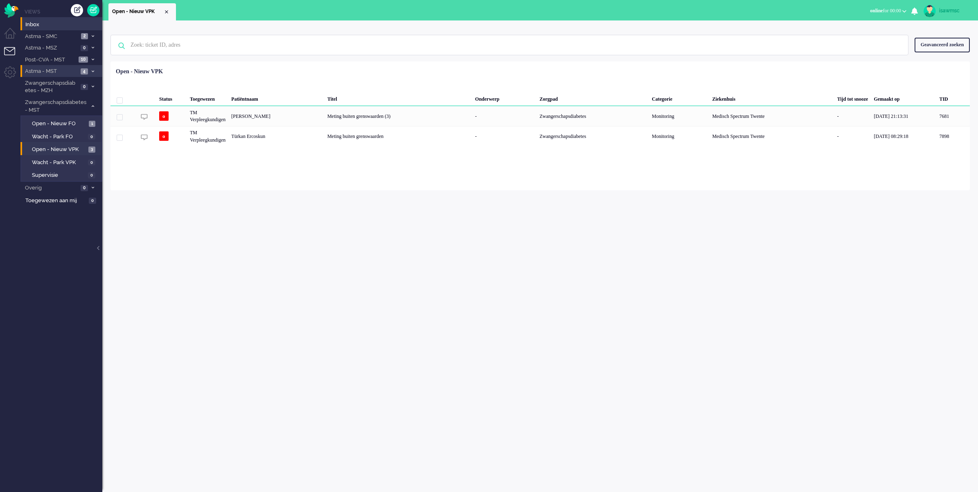
click at [85, 69] on span "4" at bounding box center [84, 71] width 7 height 6
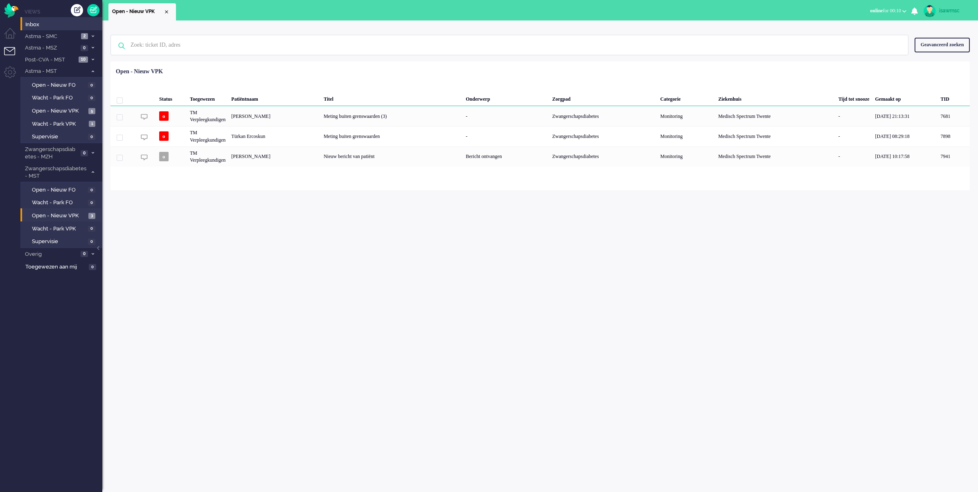
click at [459, 364] on div "Geen zoekresultaten Probeer nog eens Geavanceerd zoeken Geavanceerd zoeken Tick…" at bounding box center [540, 256] width 876 height 472
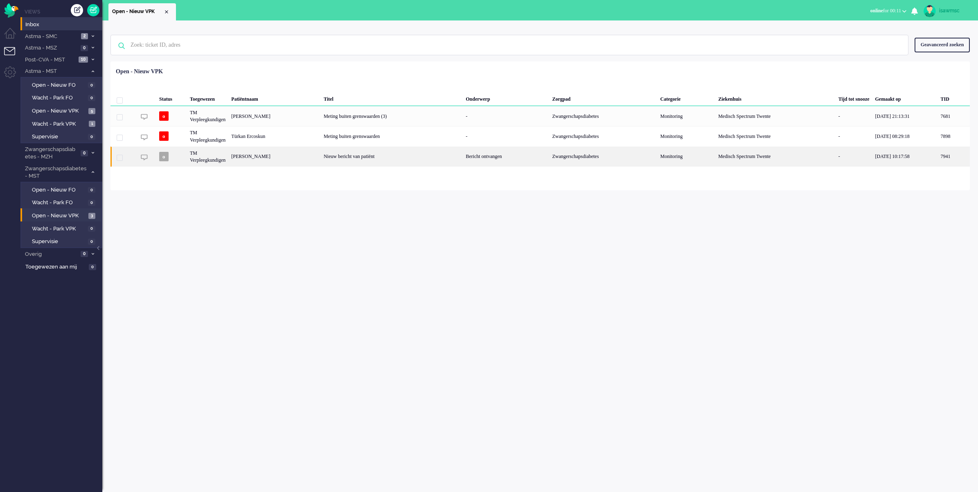
click at [938, 162] on div "[PERSON_NAME]" at bounding box center [954, 157] width 32 height 20
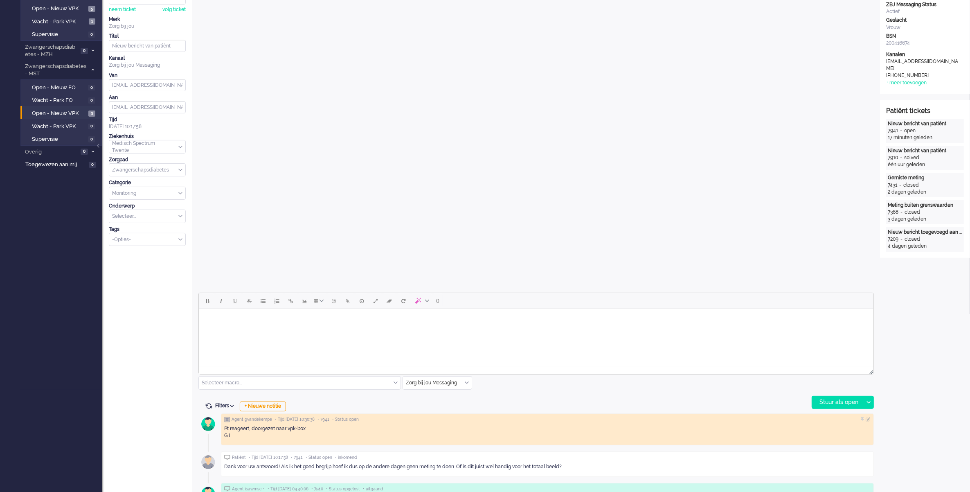
scroll to position [256, 0]
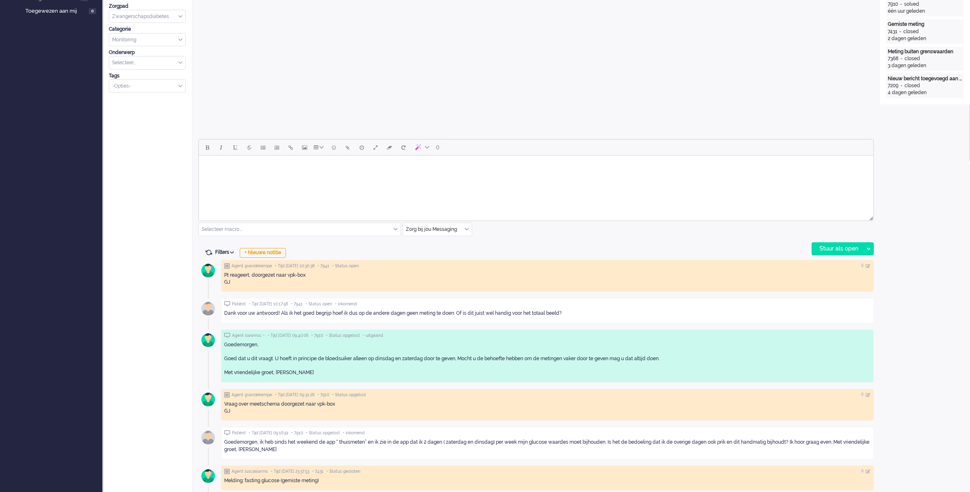
click at [236, 176] on html at bounding box center [536, 166] width 675 height 21
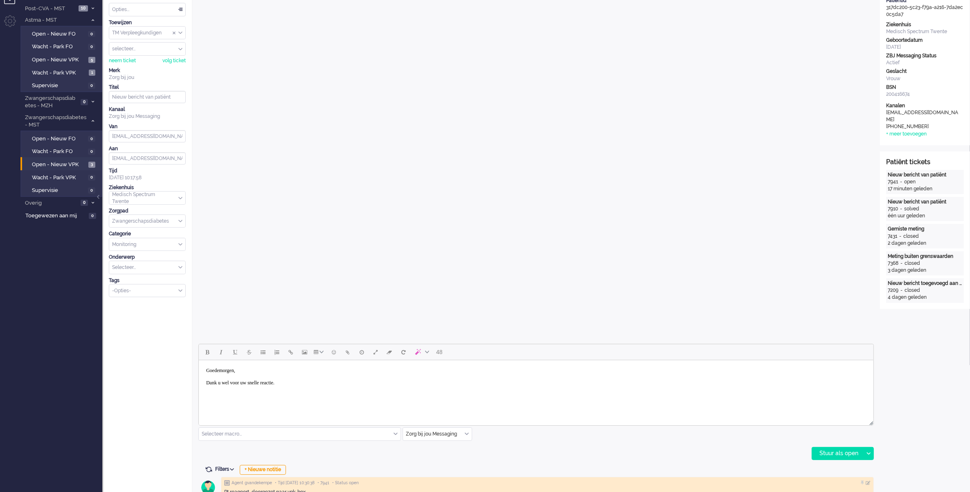
scroll to position [153, 0]
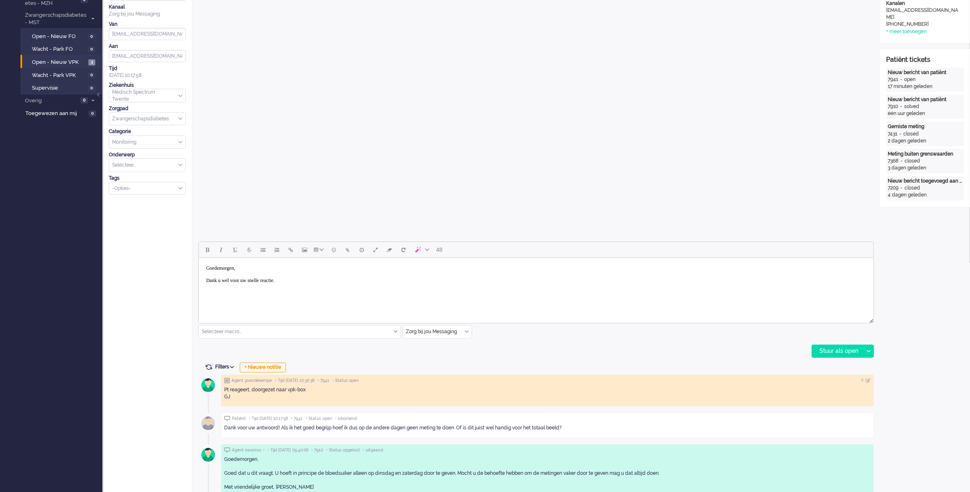
drag, startPoint x: 251, startPoint y: 276, endPoint x: 395, endPoint y: 523, distance: 285.8
click at [199, 265] on html "Goedemorgen, Dank u wel voor uw snelle reactie." at bounding box center [536, 274] width 675 height 33
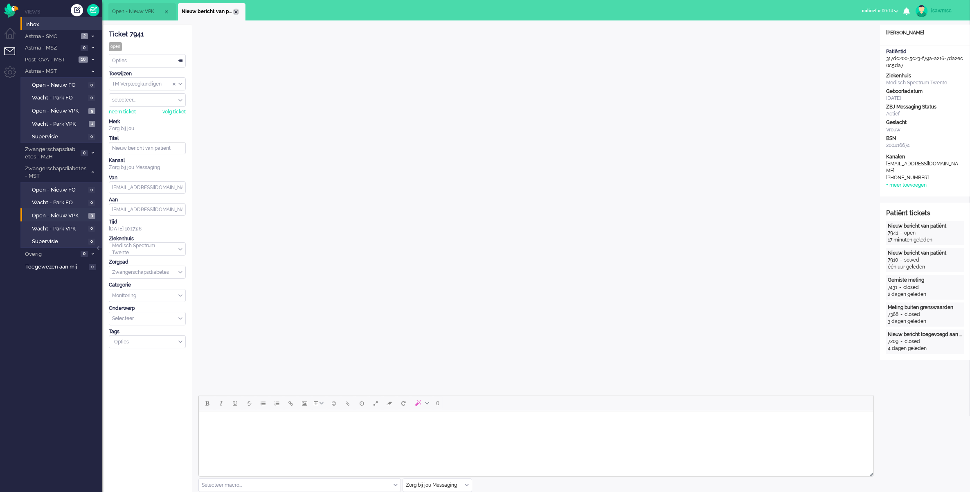
click at [238, 10] on div "Close tab" at bounding box center [236, 12] width 7 height 7
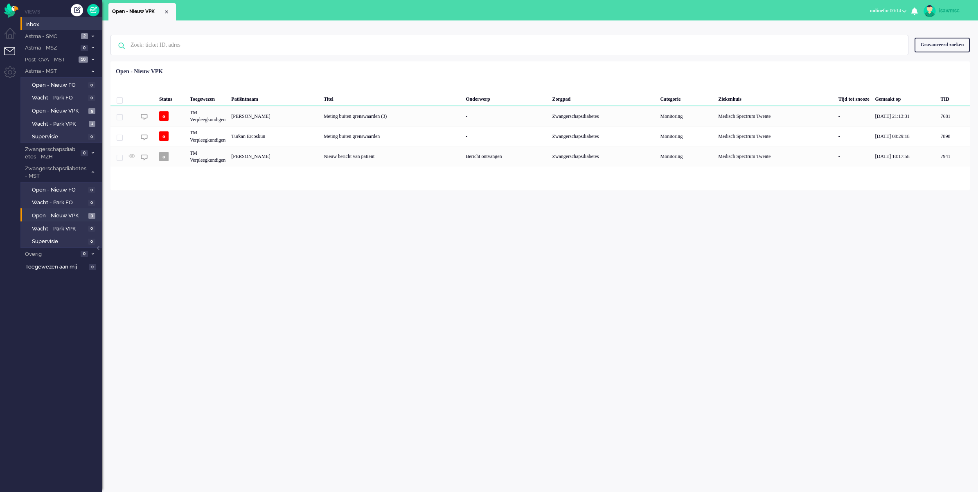
click at [385, 262] on div "Geen zoekresultaten Probeer nog eens Geavanceerd zoeken Geavanceerd zoeken Tick…" at bounding box center [540, 256] width 876 height 472
click at [287, 27] on div "Geen zoekresultaten Probeer nog eens Geavanceerd zoeken Geavanceerd zoeken Tick…" at bounding box center [540, 105] width 876 height 170
click at [58, 323] on ul "Views Inbox Astma - SMC 2 Open - Nieuw FO 0 Wacht - Park FO 0 Open - Nieuw VPK …" at bounding box center [61, 246] width 82 height 492
click at [261, 192] on div "Geen zoekresultaten Probeer nog eens Geavanceerd zoeken Geavanceerd zoeken Tick…" at bounding box center [540, 256] width 876 height 472
click at [269, 56] on div "Geen zoekresultaten Probeer nog eens Geavanceerd zoeken Geavanceerd zoeken Tick…" at bounding box center [541, 45] width 860 height 33
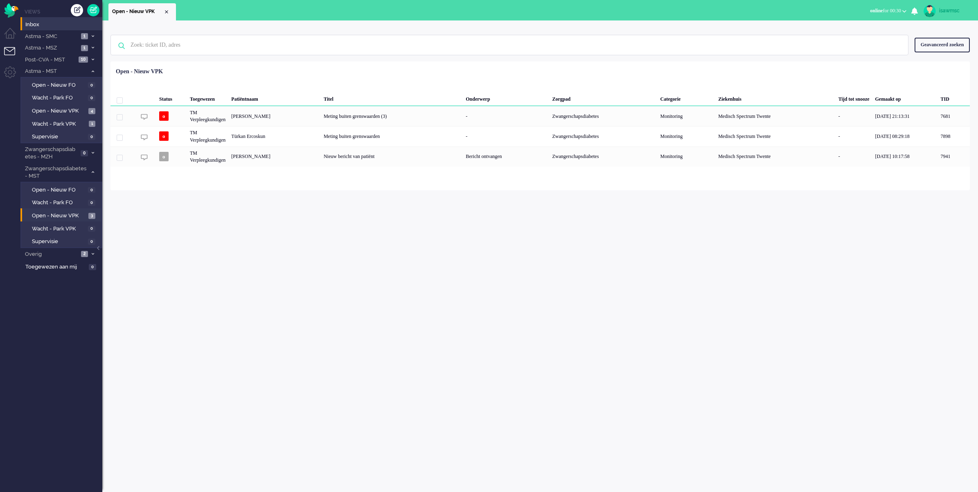
click at [341, 356] on div "Geen zoekresultaten Probeer nog eens Geavanceerd zoeken Geavanceerd zoeken Tick…" at bounding box center [540, 256] width 876 height 472
click at [78, 216] on span "Open - Nieuw VPK" at bounding box center [59, 216] width 54 height 8
click at [367, 253] on div "Geen zoekresultaten Probeer nog eens Geavanceerd zoeken Geavanceerd zoeken Tick…" at bounding box center [540, 256] width 876 height 472
click at [455, 300] on div "Geen zoekresultaten Probeer nog eens Geavanceerd zoeken Geavanceerd zoeken Tick…" at bounding box center [540, 256] width 876 height 472
click at [81, 214] on span "Open - Nieuw VPK" at bounding box center [59, 216] width 54 height 8
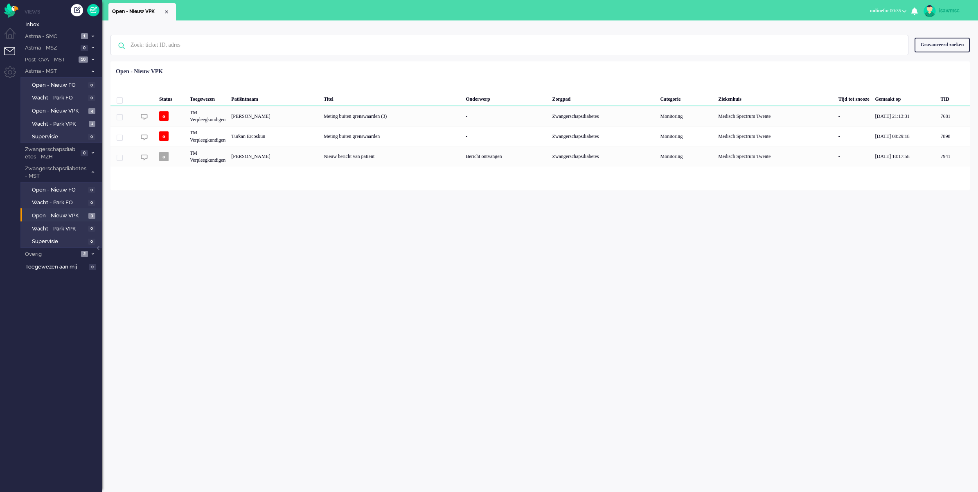
click at [377, 273] on div "Geen zoekresultaten Probeer nog eens Geavanceerd zoeken Geavanceerd zoeken Tick…" at bounding box center [540, 256] width 876 height 472
click at [514, 83] on div "Geselecteerd 0 Set Status: open pending holding solved Verwijder Selecteer... U…" at bounding box center [541, 82] width 860 height 16
click at [255, 19] on div "Open - Nieuw VPK Open - Nieuw VPK X Open - Nieuw VPK Away Online Outbound pendi…" at bounding box center [540, 246] width 876 height 492
click at [248, 20] on div "Geen zoekresultaten Probeer nog eens Geavanceerd zoeken Geavanceerd zoeken Tick…" at bounding box center [540, 105] width 876 height 170
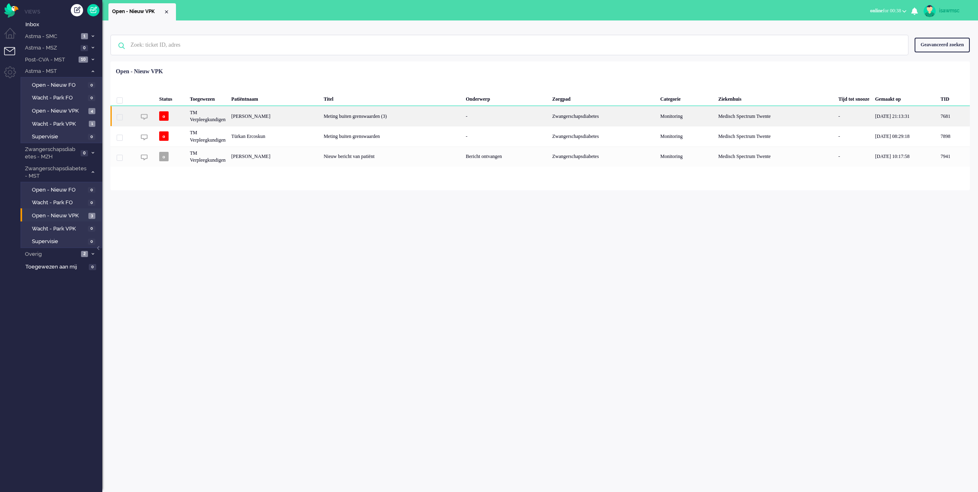
click at [938, 121] on div "[PERSON_NAME]" at bounding box center [954, 116] width 32 height 20
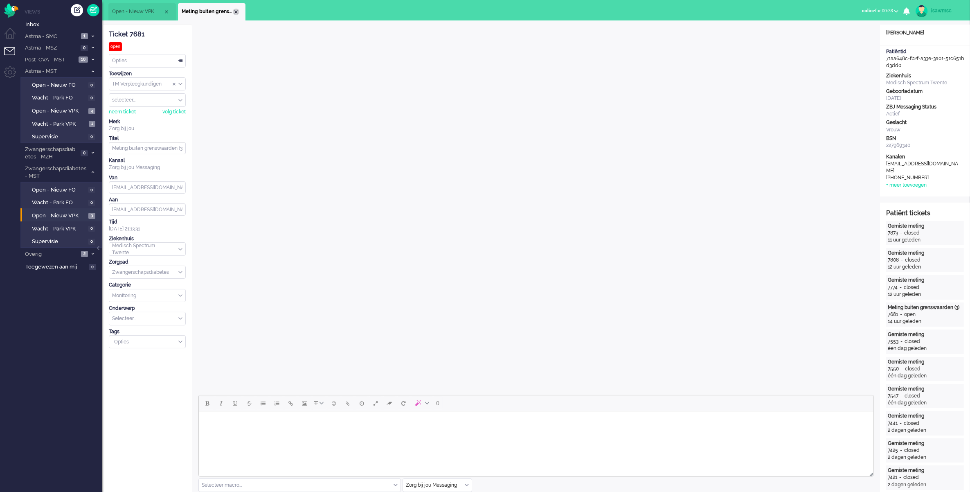
click at [237, 11] on div "Close tab" at bounding box center [236, 12] width 7 height 7
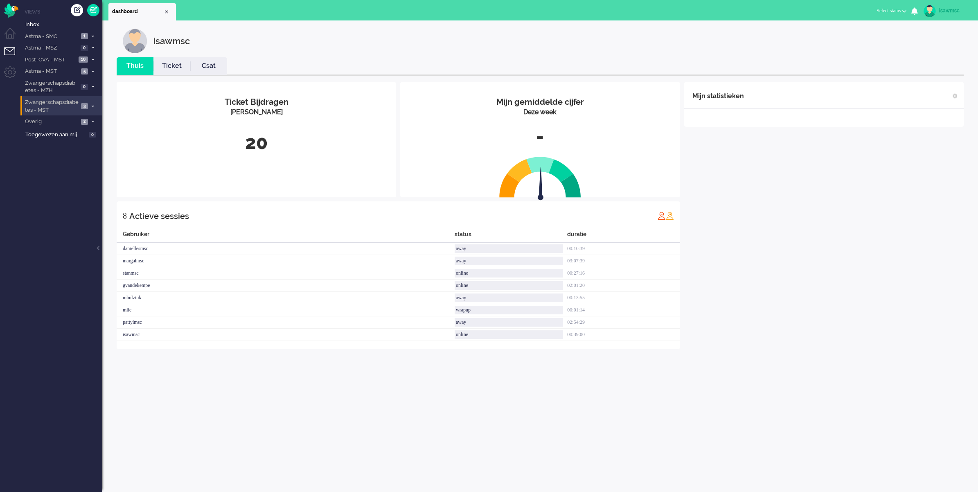
click at [71, 106] on span "Zwangerschapsdiabetes - MST" at bounding box center [51, 106] width 55 height 15
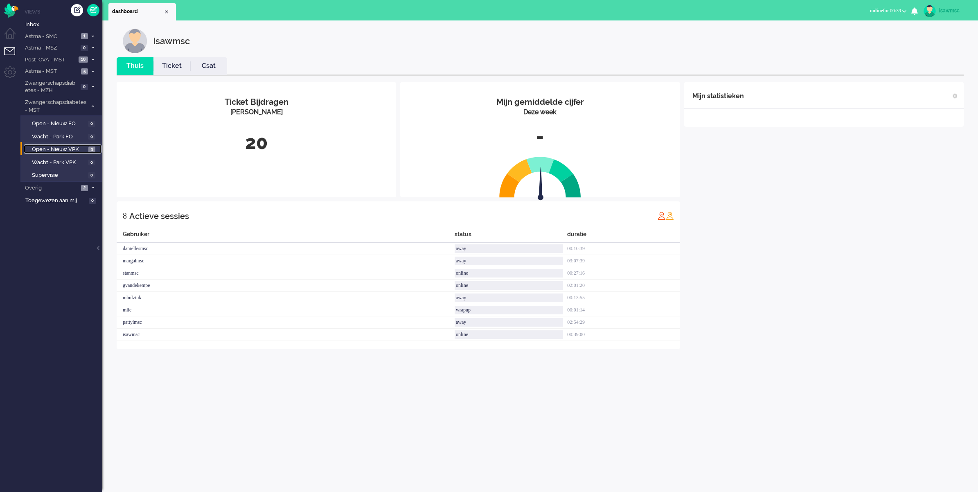
click at [90, 150] on span "3" at bounding box center [91, 150] width 7 height 6
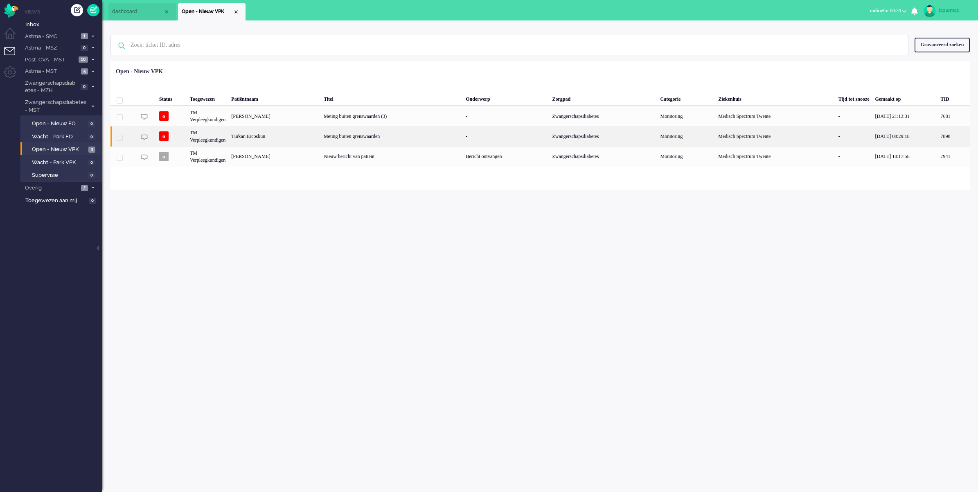
click at [938, 135] on div "Türkan Ercoskun" at bounding box center [954, 136] width 32 height 20
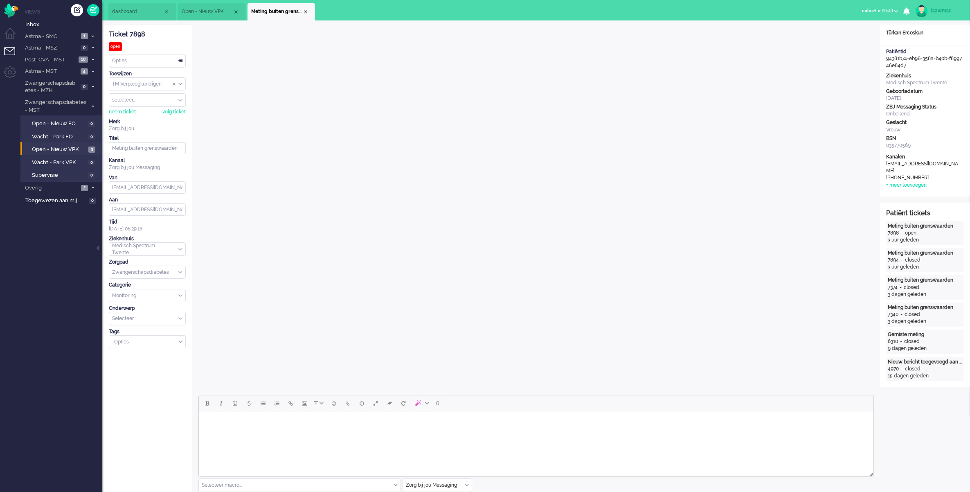
click at [366, 16] on ul "dashboard Open - Nieuw VPK Meting buiten grenswaarden" at bounding box center [456, 10] width 696 height 20
click at [394, 5] on ul "dashboard Open - Nieuw VPK Meting buiten grenswaarden" at bounding box center [456, 10] width 696 height 20
drag, startPoint x: 83, startPoint y: 145, endPoint x: 98, endPoint y: 140, distance: 16.6
click at [83, 146] on span "Open - Nieuw VPK" at bounding box center [59, 150] width 54 height 8
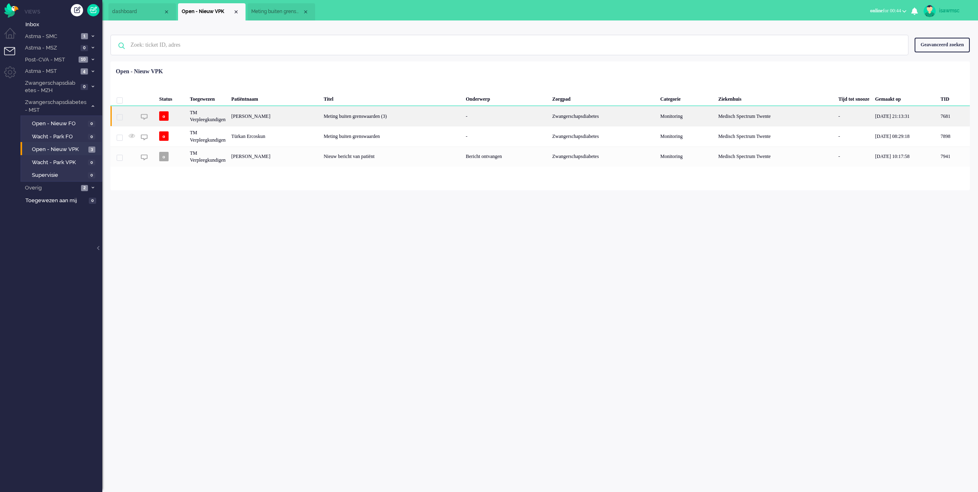
click at [938, 118] on div "[PERSON_NAME]" at bounding box center [954, 116] width 32 height 20
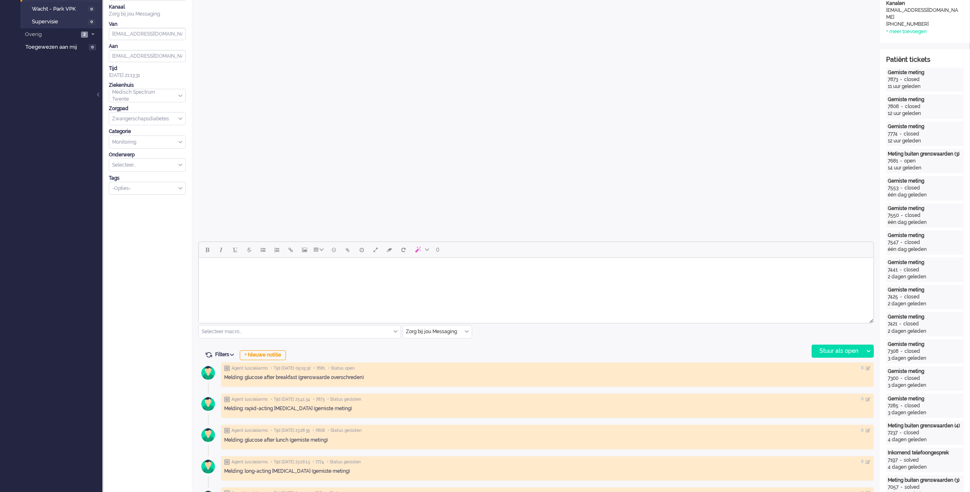
scroll to position [102, 0]
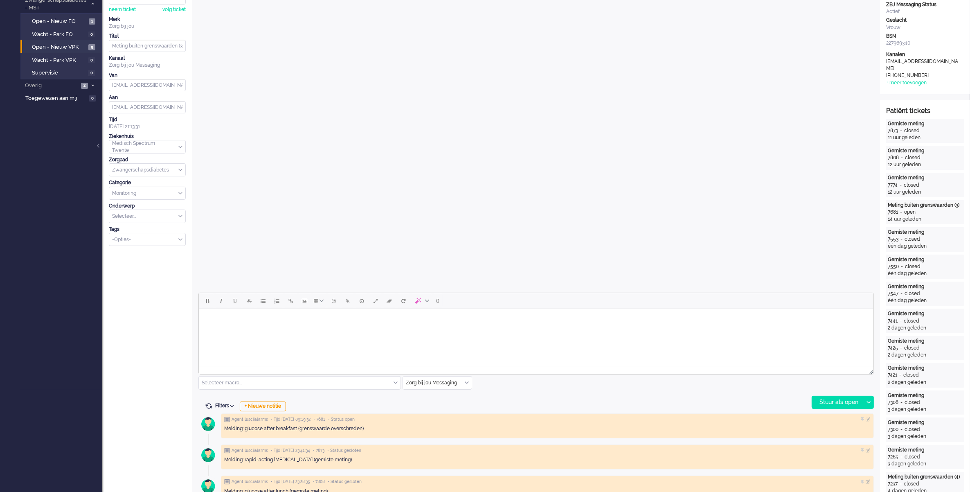
click at [469, 383] on div "Zorg bij jou Messaging" at bounding box center [437, 383] width 69 height 13
click at [449, 407] on li "uitgaand telefoon" at bounding box center [437, 407] width 69 height 12
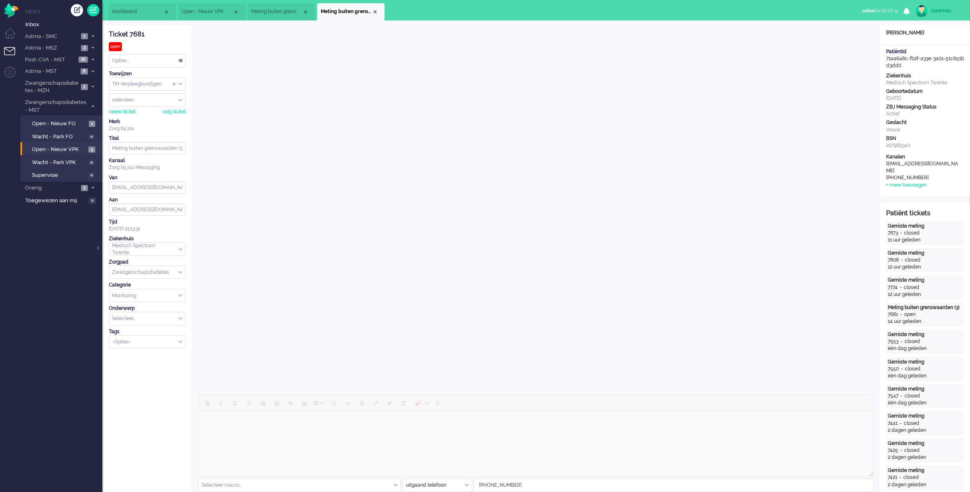
scroll to position [153, 0]
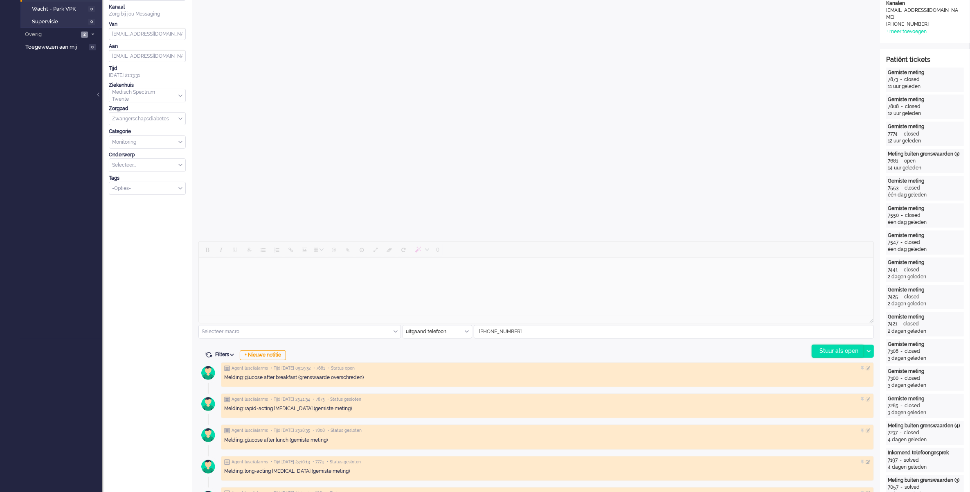
click at [842, 351] on div "Stuur als open" at bounding box center [837, 351] width 51 height 12
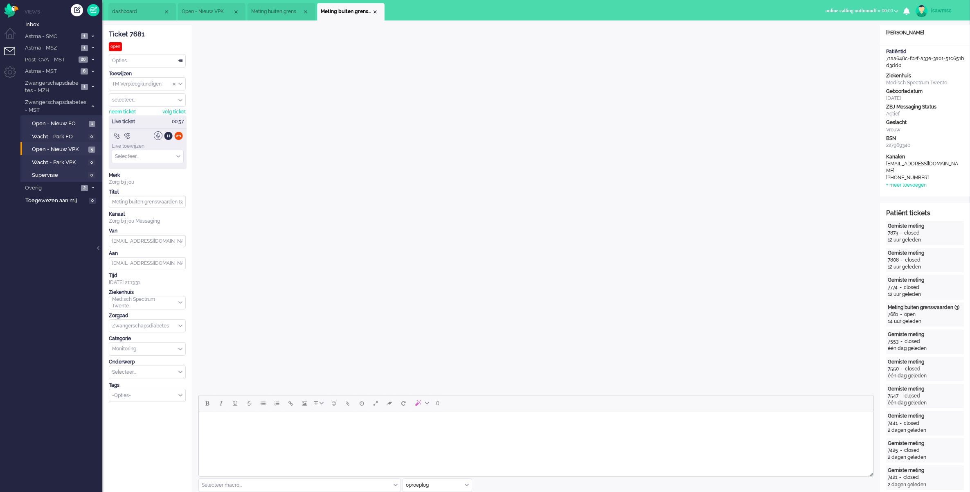
scroll to position [205, 0]
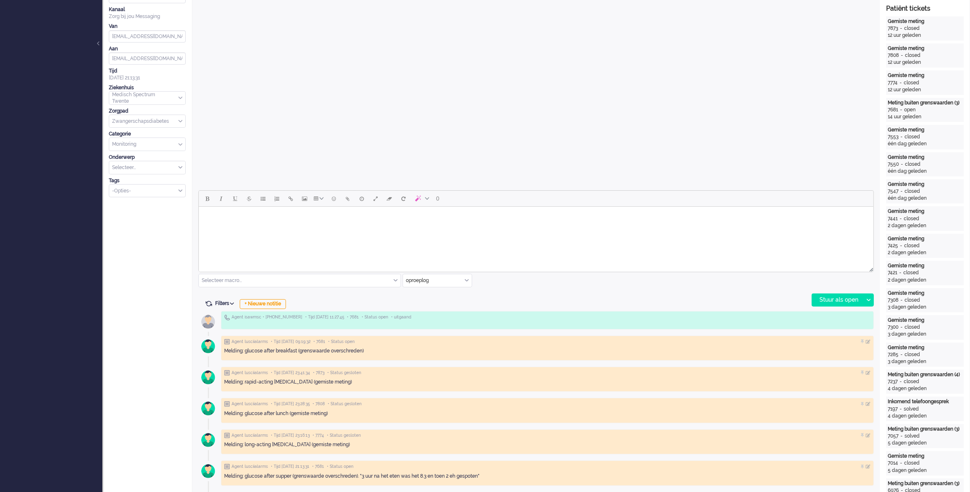
click at [246, 214] on body "Rich Text Area. Press ALT-0 for help." at bounding box center [536, 217] width 668 height 14
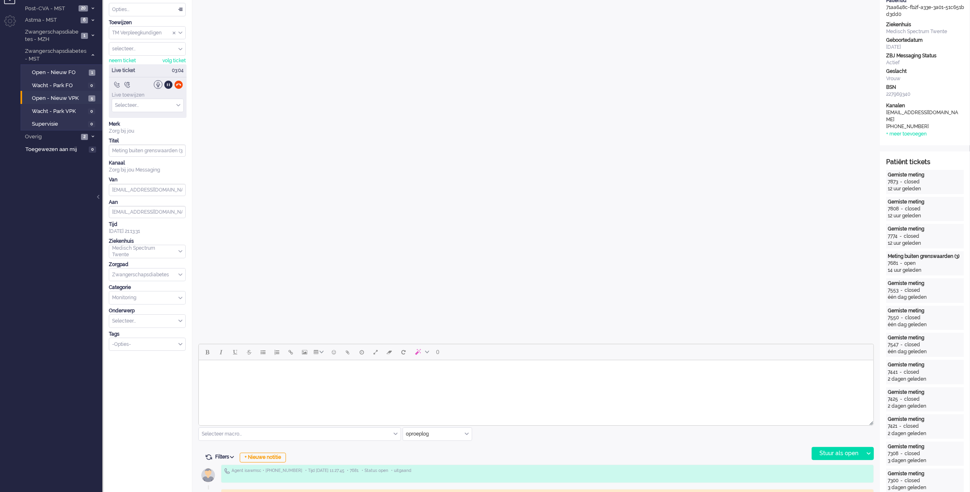
scroll to position [102, 0]
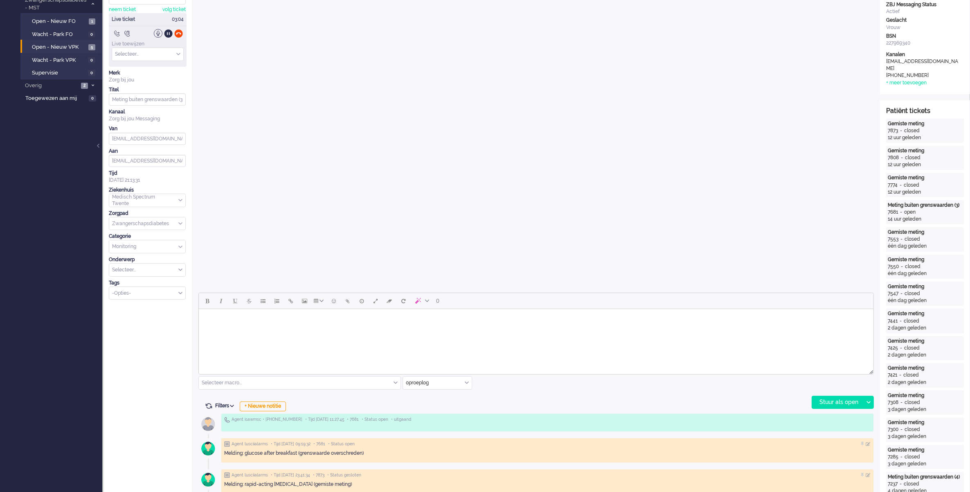
click at [448, 328] on html at bounding box center [536, 319] width 675 height 21
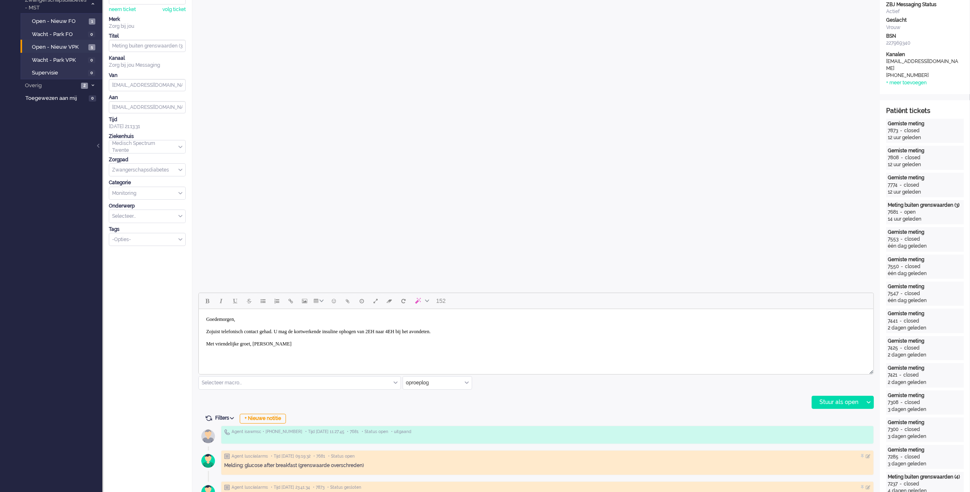
click at [492, 332] on body "Goedemorgen, Zojuist telefonisch contact gehad. U mag de kortwerkende insuline …" at bounding box center [536, 331] width 668 height 39
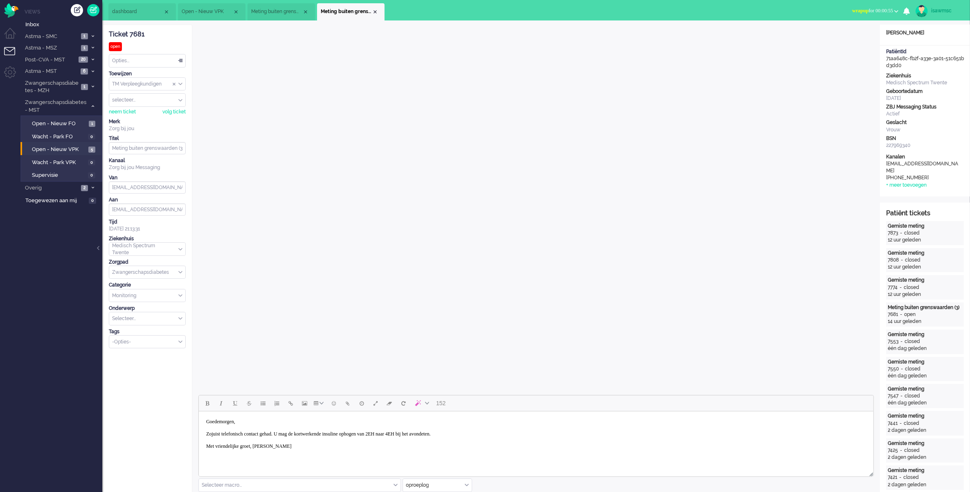
scroll to position [153, 0]
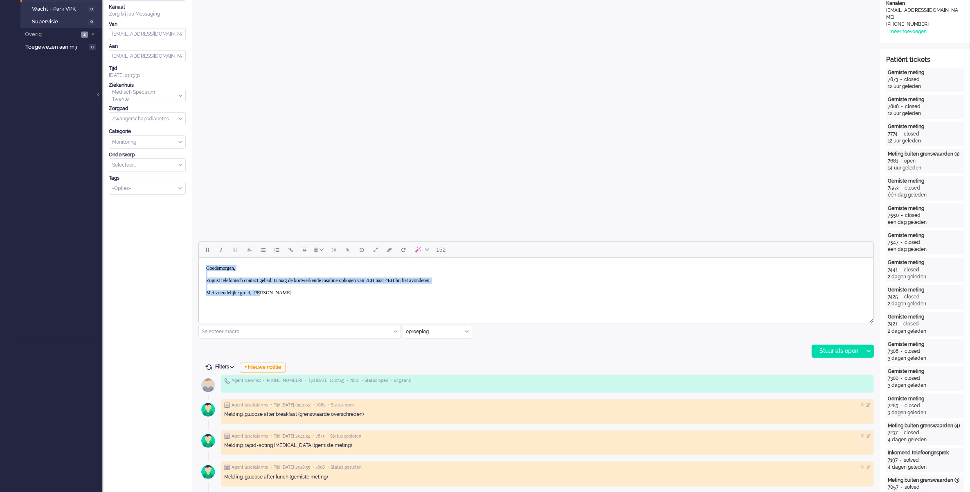
drag, startPoint x: 329, startPoint y: 296, endPoint x: 199, endPoint y: 260, distance: 135.8
click at [199, 260] on html "Goedemorgen, Zojuist telefonisch contact gehad. U mag de kortwerkende insuline …" at bounding box center [536, 280] width 675 height 45
copy body "Goedemorgen, Zojuist telefonisch contact gehad. U mag de kortwerkende insuline …"
click at [463, 330] on input "text" at bounding box center [437, 331] width 69 height 13
click at [436, 375] on li "Zorg bij jou Messaging" at bounding box center [437, 379] width 69 height 12
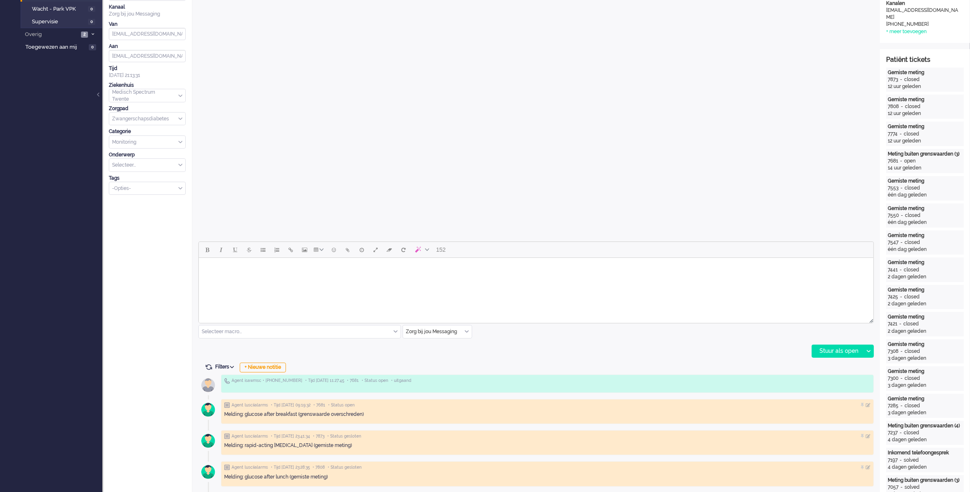
click at [393, 279] on html at bounding box center [536, 268] width 675 height 21
click at [822, 350] on div "Stuur als open" at bounding box center [837, 351] width 51 height 12
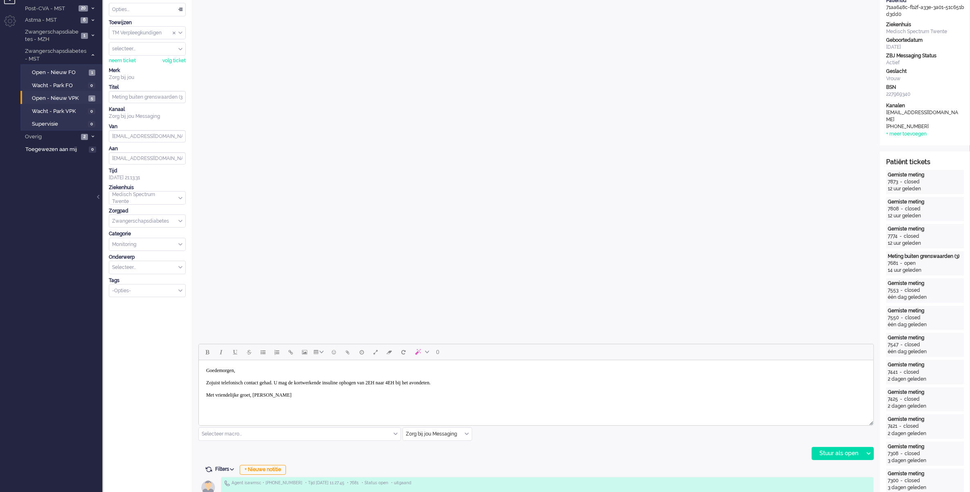
scroll to position [205, 0]
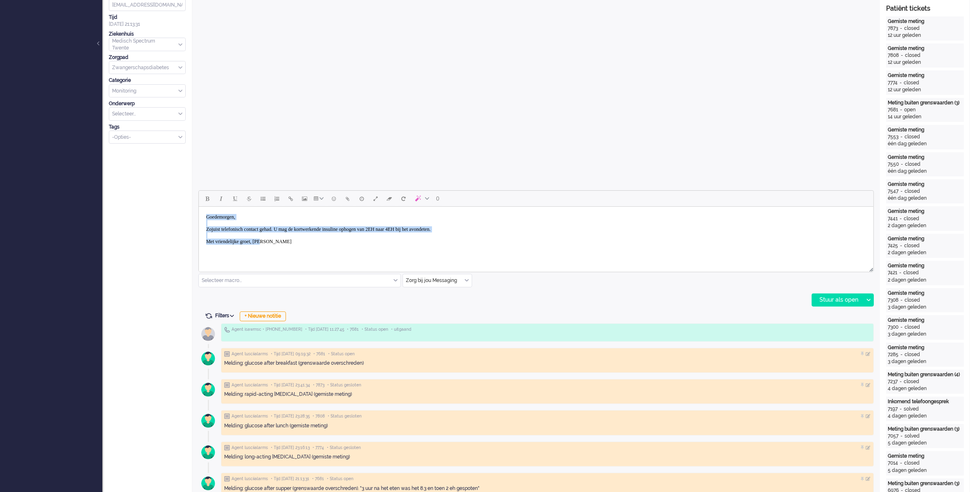
drag, startPoint x: 295, startPoint y: 245, endPoint x: 203, endPoint y: 215, distance: 96.4
click at [203, 215] on body "Goedemorgen, Zojuist telefonisch contact gehad. U mag de kortwerkende insuline …" at bounding box center [536, 229] width 668 height 39
copy body "Goedemorgen, Zojuist telefonisch contact gehad. U mag de kortwerkende insuline …"
click at [494, 293] on div "0 Selecteer macro... Bericht: Activiteit Bericht: Activiteit aanpassen Bericht:…" at bounding box center [537, 248] width 676 height 116
click at [819, 301] on div "Stuur als open" at bounding box center [837, 300] width 51 height 12
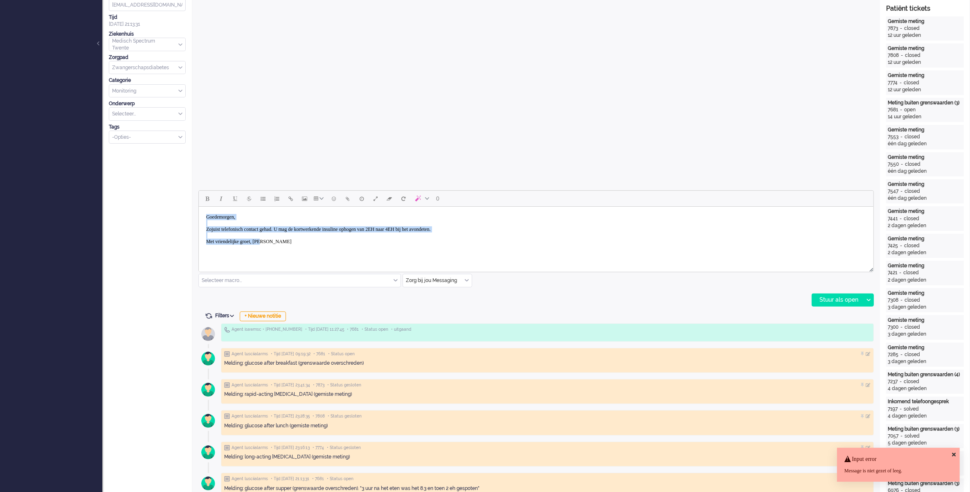
click at [318, 240] on body "Goedemorgen, Zojuist telefonisch contact gehad. U mag de kortwerkende insuline …" at bounding box center [536, 229] width 668 height 39
drag, startPoint x: 279, startPoint y: 249, endPoint x: 174, endPoint y: 212, distance: 111.1
click at [199, 212] on html "Goedemorgen, Zojuist telefonisch contact gehad. U mag de kortwerkende insuline …" at bounding box center [536, 229] width 675 height 45
drag, startPoint x: 300, startPoint y: 242, endPoint x: 393, endPoint y: 420, distance: 200.7
click at [199, 213] on html "Goedemorgen, Zojuist telefonisch contact gehad. U mag de kortwerkende insuline …" at bounding box center [536, 229] width 675 height 45
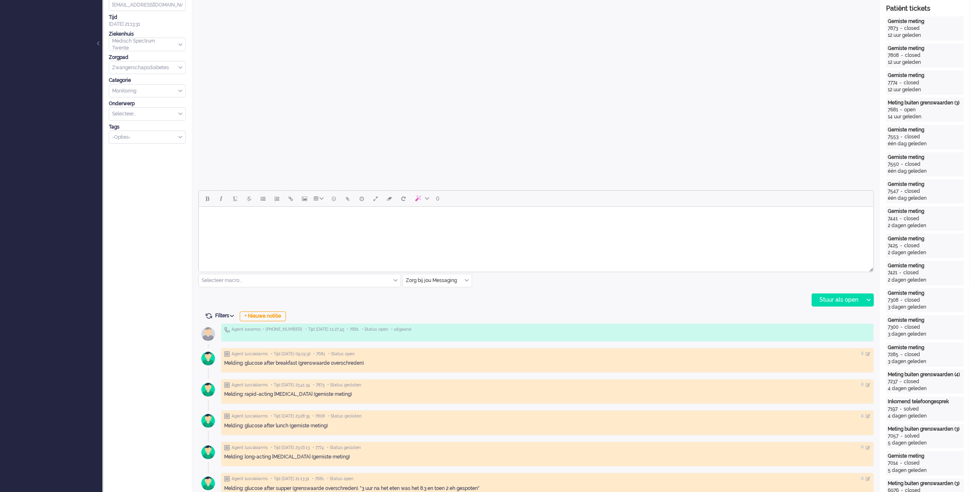
click at [569, 297] on div "0 Selecteer macro... Bericht: Activiteit Bericht: Activiteit aanpassen Bericht:…" at bounding box center [537, 248] width 676 height 116
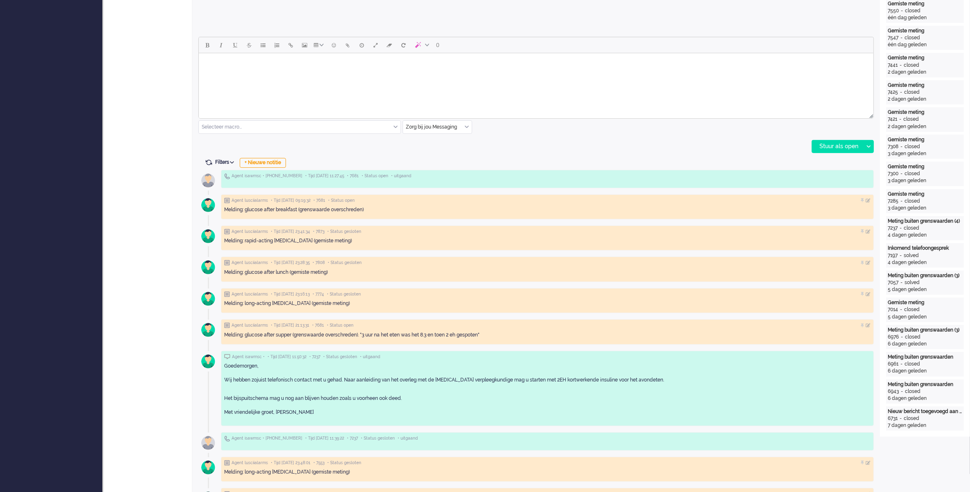
scroll to position [256, 0]
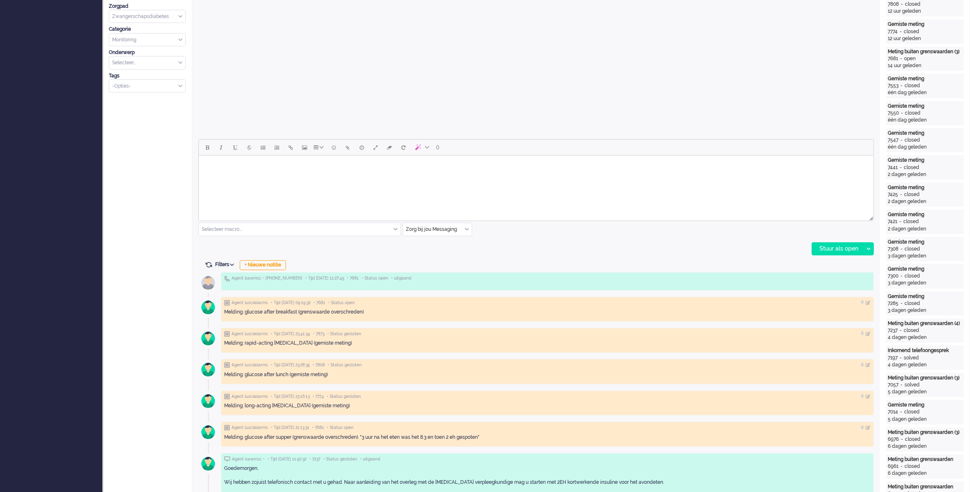
click at [406, 170] on body "Rich Text Area. Press ALT-0 for help." at bounding box center [536, 166] width 668 height 14
click at [465, 229] on div "Zorg bij jou Messaging" at bounding box center [437, 229] width 69 height 13
click at [437, 275] on span "Zorg bij jou Messaging" at bounding box center [432, 276] width 51 height 7
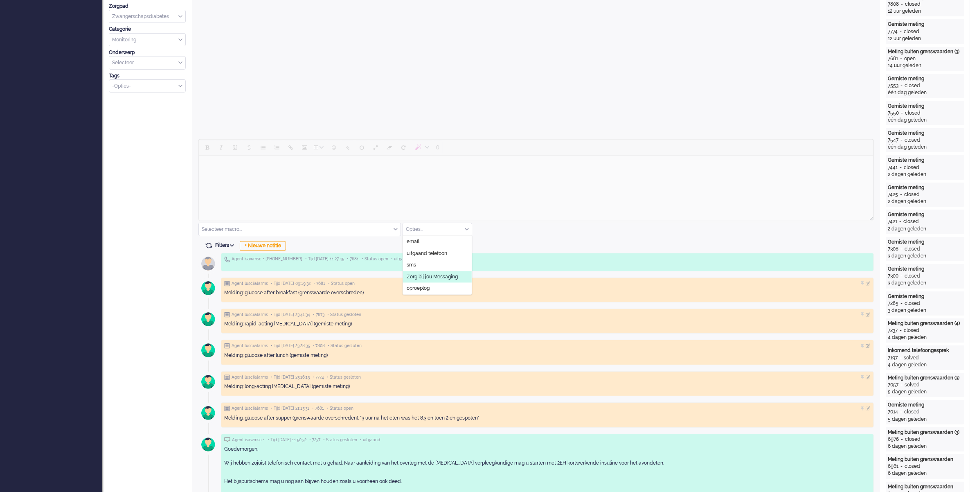
click at [438, 271] on li "Zorg bij jou Messaging" at bounding box center [437, 277] width 69 height 12
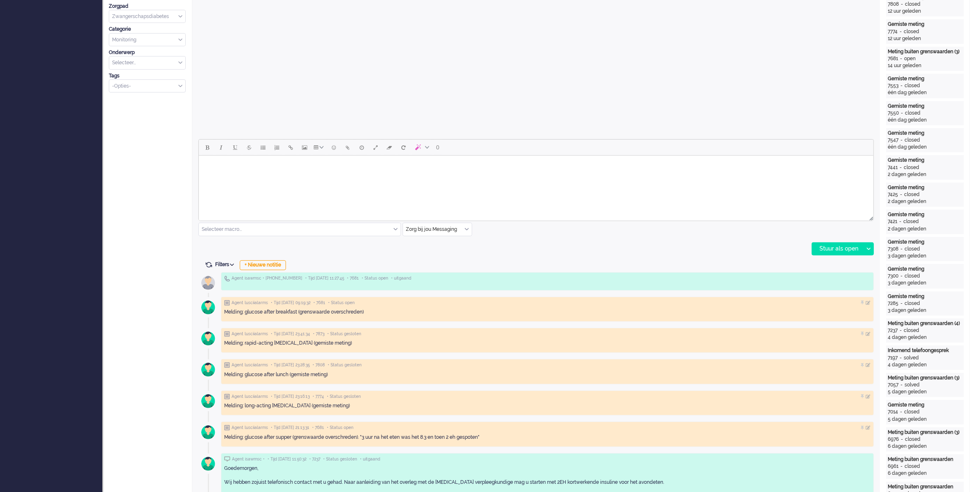
click at [336, 176] on html at bounding box center [536, 166] width 675 height 21
click at [836, 248] on div "Stuur als open" at bounding box center [837, 249] width 51 height 12
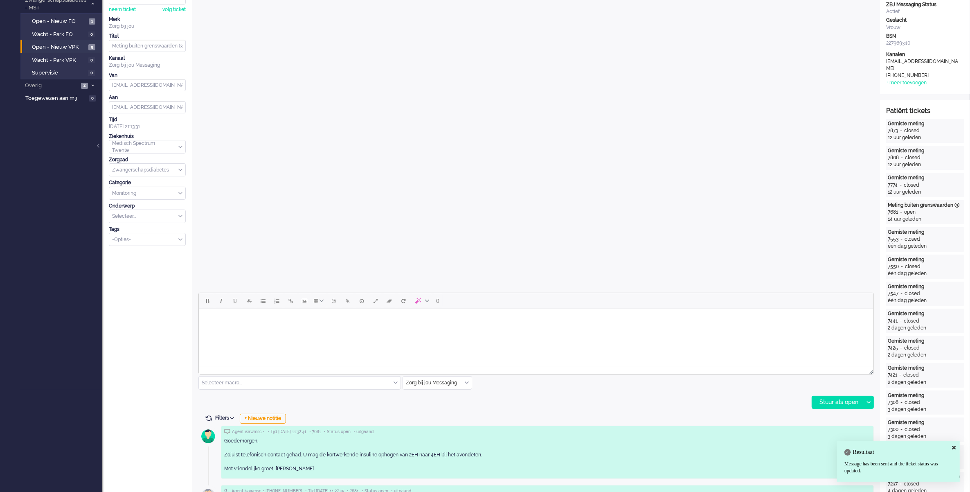
scroll to position [0, 0]
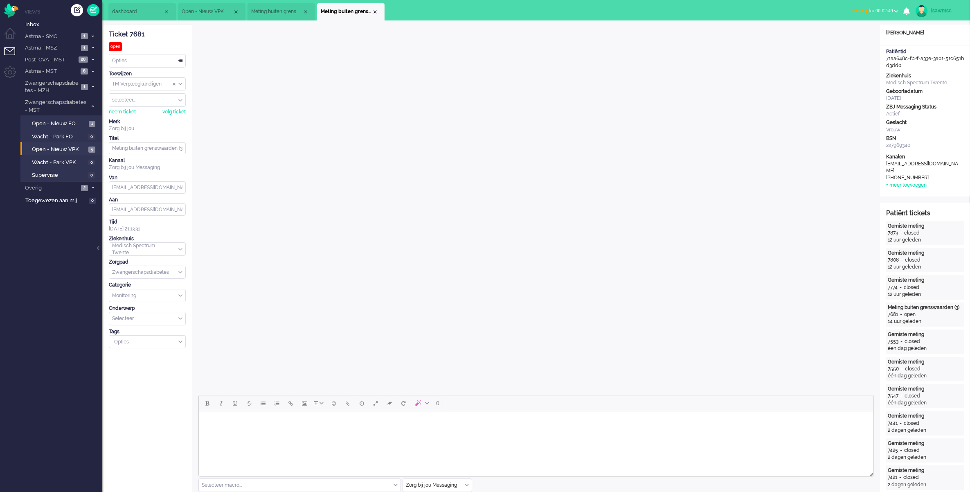
click at [376, 8] on li "Meting buiten grenswaarden (3)" at bounding box center [351, 11] width 68 height 17
click at [377, 11] on div "Close tab" at bounding box center [375, 12] width 7 height 7
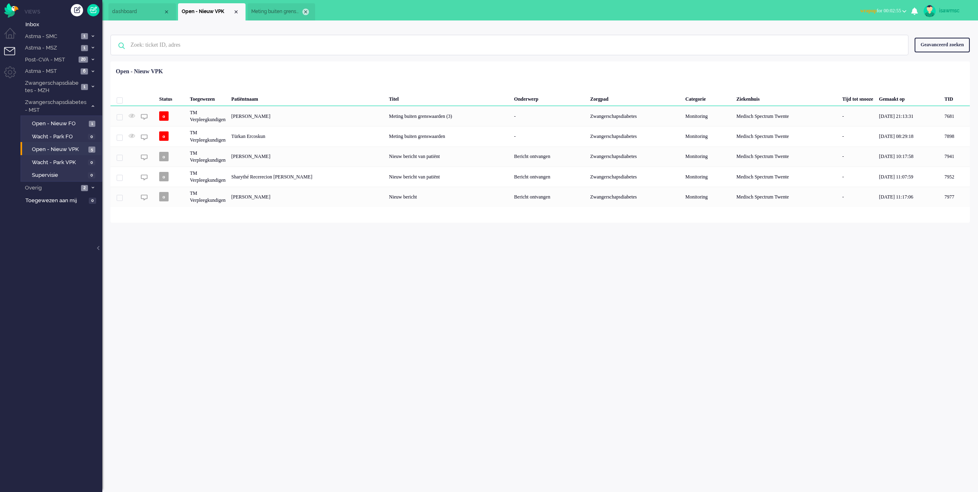
click at [304, 10] on div "Close tab" at bounding box center [305, 12] width 7 height 7
click at [885, 11] on span "wrapup for 00:02:55" at bounding box center [880, 11] width 41 height 6
click at [848, 37] on label "Online" at bounding box center [872, 36] width 65 height 7
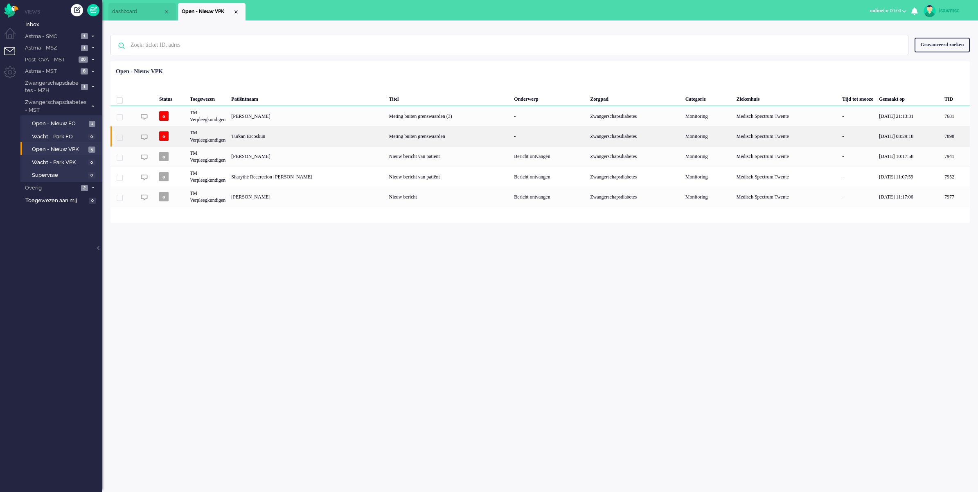
click at [942, 136] on div "Türkan Ercoskun" at bounding box center [956, 136] width 28 height 20
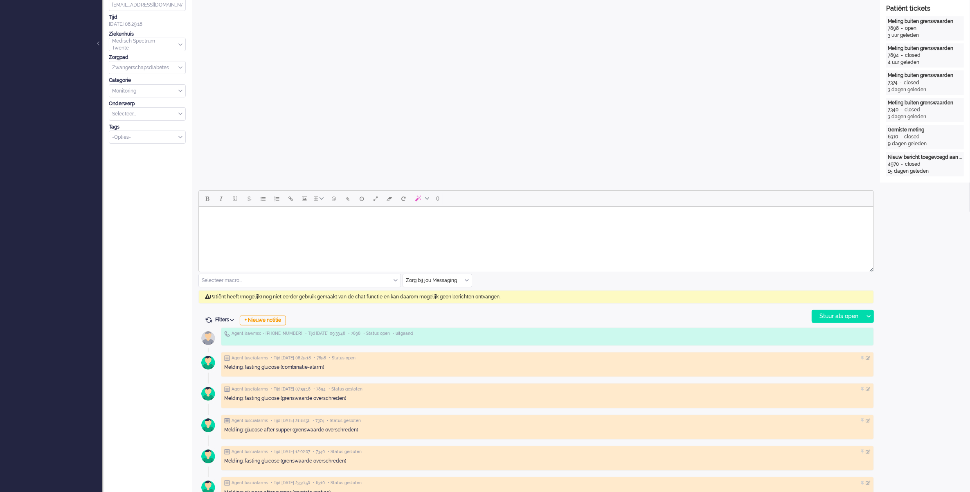
scroll to position [256, 0]
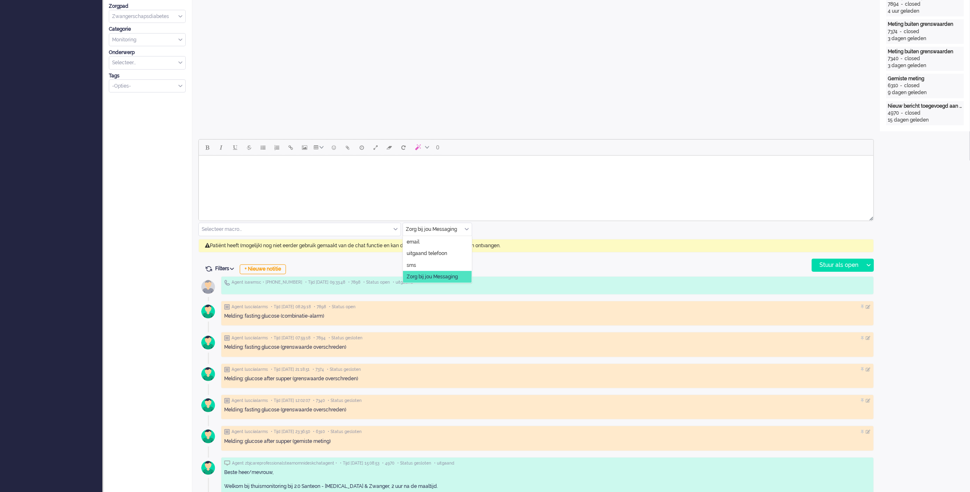
click at [468, 230] on div "Zorg bij jou Messaging" at bounding box center [437, 229] width 69 height 13
click at [447, 254] on span "uitgaand telefoon" at bounding box center [427, 253] width 41 height 7
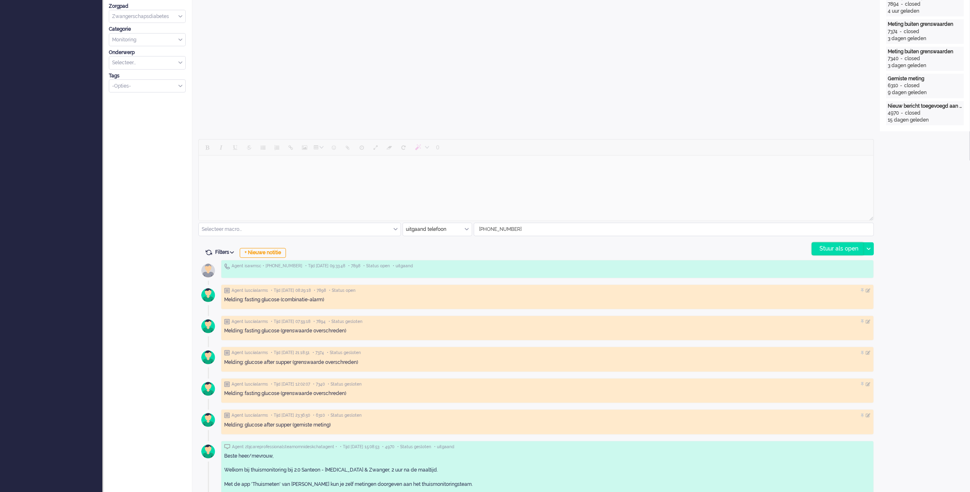
click at [837, 250] on div "Stuur als open" at bounding box center [837, 249] width 51 height 12
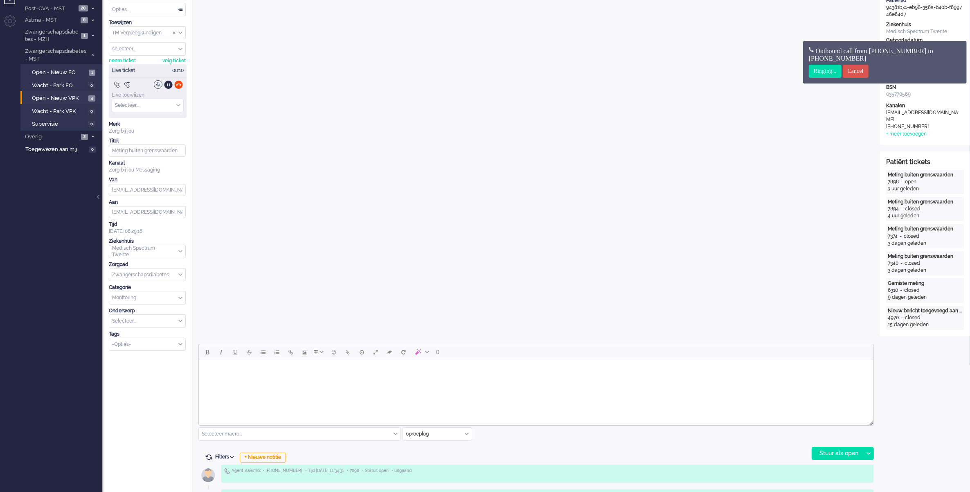
scroll to position [0, 0]
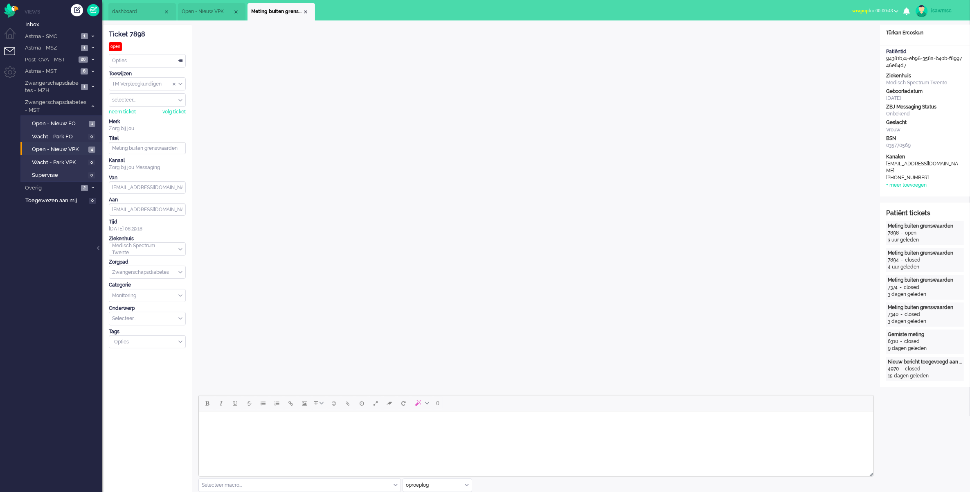
click at [866, 9] on span "wrapup for 00:00:43" at bounding box center [873, 11] width 41 height 6
click at [844, 37] on label "Online" at bounding box center [865, 36] width 65 height 7
click at [304, 14] on div "Close tab" at bounding box center [305, 12] width 7 height 7
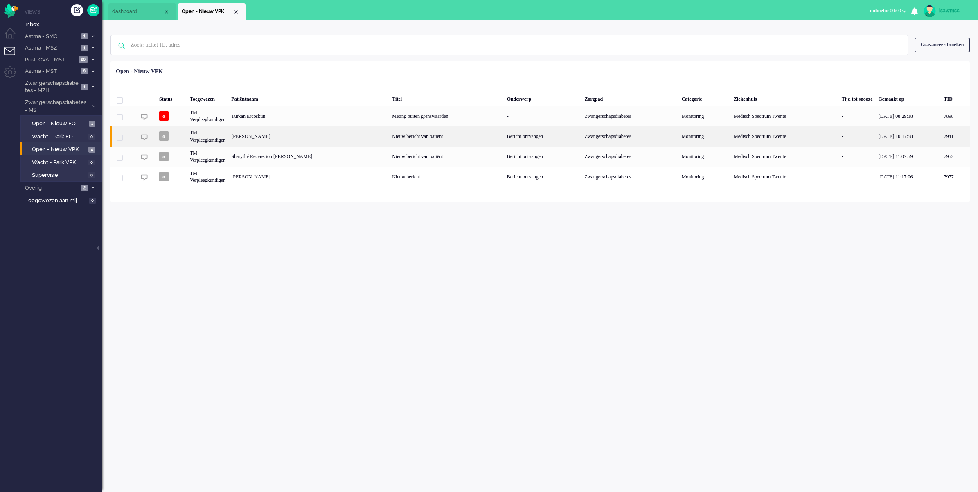
click at [941, 134] on div "[PERSON_NAME]" at bounding box center [955, 136] width 29 height 20
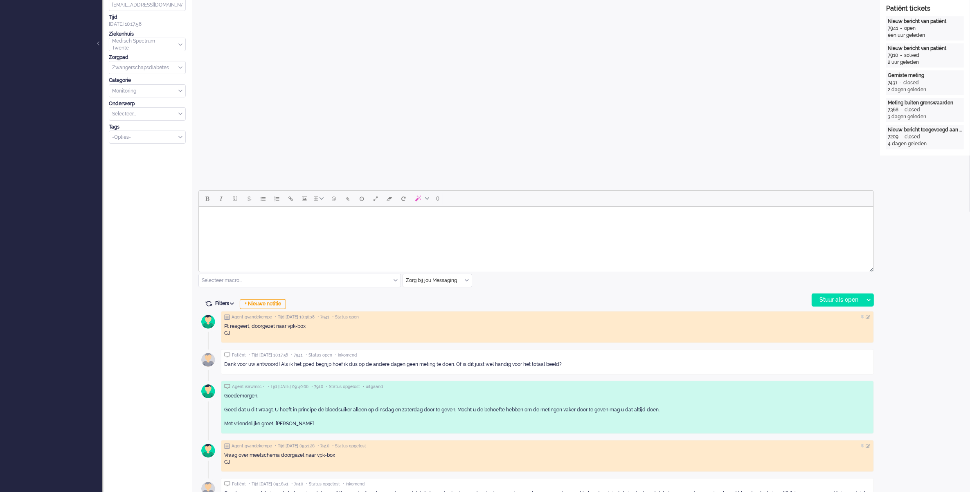
scroll to position [153, 0]
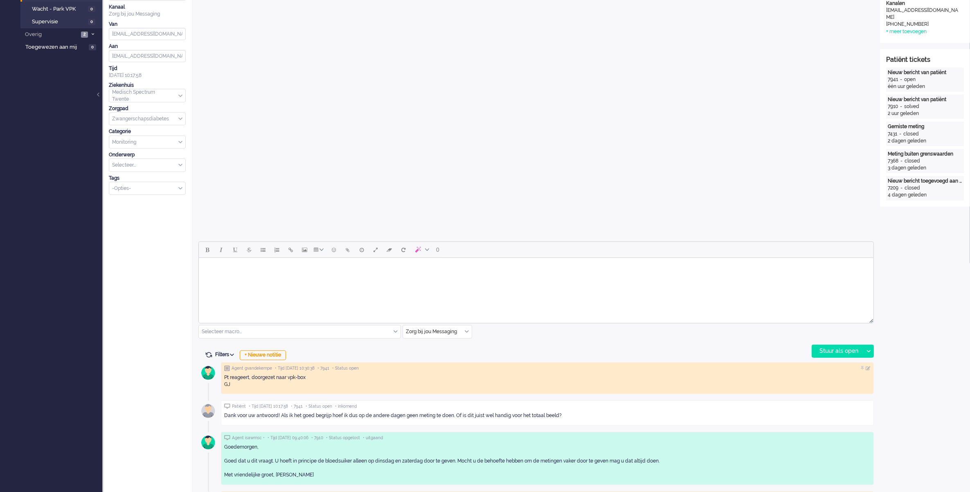
click at [408, 265] on body "Rich Text Area. Press ALT-0 for help." at bounding box center [536, 268] width 668 height 14
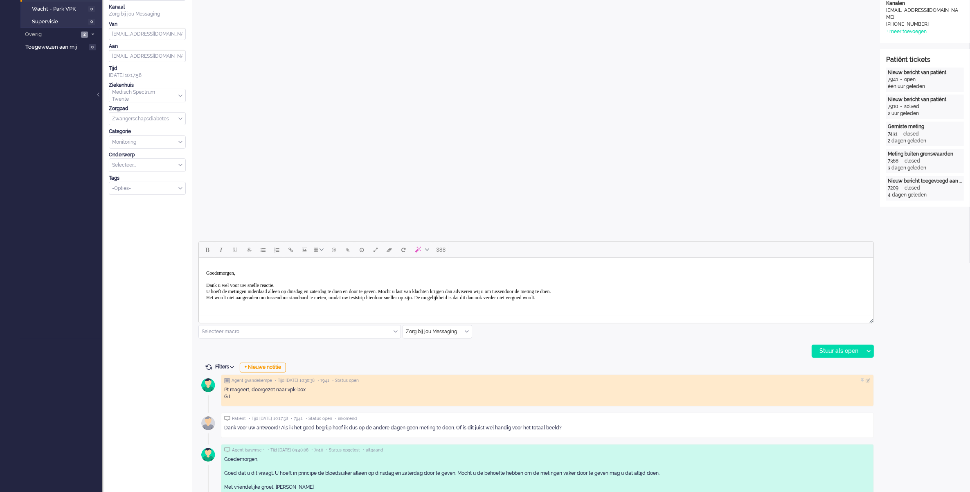
click at [651, 298] on p "Goedemorgen, Dank u wel voor uw snelle reactie. U hoeft de metingen inderdaad a…" at bounding box center [536, 291] width 660 height 43
click at [832, 349] on div "Stuur als open" at bounding box center [837, 351] width 51 height 12
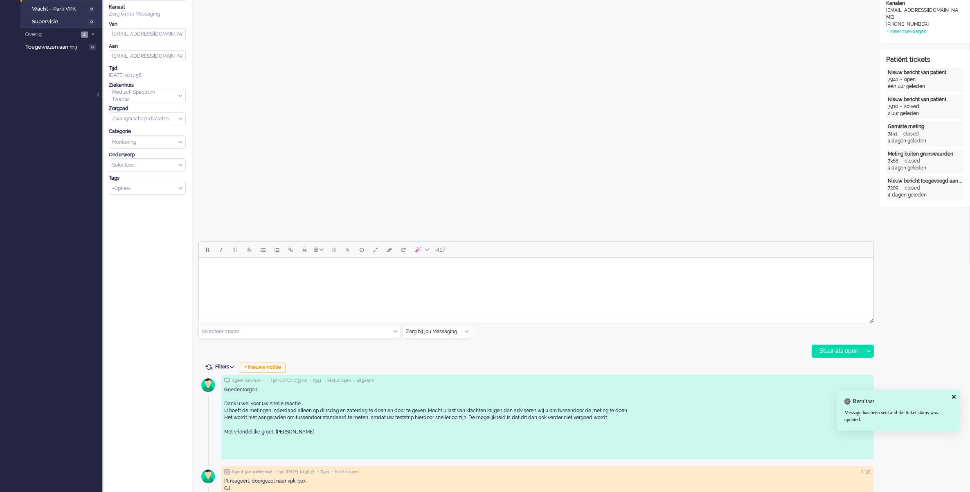
scroll to position [0, 0]
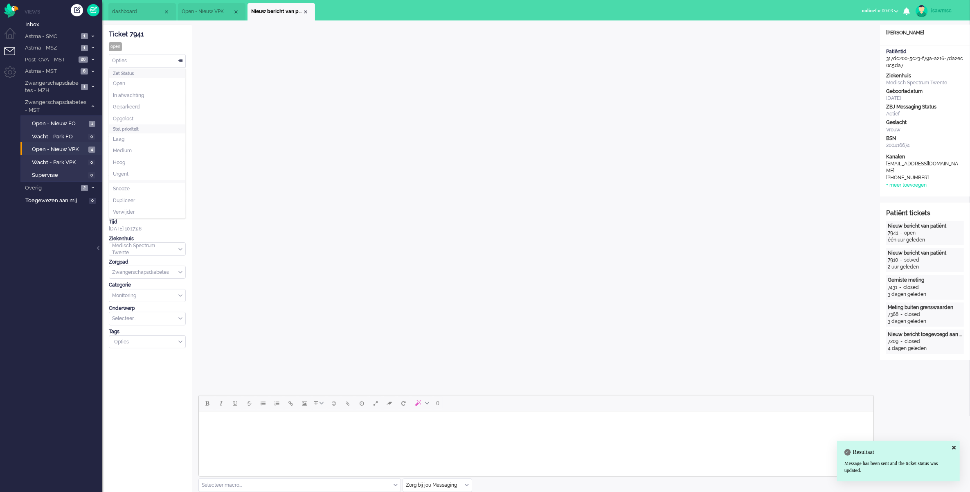
click at [172, 65] on div "Opties..." at bounding box center [147, 60] width 76 height 13
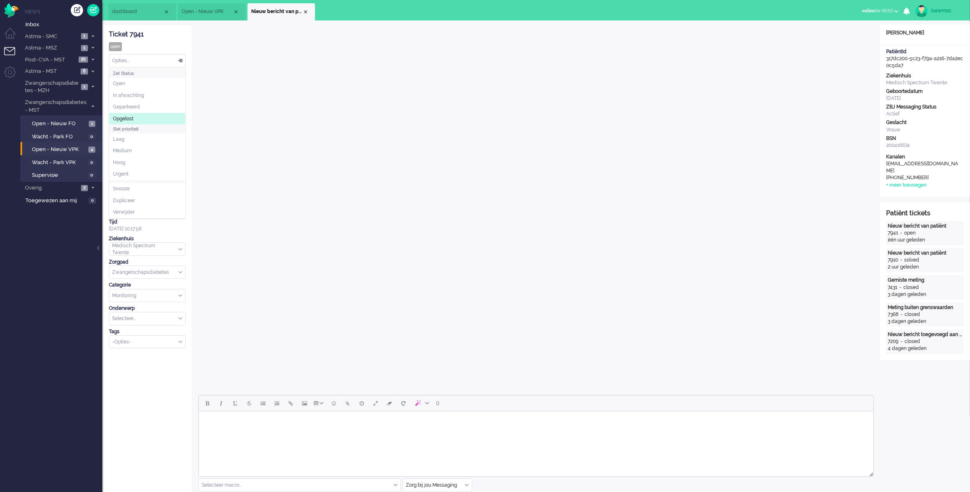
click at [142, 118] on li "Opgelost" at bounding box center [147, 119] width 76 height 12
click at [308, 11] on div "Close tab" at bounding box center [305, 12] width 7 height 7
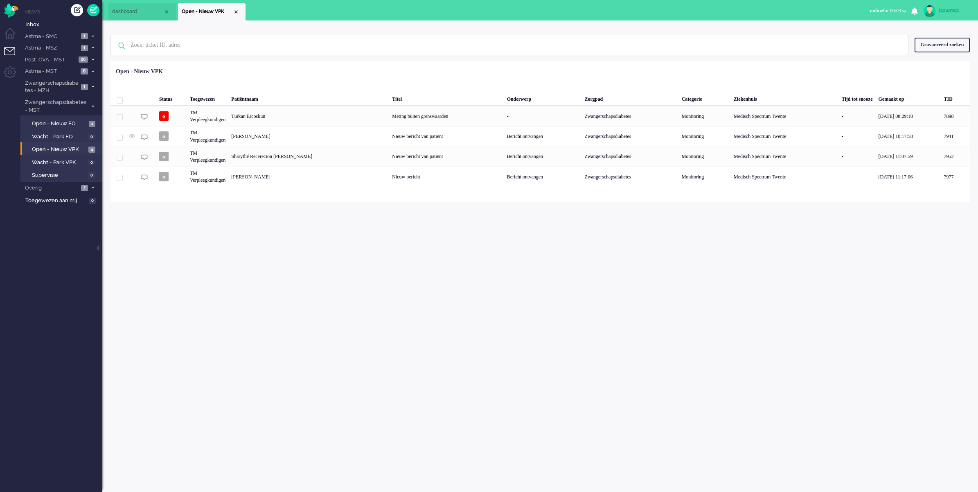
click at [312, 218] on div "isawmsc Thuis Ticket Csat Mijn gemiddelde cijfer Deze week - Ticket Bijdragen P…" at bounding box center [540, 256] width 876 height 472
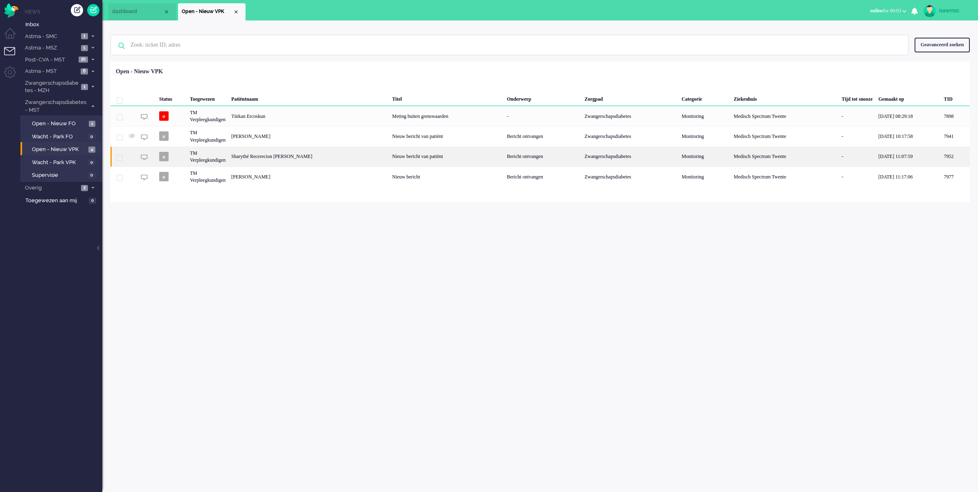
click at [941, 158] on div "Sharythé Recerecion [PERSON_NAME]" at bounding box center [955, 157] width 29 height 20
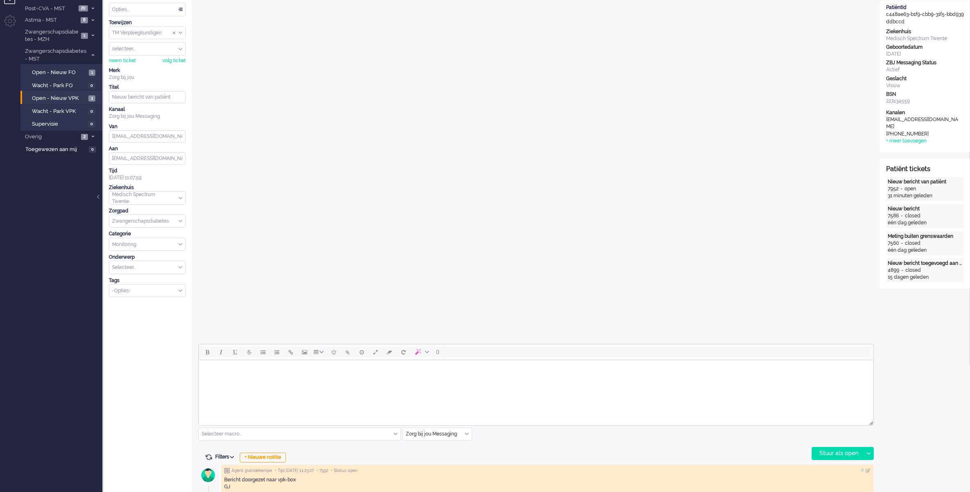
scroll to position [102, 0]
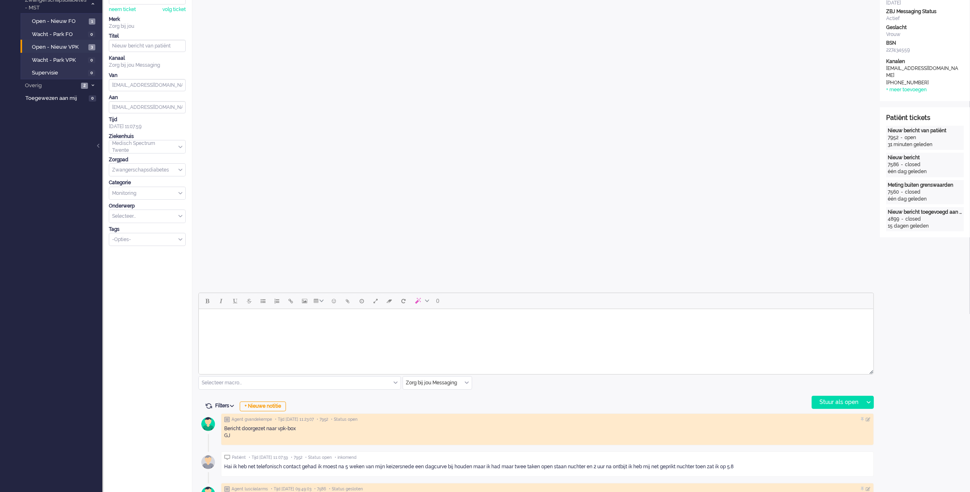
click at [257, 323] on body "Rich Text Area. Press ALT-0 for help." at bounding box center [536, 319] width 668 height 14
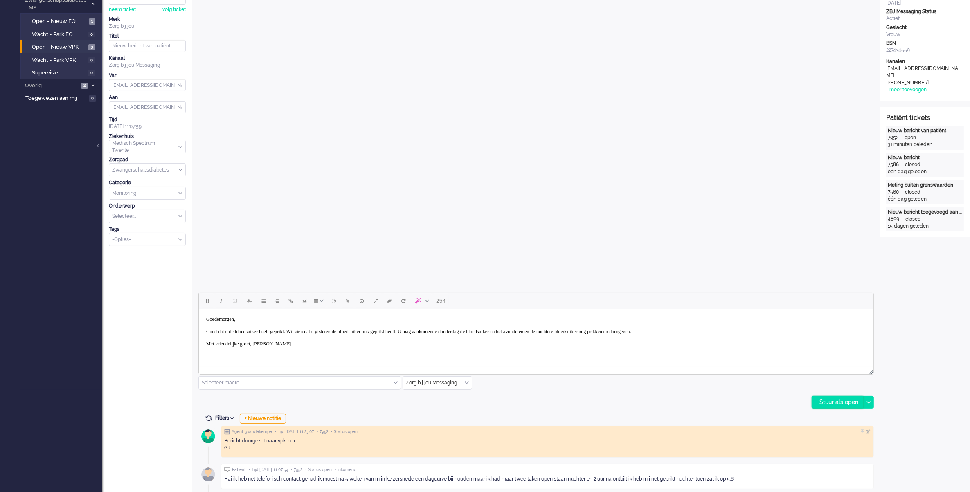
click at [827, 404] on div "Stuur als open" at bounding box center [837, 402] width 51 height 12
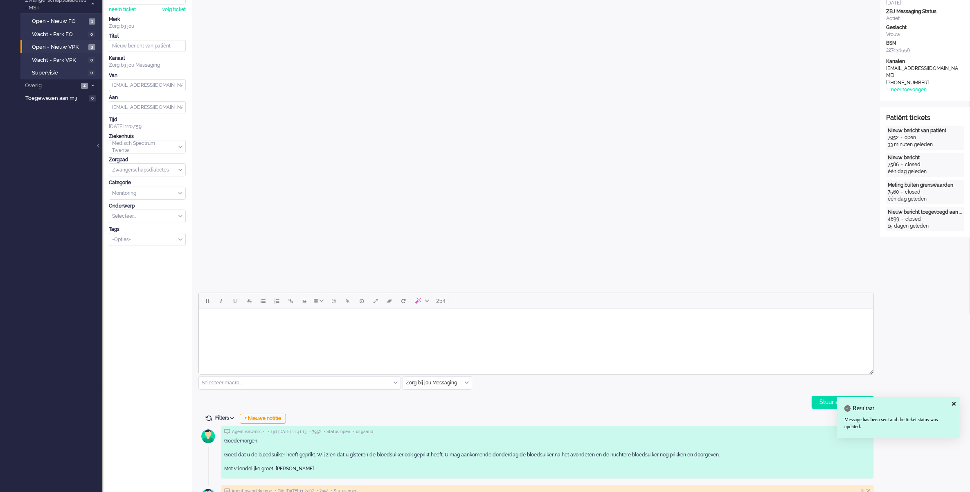
scroll to position [0, 0]
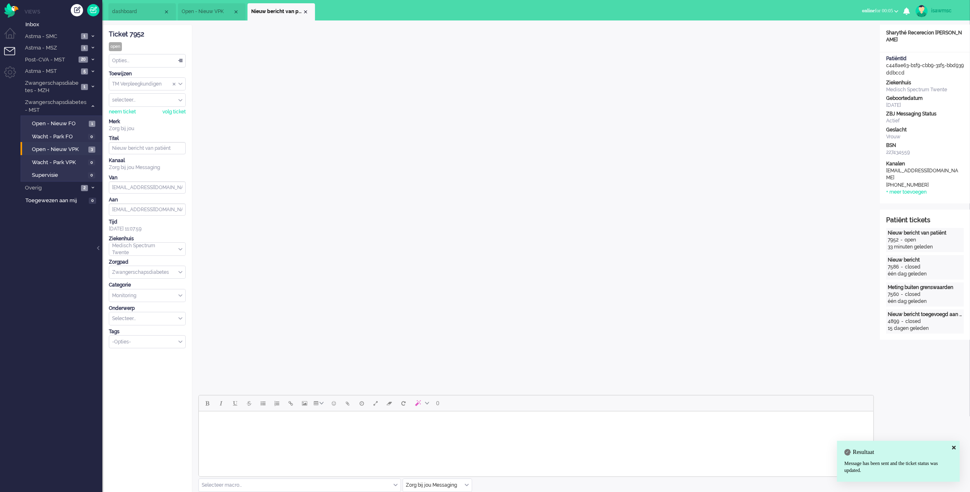
click at [142, 63] on div "Opties..." at bounding box center [147, 60] width 76 height 13
click at [147, 119] on li "Opgelost" at bounding box center [147, 119] width 76 height 12
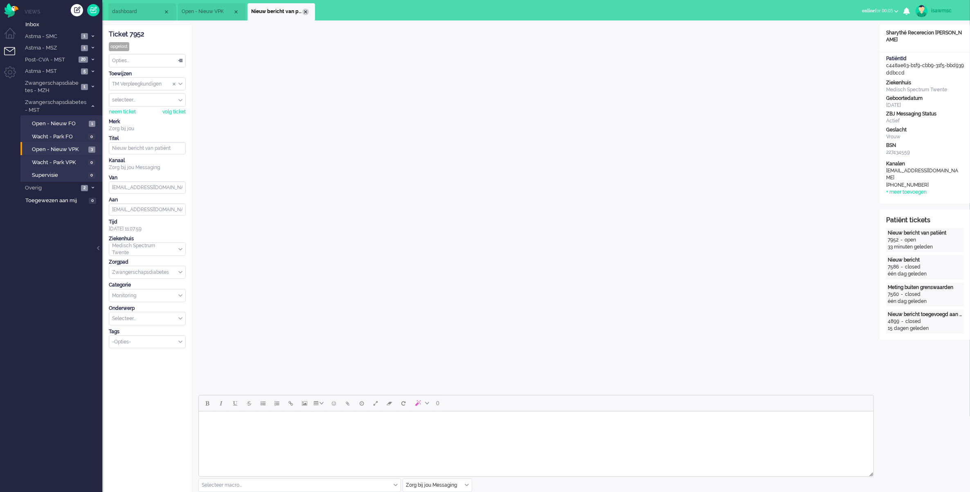
click at [306, 11] on div "Close tab" at bounding box center [305, 12] width 7 height 7
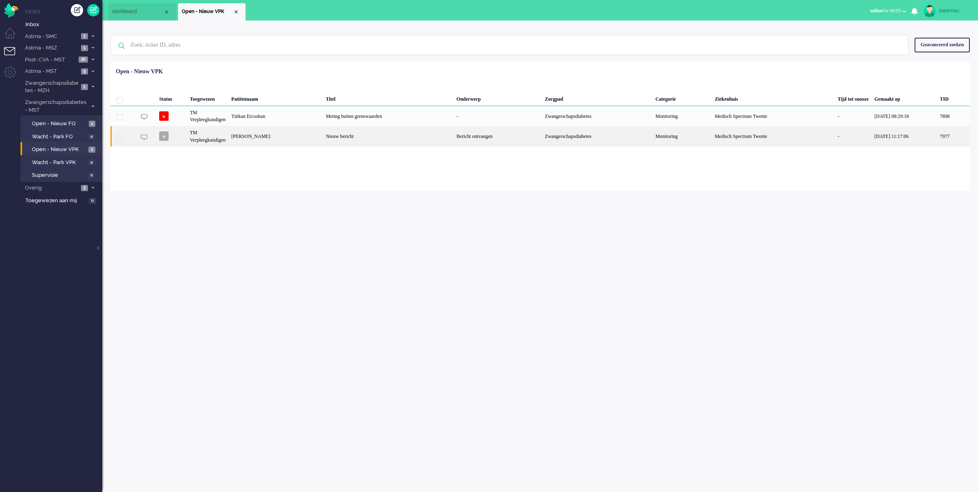
click at [937, 138] on div "[PERSON_NAME]" at bounding box center [953, 136] width 33 height 20
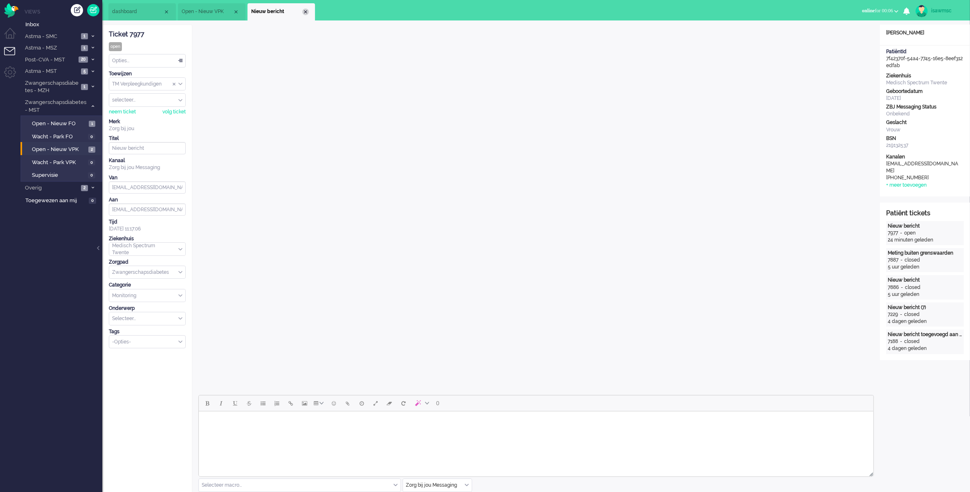
click at [305, 13] on div "Close tab" at bounding box center [305, 12] width 7 height 7
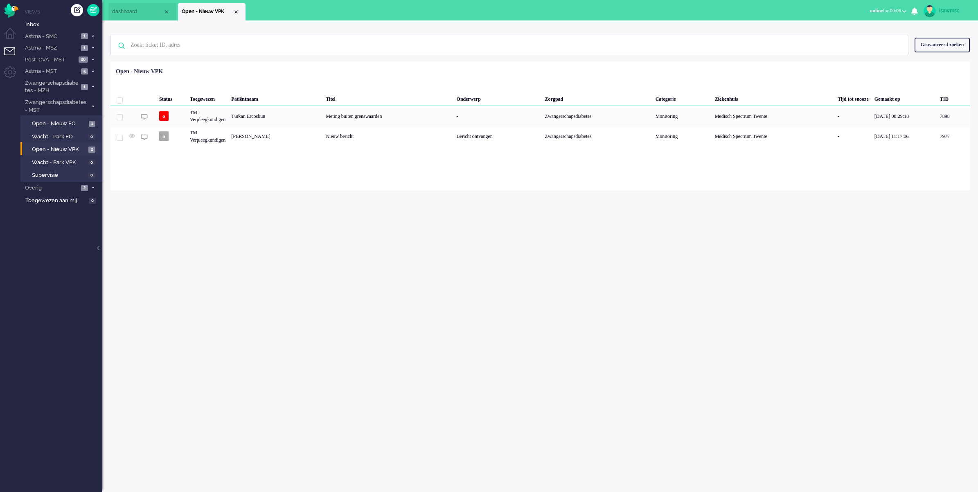
click at [388, 256] on div "isawmsc Thuis Ticket Csat Mijn gemiddelde cijfer Deze week - Ticket Bijdragen P…" at bounding box center [540, 256] width 876 height 472
click at [85, 144] on link "Open - Nieuw VPK 2" at bounding box center [63, 148] width 78 height 9
click at [265, 188] on div "Loading... Status Toegewezen Patiëntnaam Titel Onderwerp Zorgpad Categorie Ziek…" at bounding box center [541, 125] width 860 height 129
click at [470, 285] on div "isawmsc Thuis Ticket Csat Mijn gemiddelde cijfer Deze week - Ticket Bijdragen P…" at bounding box center [540, 256] width 876 height 472
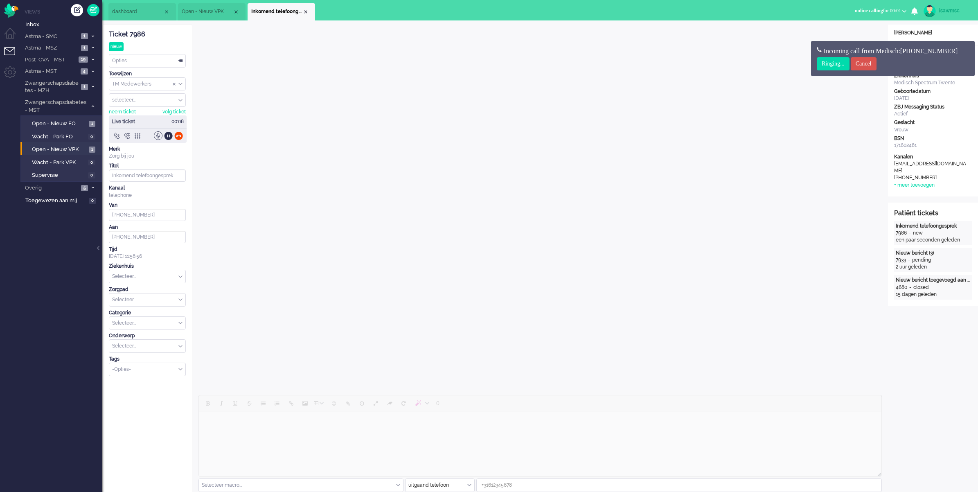
type input "[PHONE_NUMBER]"
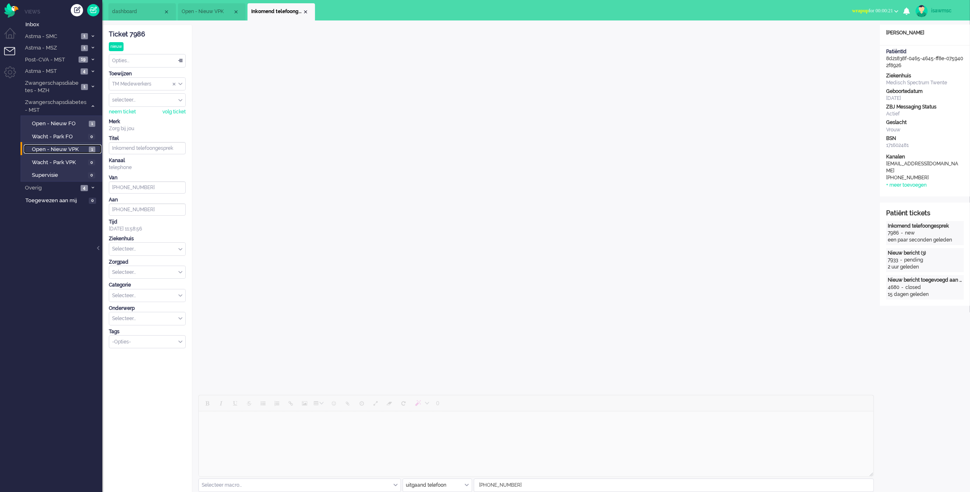
click at [84, 147] on span "Open - Nieuw VPK" at bounding box center [59, 150] width 55 height 8
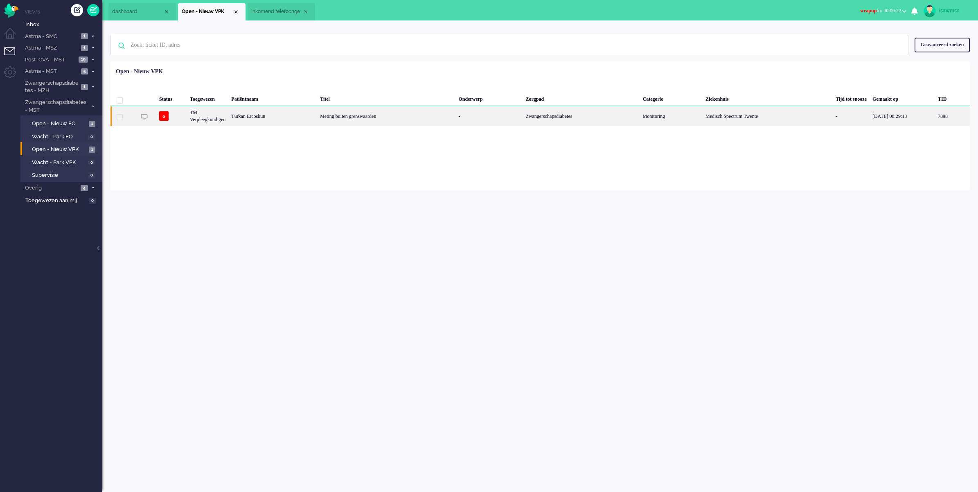
click at [935, 118] on div "Türkan Ercoskun" at bounding box center [952, 116] width 35 height 20
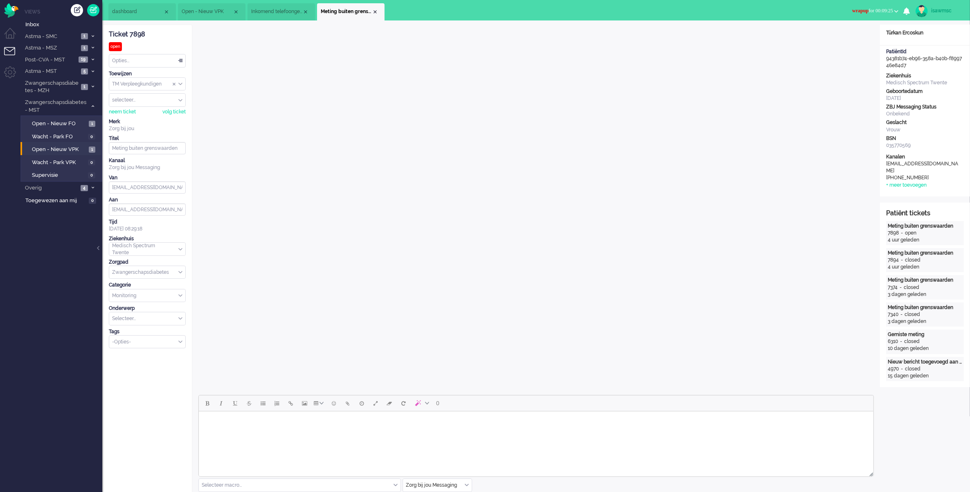
click at [875, 8] on span "wrapup for 00:09:25" at bounding box center [873, 11] width 41 height 6
click at [853, 36] on label "Online" at bounding box center [865, 36] width 65 height 7
click at [75, 56] on span "Post-CVA - MST" at bounding box center [50, 60] width 52 height 8
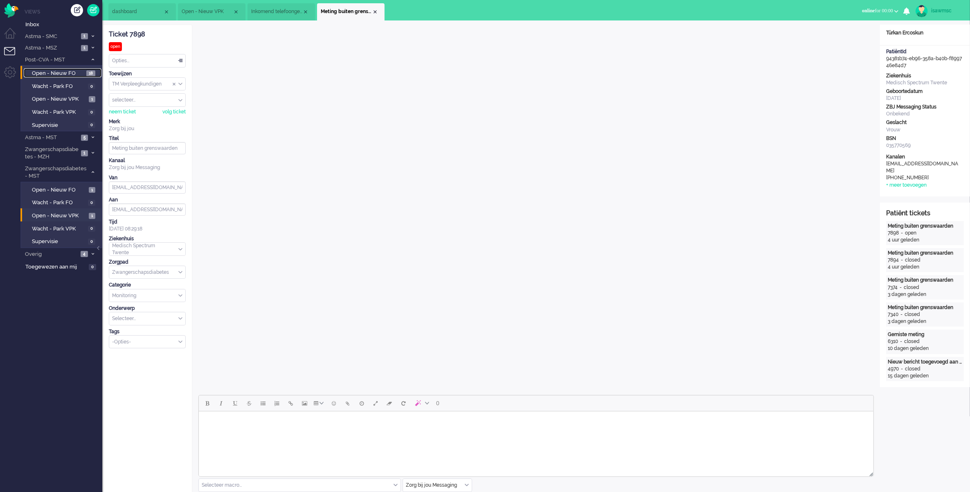
click at [75, 70] on span "Open - Nieuw FO" at bounding box center [58, 74] width 52 height 8
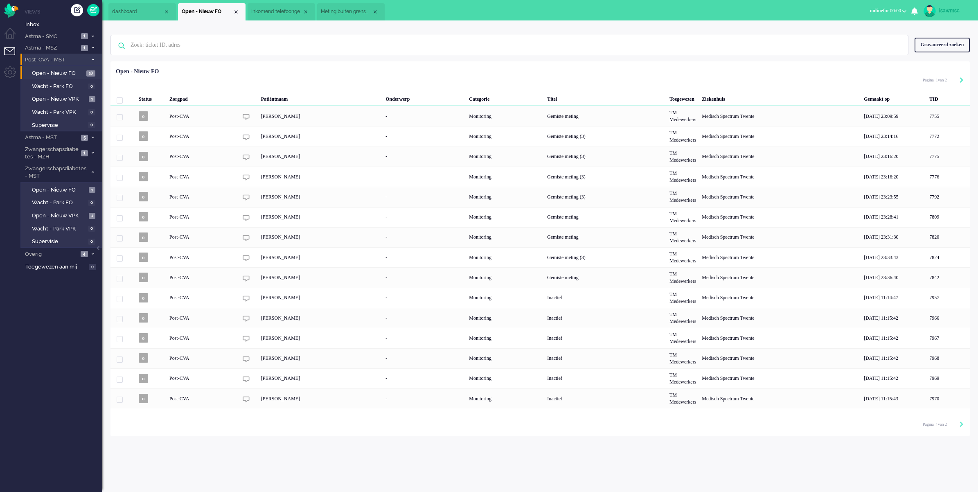
click at [71, 56] on span "Post-CVA - MST" at bounding box center [55, 60] width 63 height 8
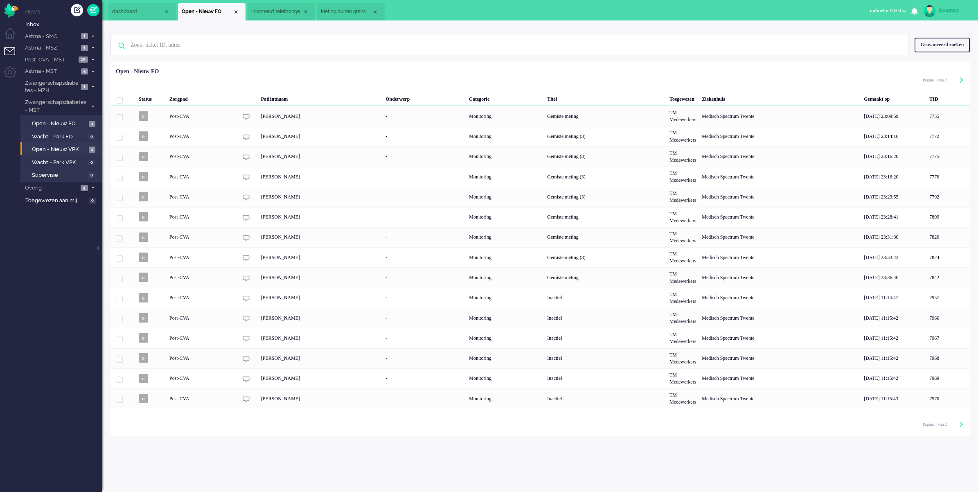
click at [76, 143] on li "Open - Nieuw VPK 1" at bounding box center [60, 148] width 81 height 13
click at [89, 147] on span "1" at bounding box center [92, 150] width 7 height 6
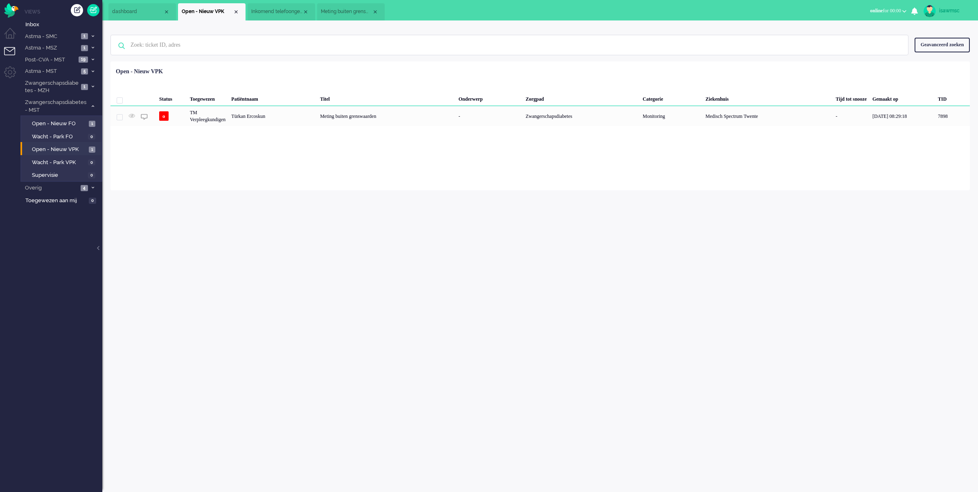
click at [233, 219] on div "isawmsc Thuis Ticket Csat Mijn gemiddelde cijfer Deze week - Ticket Bijdragen P…" at bounding box center [540, 256] width 876 height 472
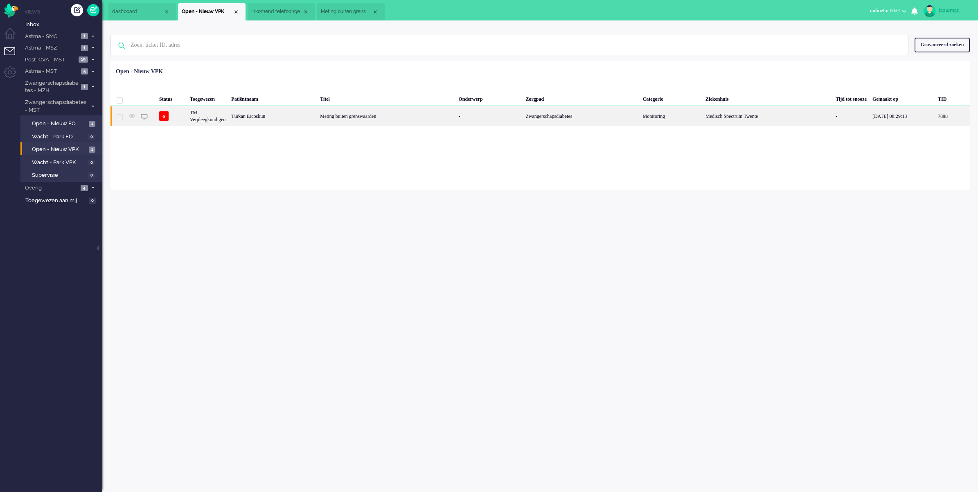
click at [935, 120] on div "Türkan Ercoskun" at bounding box center [952, 116] width 35 height 20
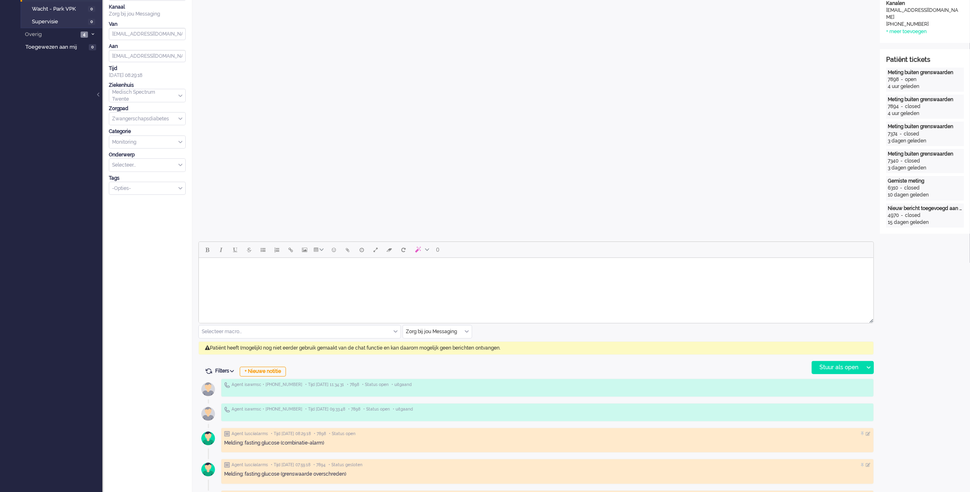
scroll to position [256, 0]
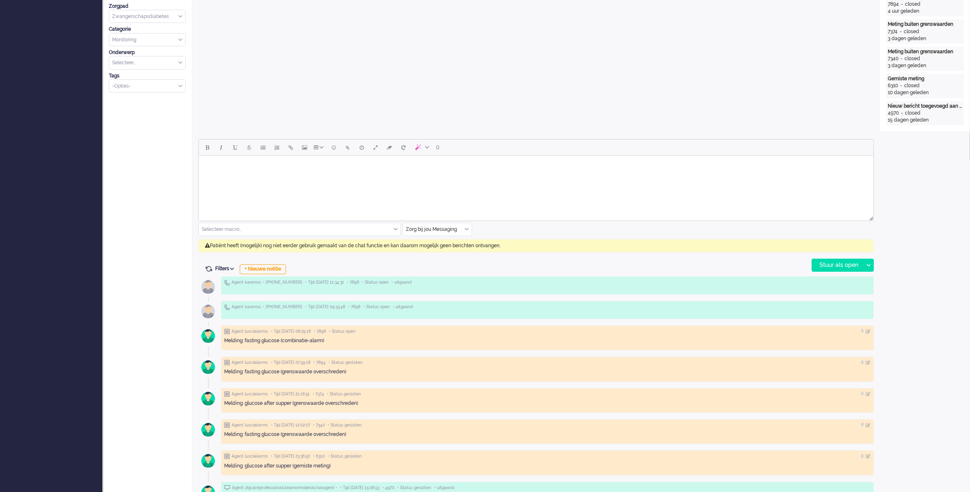
click at [469, 230] on input "text" at bounding box center [437, 229] width 69 height 13
click at [441, 248] on li "uitgaand telefoon" at bounding box center [437, 254] width 69 height 12
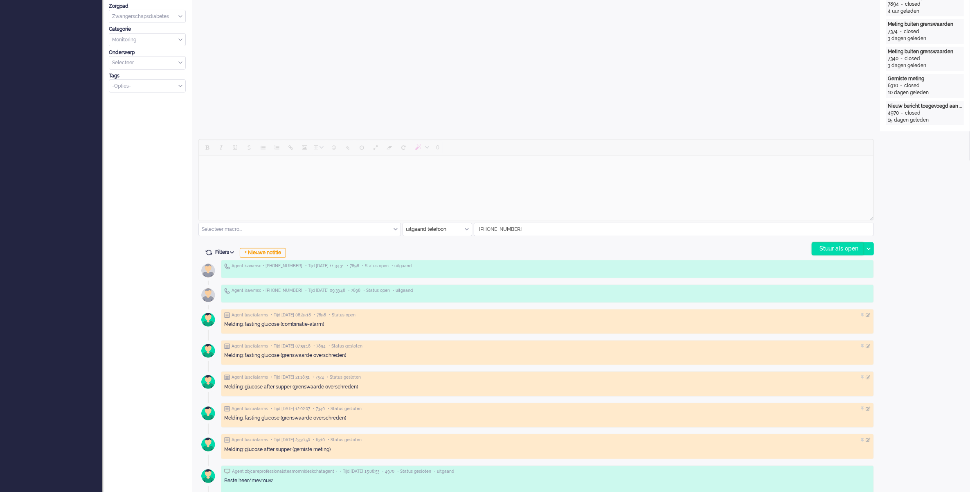
click at [832, 249] on div "Stuur als open" at bounding box center [837, 249] width 51 height 12
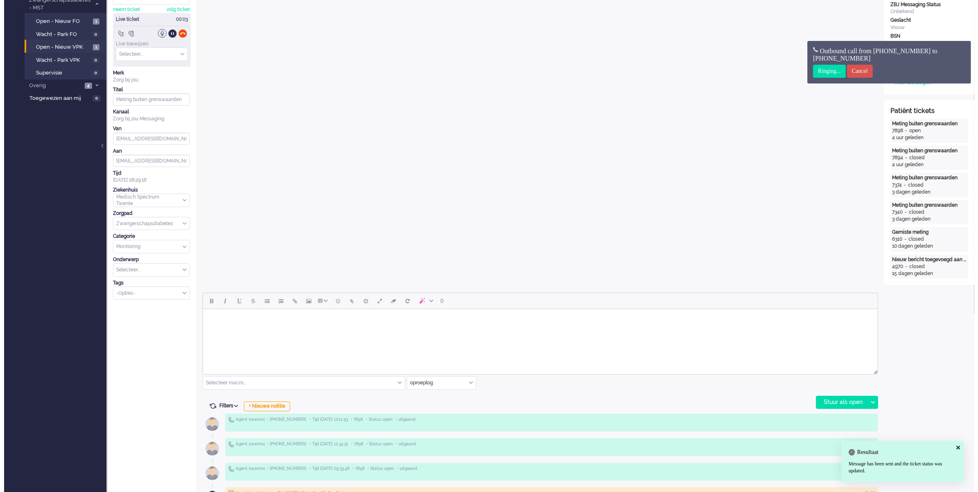
scroll to position [0, 0]
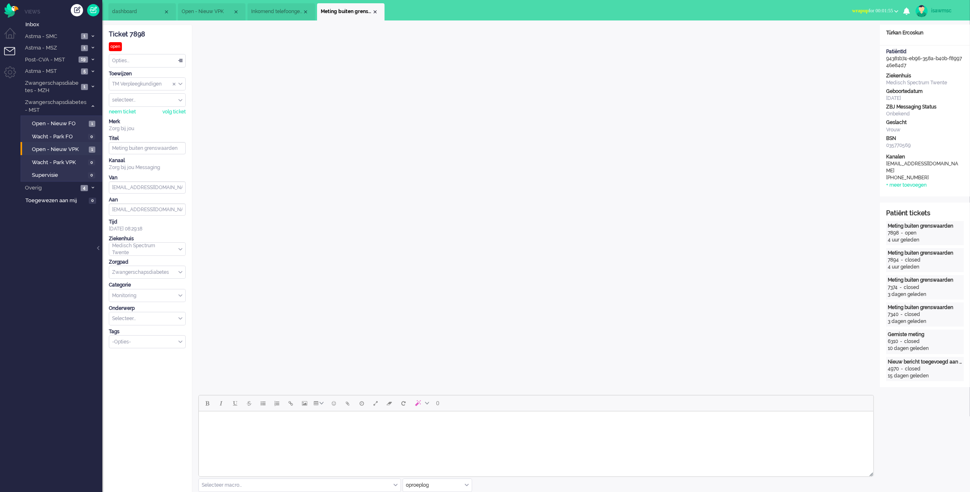
click at [870, 9] on span "wrapup for 00:01:55" at bounding box center [873, 11] width 41 height 6
click at [847, 36] on label "Online" at bounding box center [865, 36] width 65 height 7
click at [375, 7] on li "Meting buiten grenswaarden" at bounding box center [351, 11] width 68 height 17
click at [374, 9] on div "Close tab" at bounding box center [375, 12] width 7 height 7
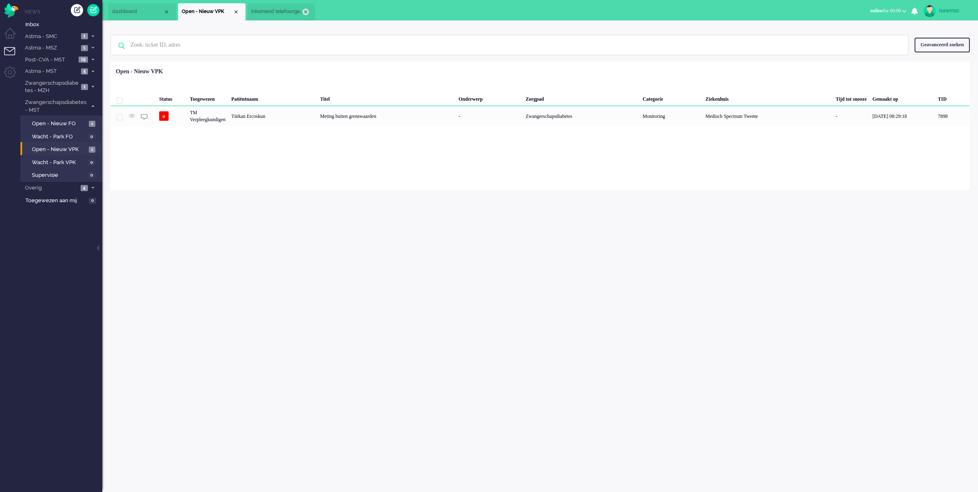
click at [305, 10] on div "Close tab" at bounding box center [305, 12] width 7 height 7
click at [235, 11] on div "Close tab" at bounding box center [236, 12] width 7 height 7
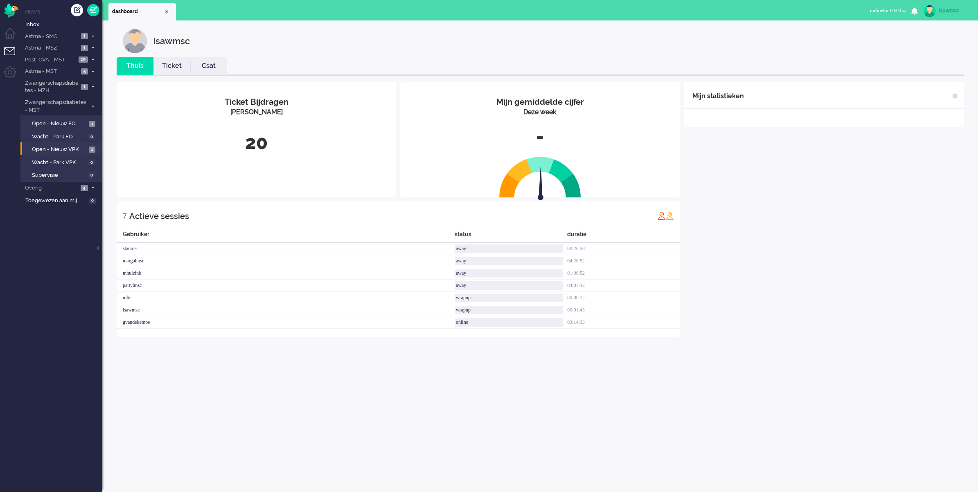
click at [227, 21] on div "isawmsc Thuis Ticket Csat Mijn gemiddelde cijfer Deze week - Ticket Bijdragen P…" at bounding box center [540, 185] width 876 height 331
click at [78, 147] on span "Open - Nieuw VPK" at bounding box center [59, 150] width 55 height 8
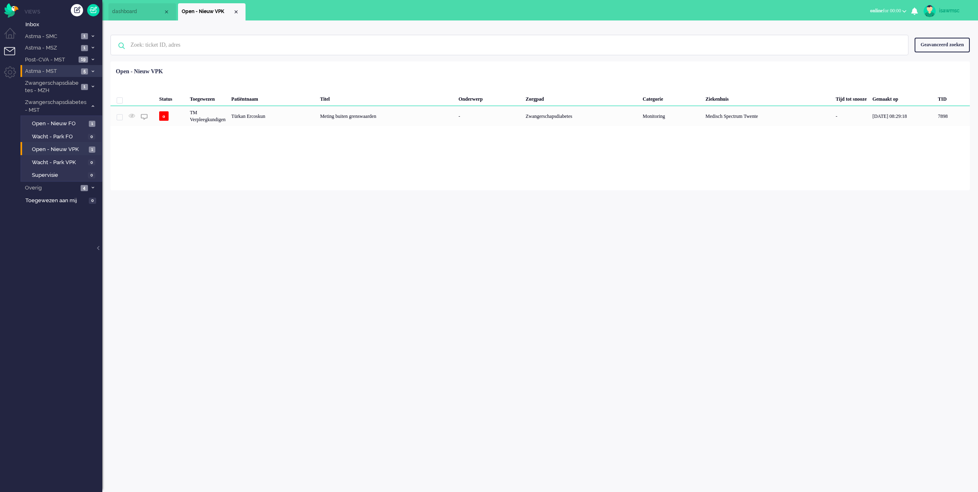
click at [95, 68] on li "Astma - MST 5" at bounding box center [61, 71] width 82 height 12
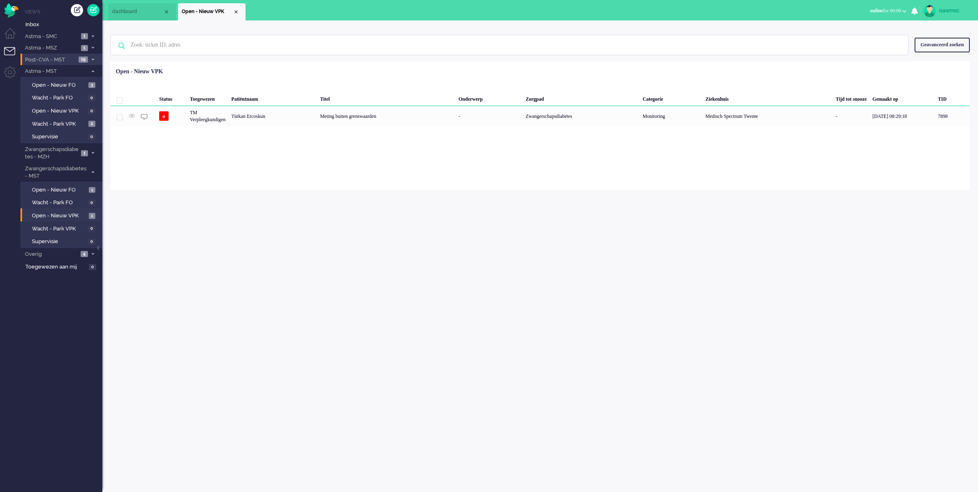
click at [97, 58] on li "Post-CVA - MST 19" at bounding box center [61, 60] width 82 height 12
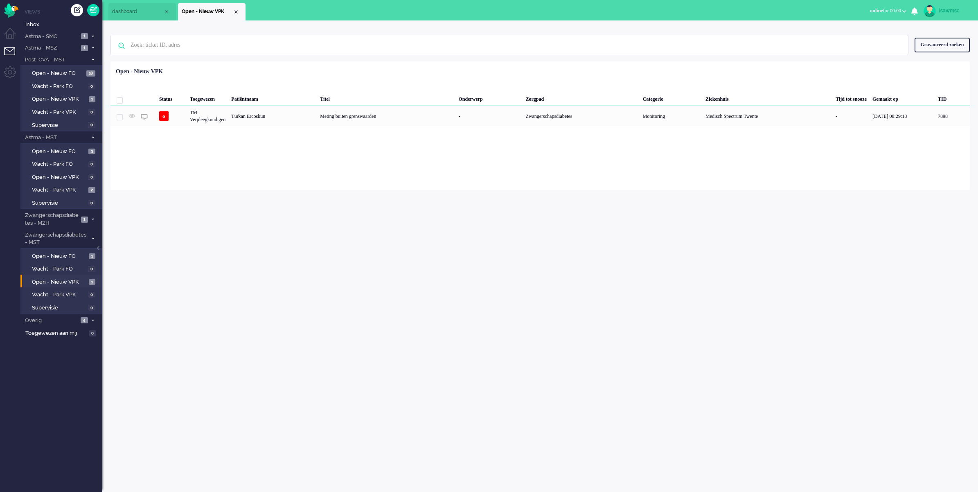
click at [244, 177] on div "Loading... Status Toegewezen Patiëntnaam Titel Onderwerp Zorgpad Categorie Ziek…" at bounding box center [541, 125] width 860 height 129
